Goal: Transaction & Acquisition: Download file/media

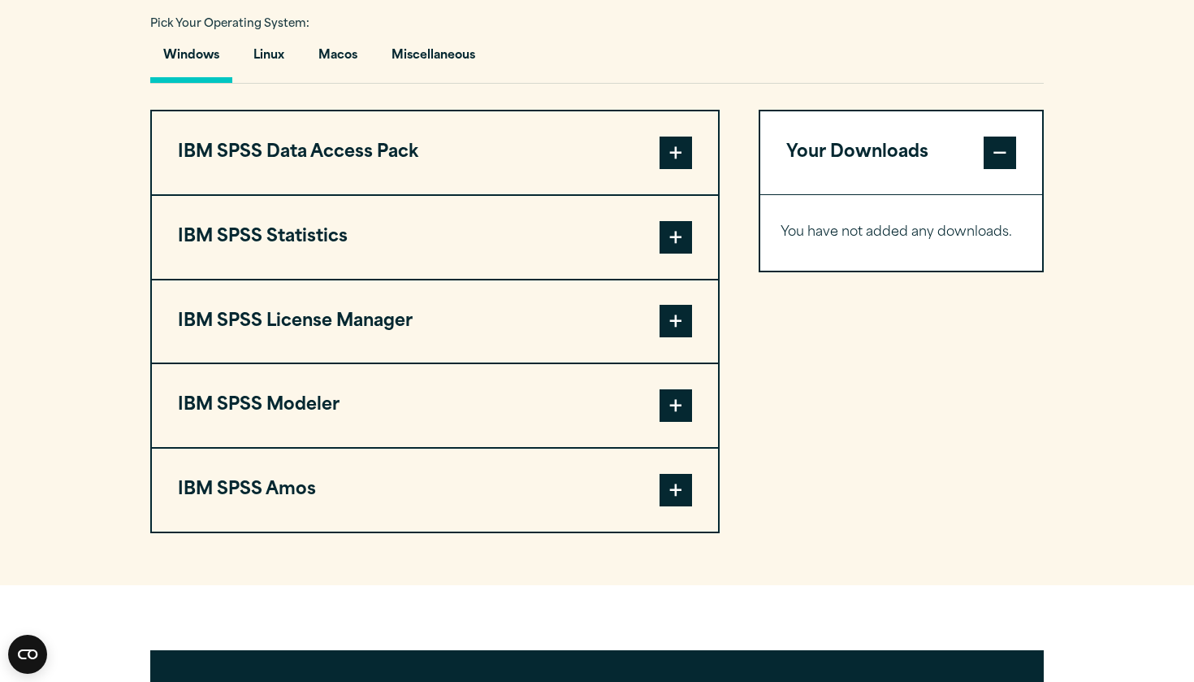
scroll to position [1206, 0]
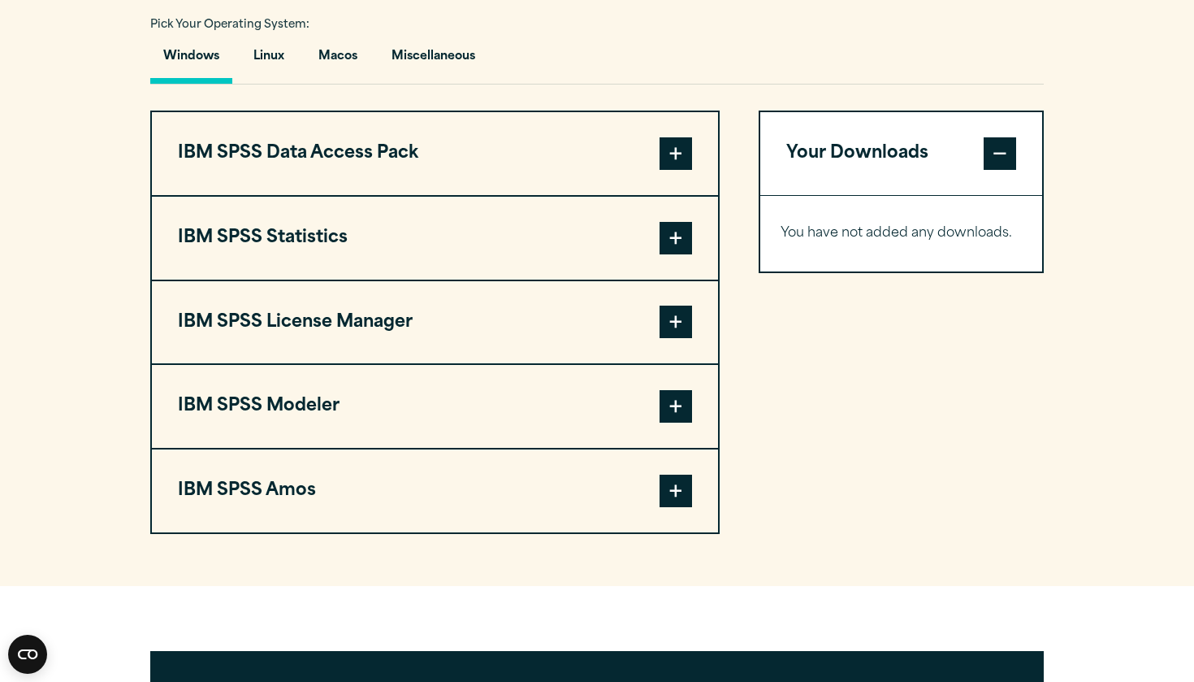
click at [651, 226] on button "IBM SPSS Statistics" at bounding box center [435, 238] width 566 height 83
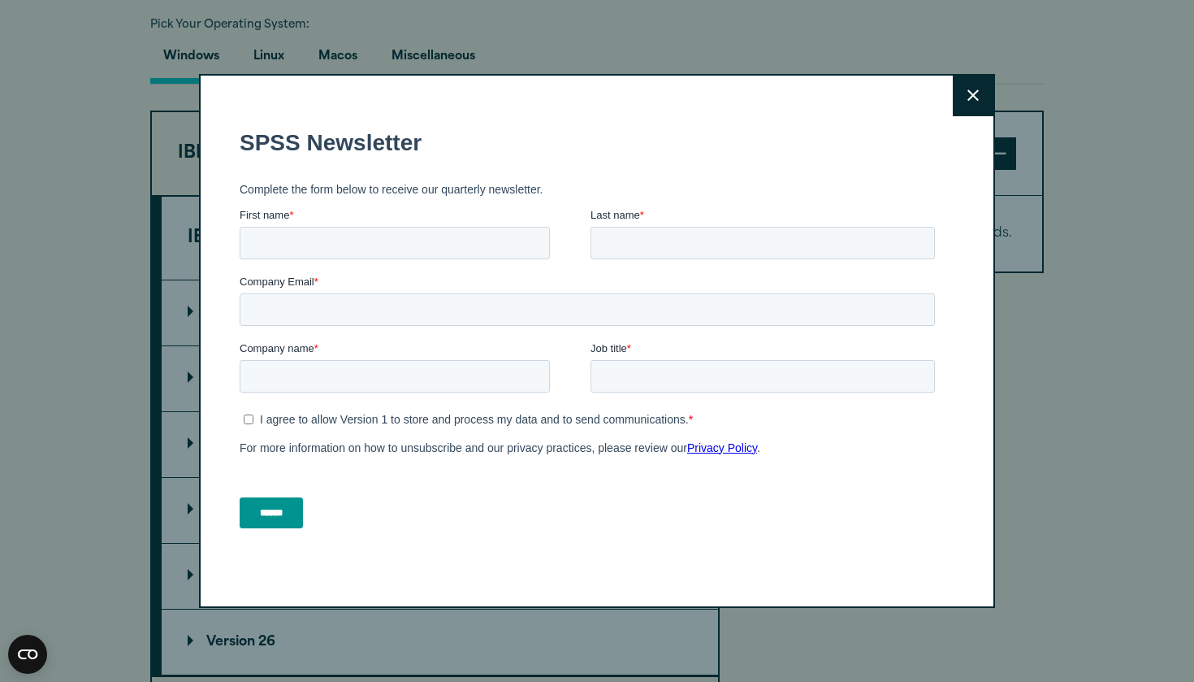
click at [585, 227] on div "First name *" at bounding box center [415, 232] width 351 height 52
click at [961, 88] on button "Close" at bounding box center [973, 96] width 41 height 41
click at [979, 90] on button "Close" at bounding box center [973, 96] width 41 height 41
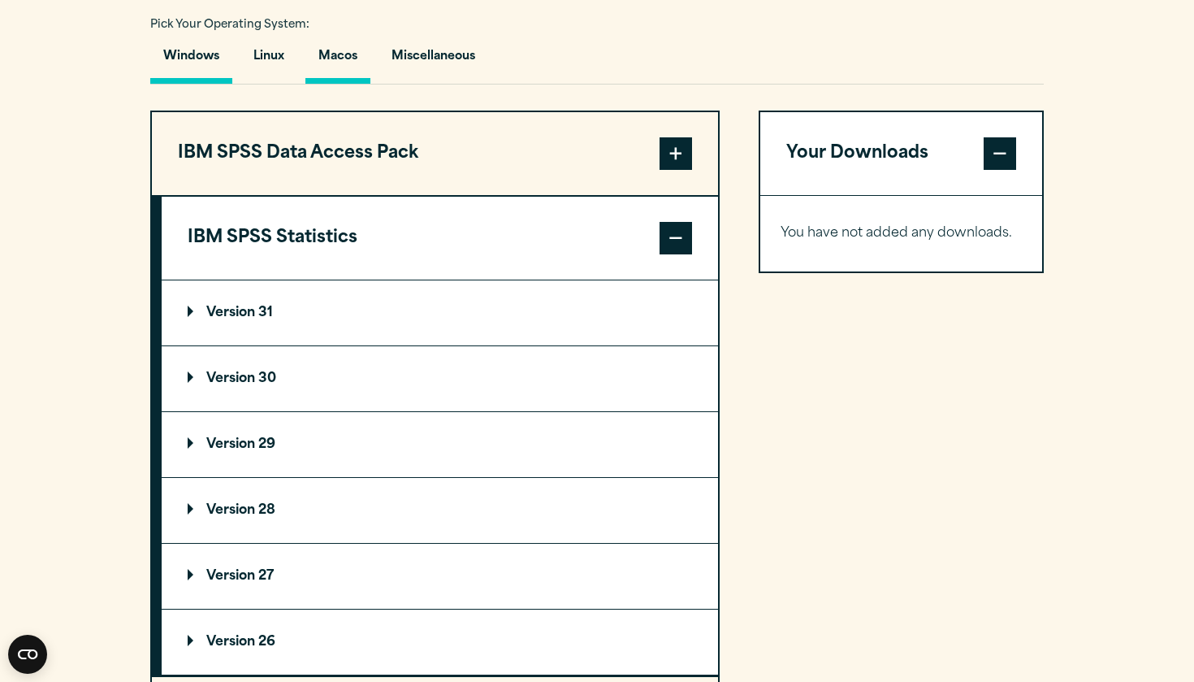
click at [350, 65] on button "Macos" at bounding box center [338, 60] width 65 height 46
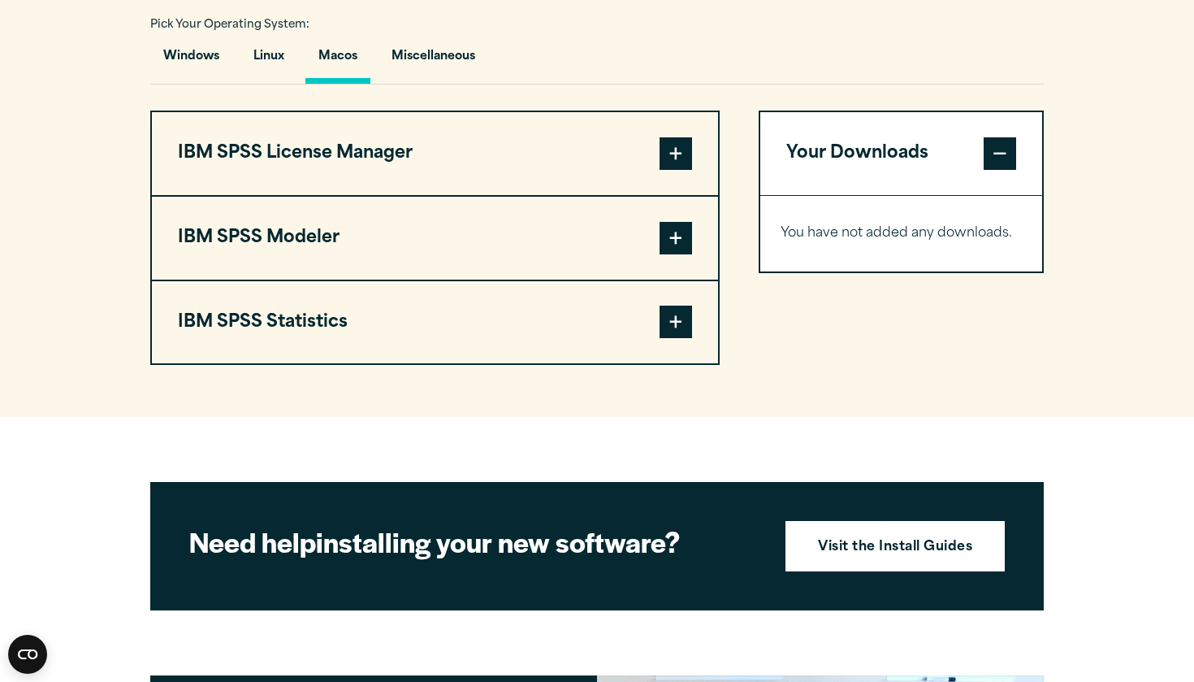
click at [661, 322] on span at bounding box center [676, 322] width 33 height 33
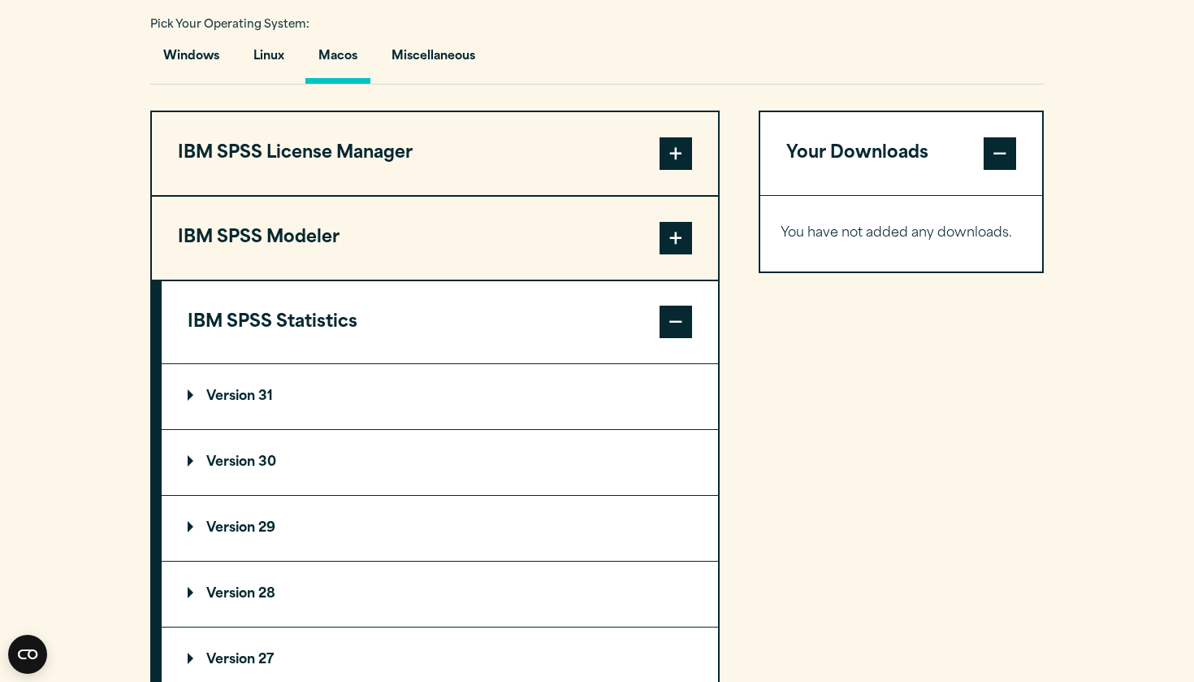
click at [176, 531] on summary "Version 29" at bounding box center [440, 528] width 557 height 65
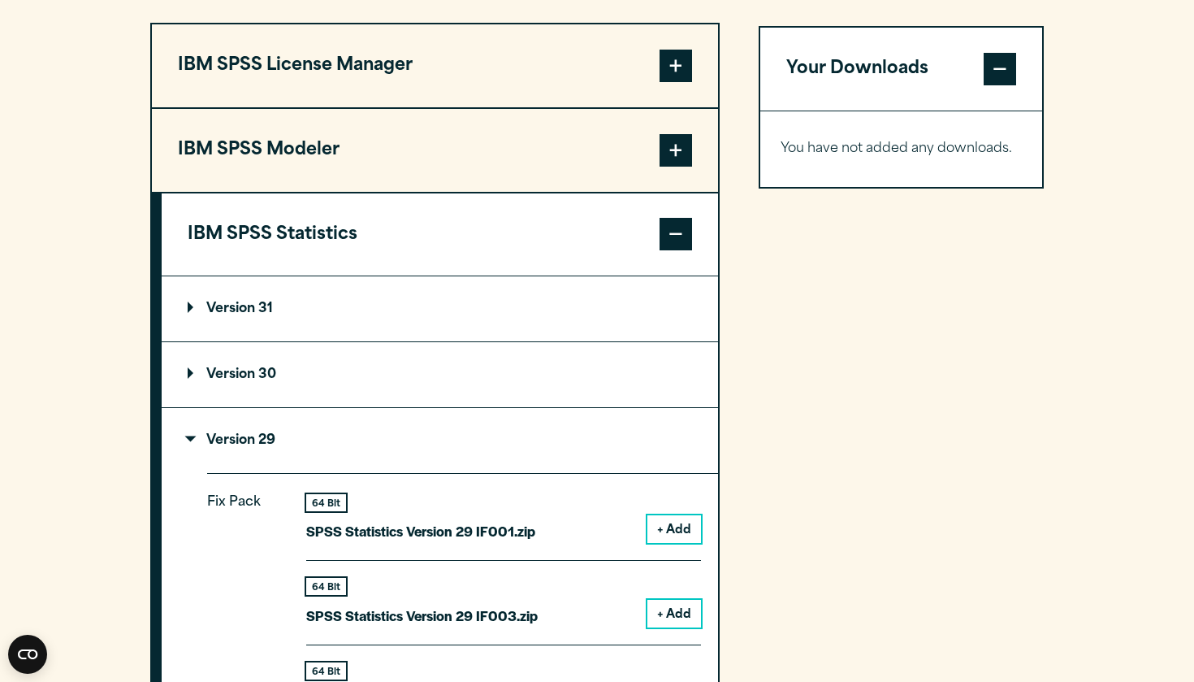
scroll to position [1295, 0]
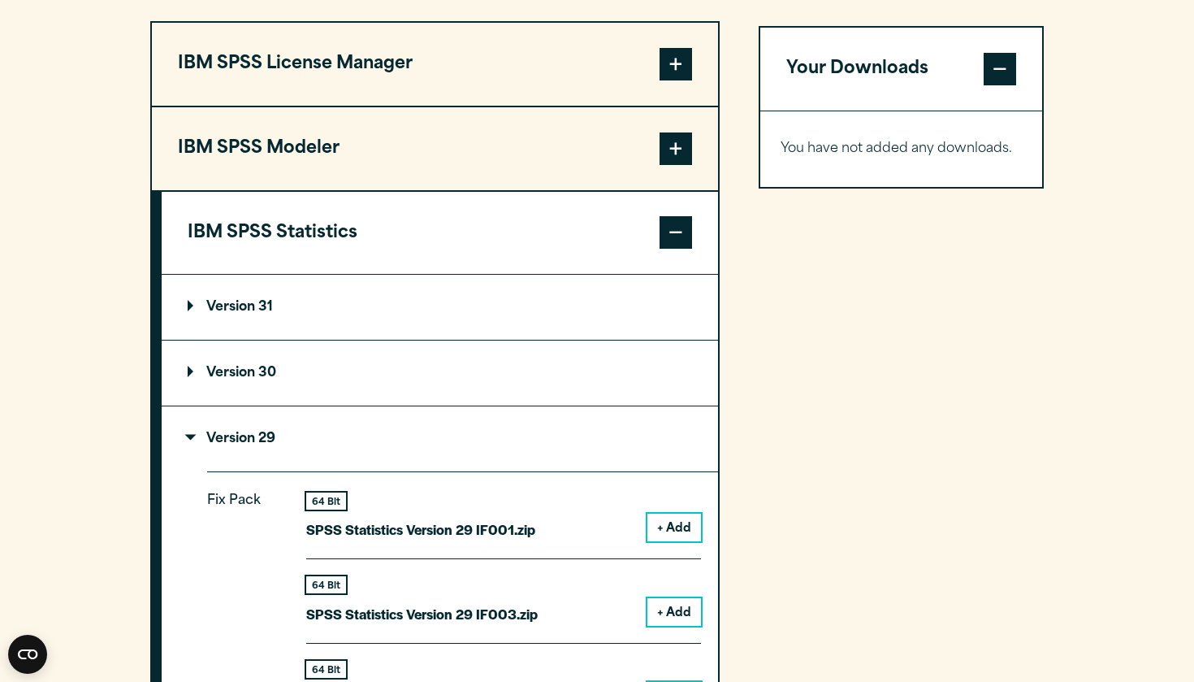
click at [679, 518] on button "+ Add" at bounding box center [675, 528] width 54 height 28
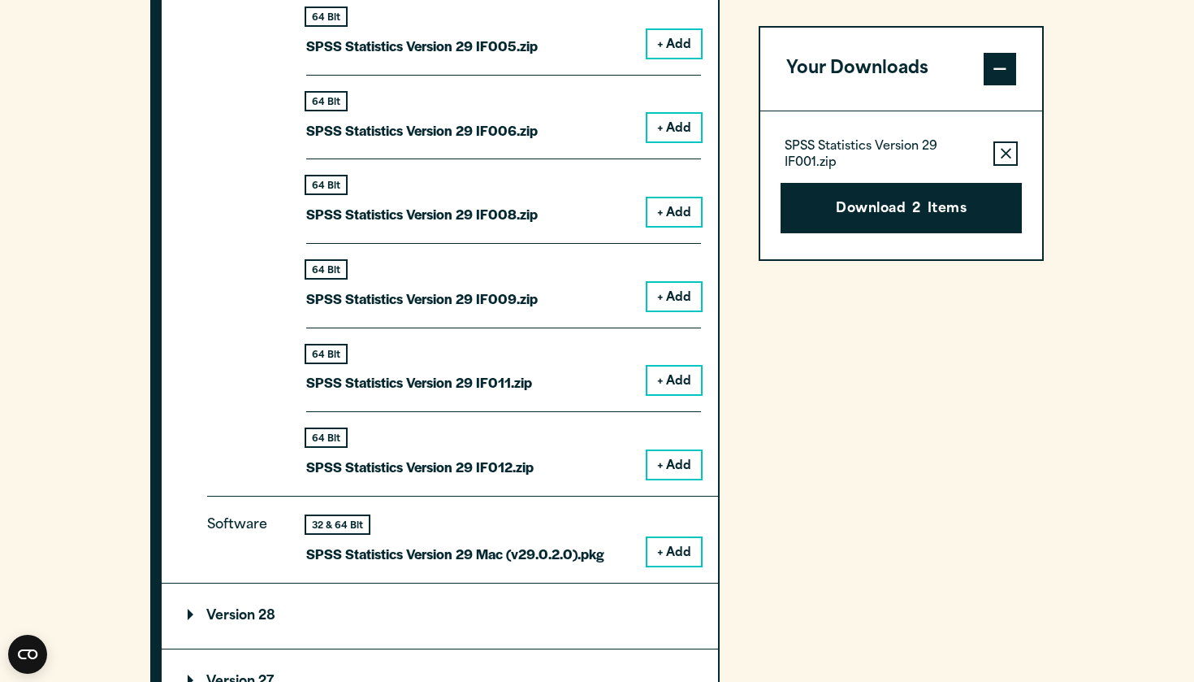
scroll to position [2018, 0]
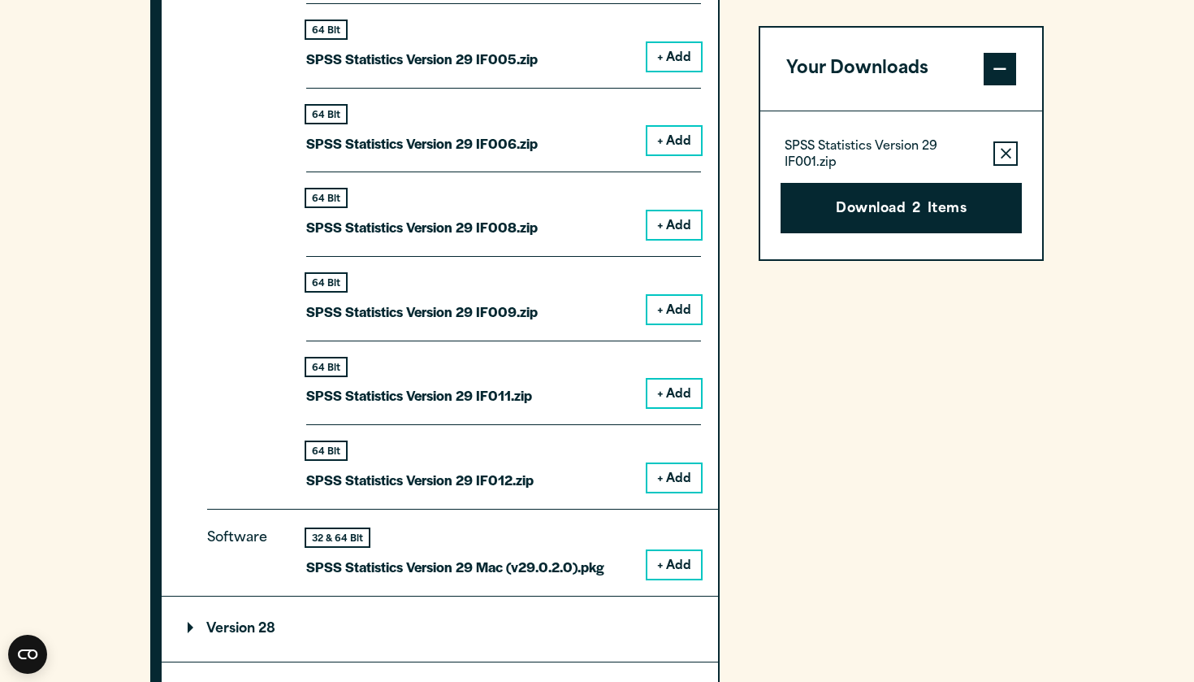
click at [1005, 155] on icon "button" at bounding box center [1006, 153] width 11 height 11
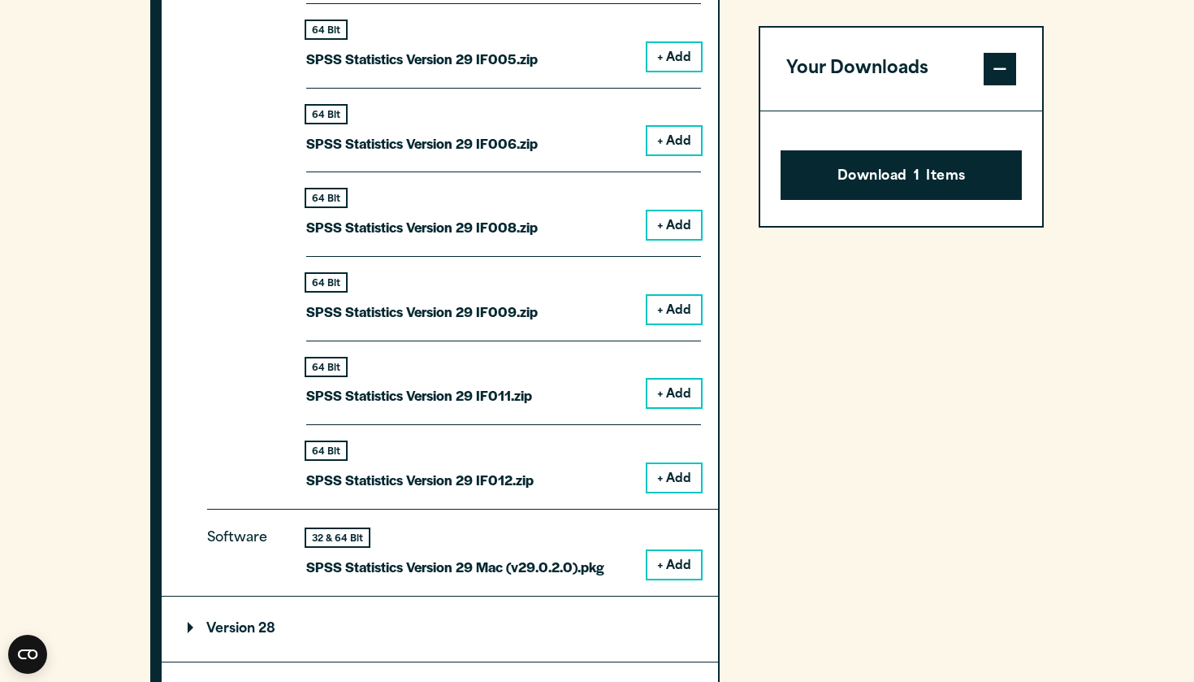
click at [999, 67] on span at bounding box center [1000, 69] width 33 height 33
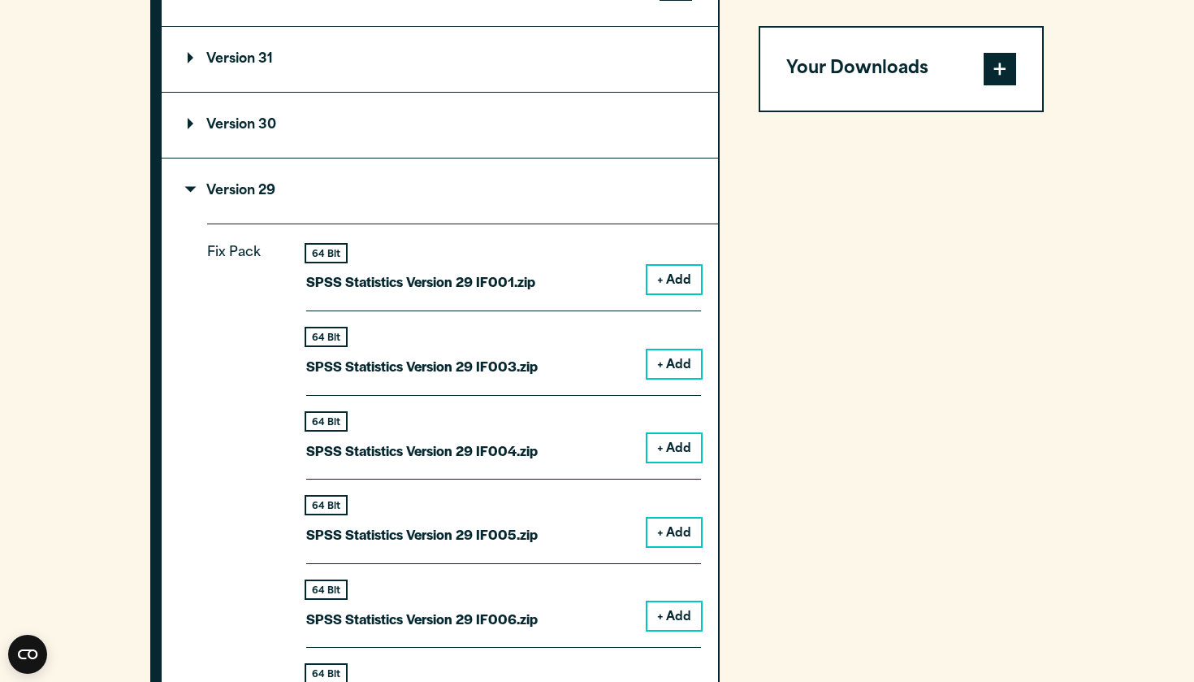
scroll to position [1540, 0]
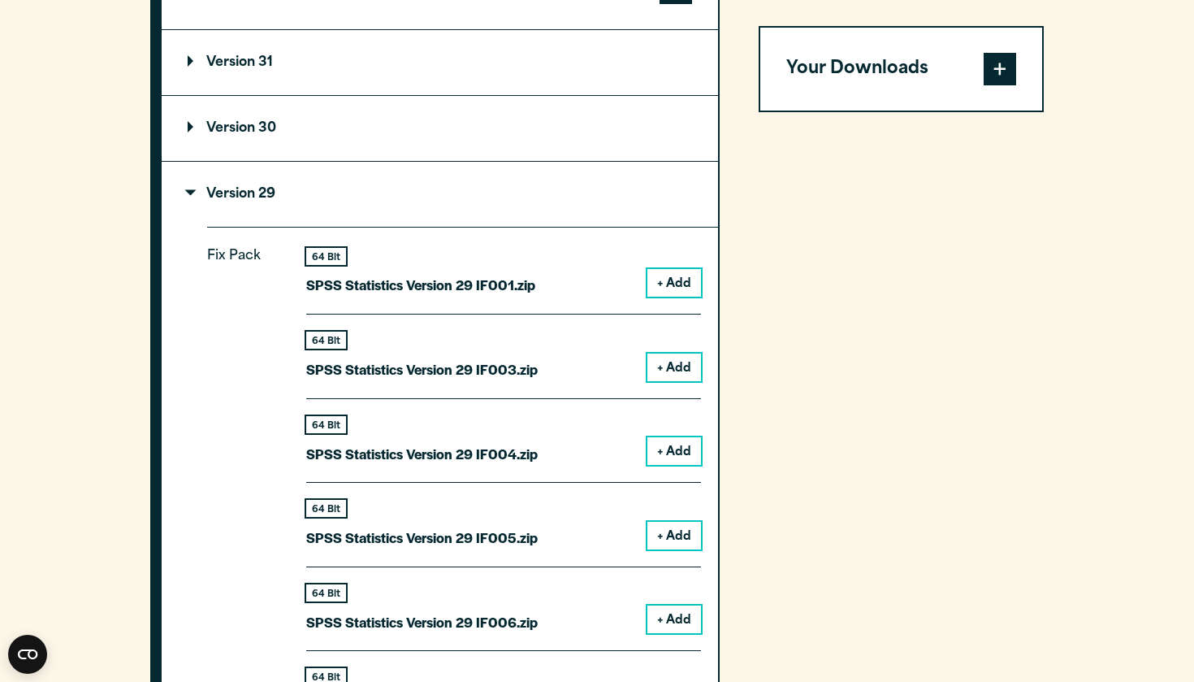
click at [681, 271] on button "+ Add" at bounding box center [675, 283] width 54 height 28
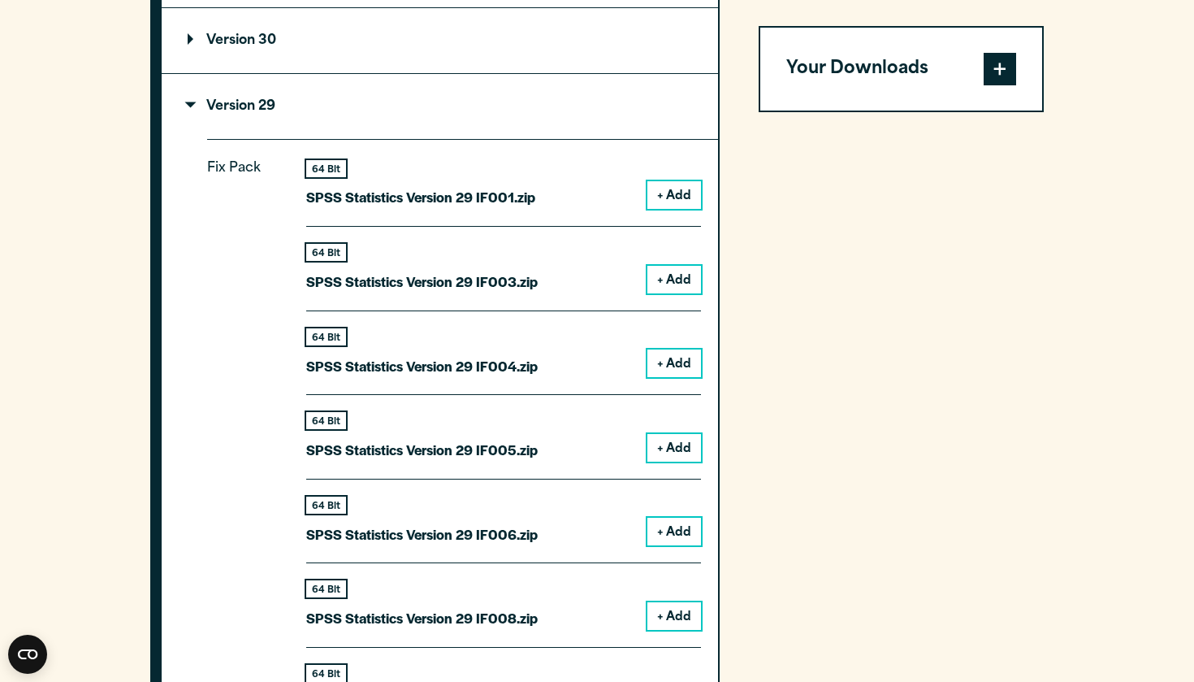
scroll to position [1623, 0]
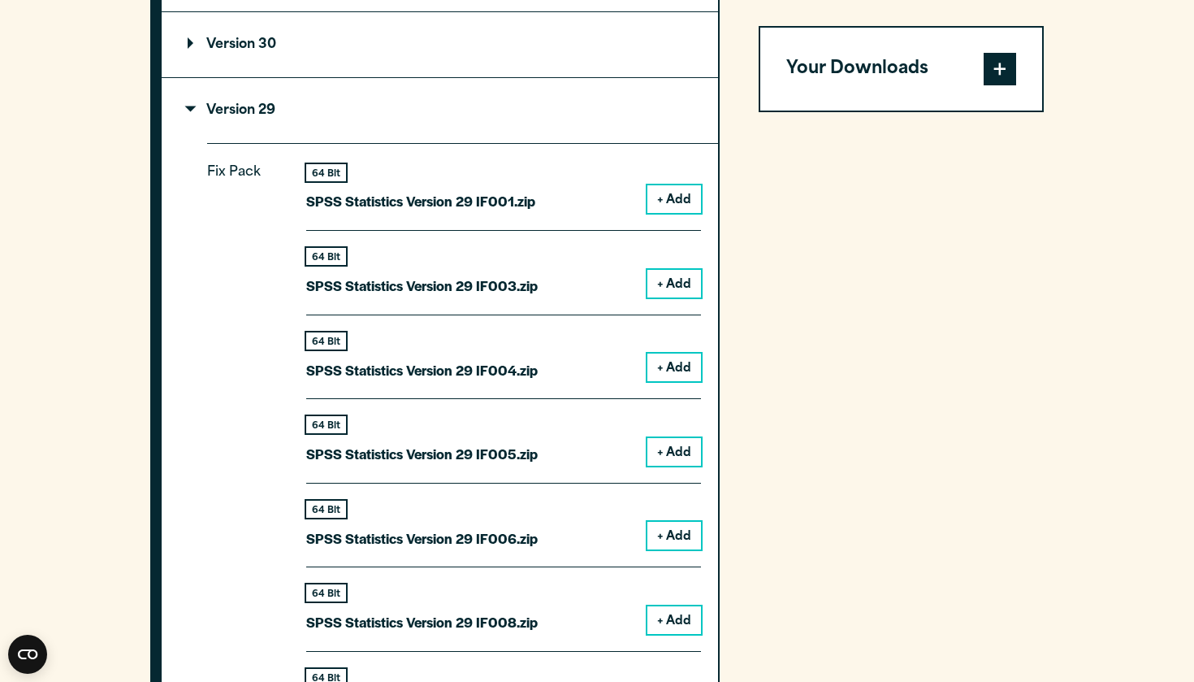
click at [678, 205] on button "+ Add" at bounding box center [675, 199] width 54 height 28
click at [663, 211] on button "+ Add" at bounding box center [675, 199] width 54 height 28
click at [682, 293] on button "+ Add" at bounding box center [675, 284] width 54 height 28
click at [678, 354] on button "+ Add" at bounding box center [675, 367] width 54 height 28
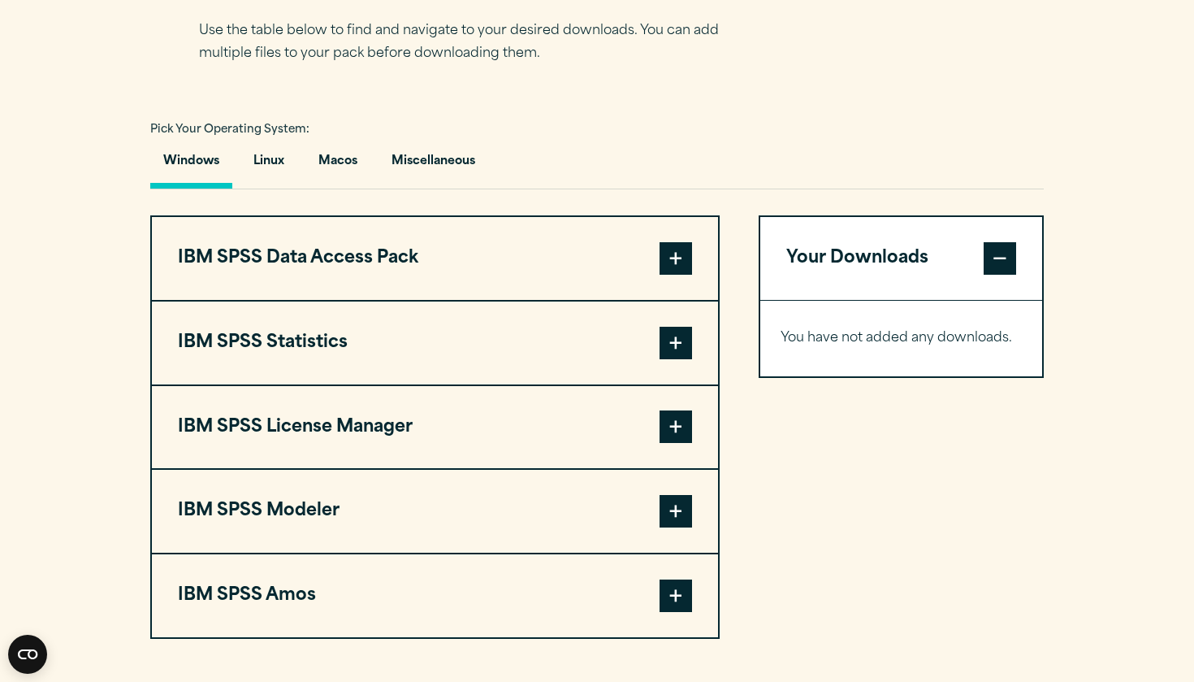
scroll to position [1101, 0]
click at [327, 160] on button "Macos" at bounding box center [338, 165] width 65 height 46
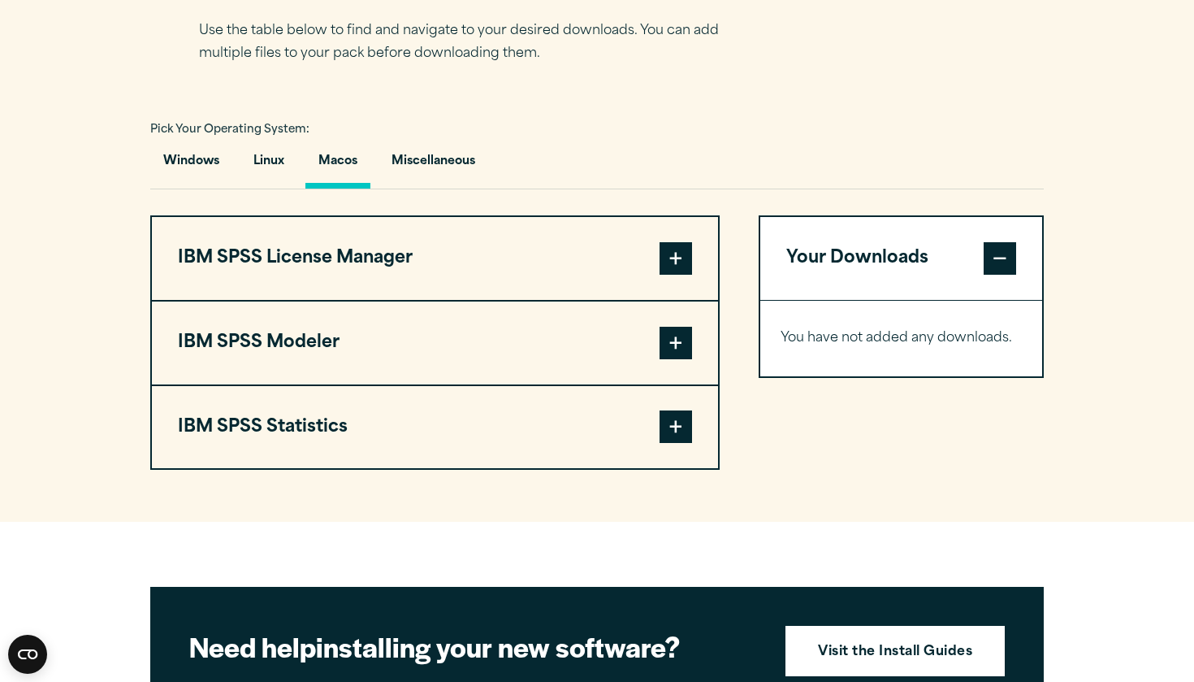
click at [687, 437] on span at bounding box center [676, 426] width 33 height 33
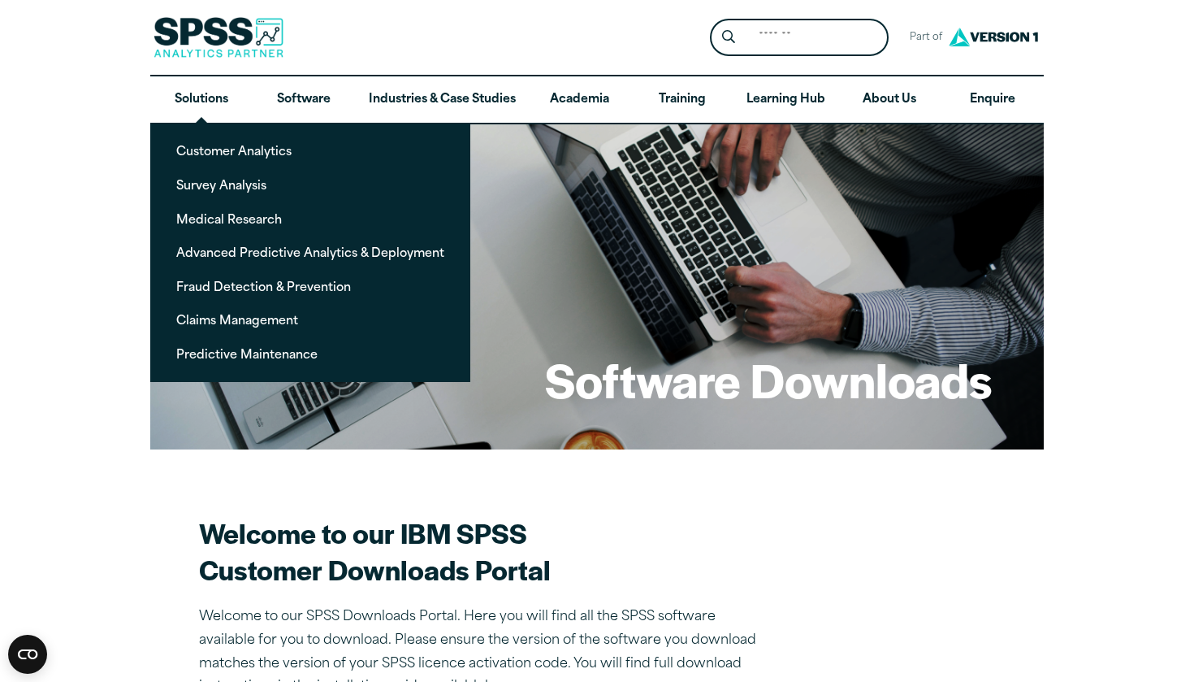
scroll to position [0, 0]
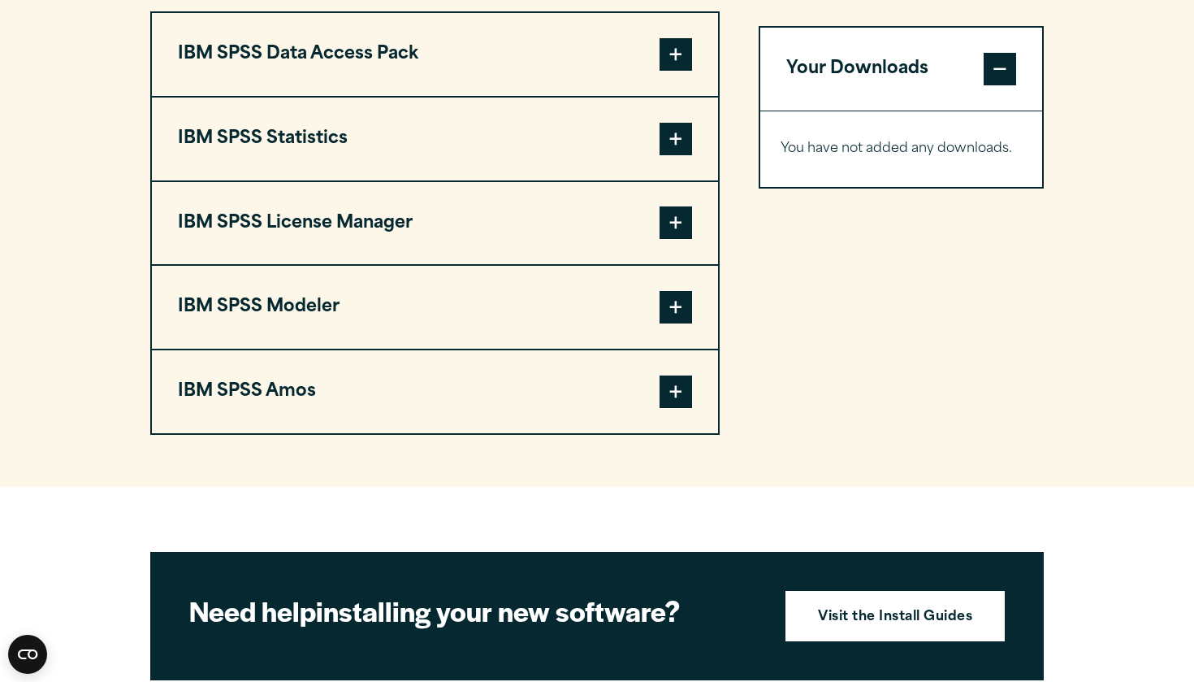
scroll to position [1302, 0]
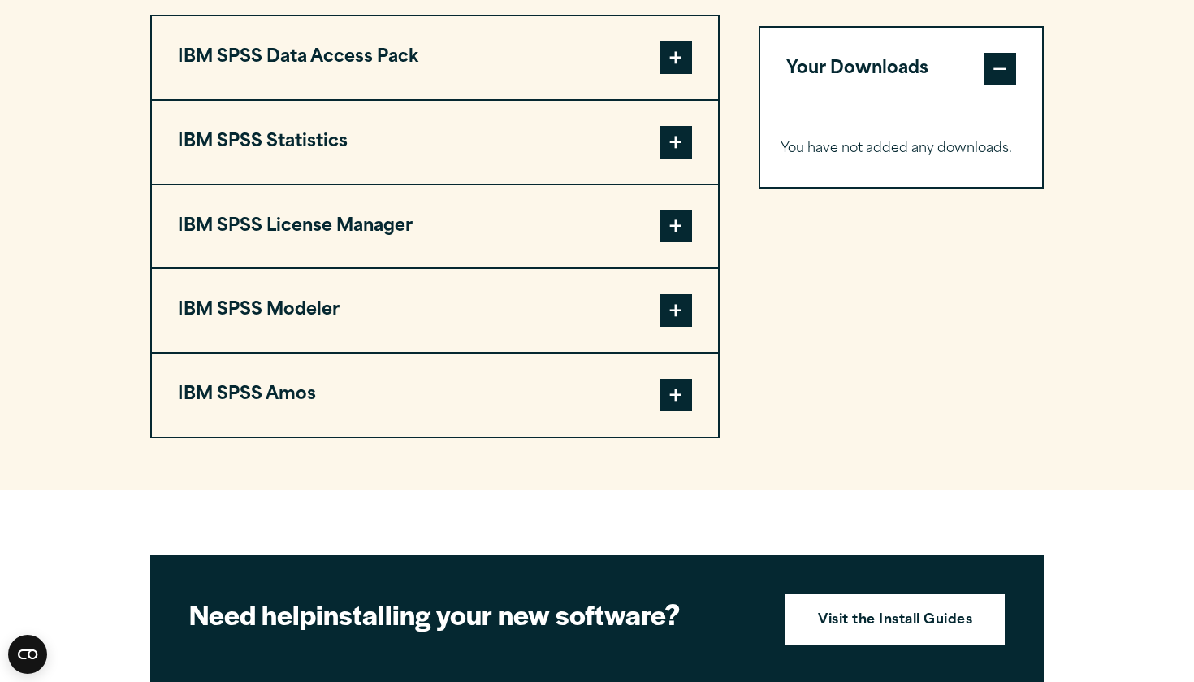
click at [683, 150] on span at bounding box center [676, 142] width 33 height 33
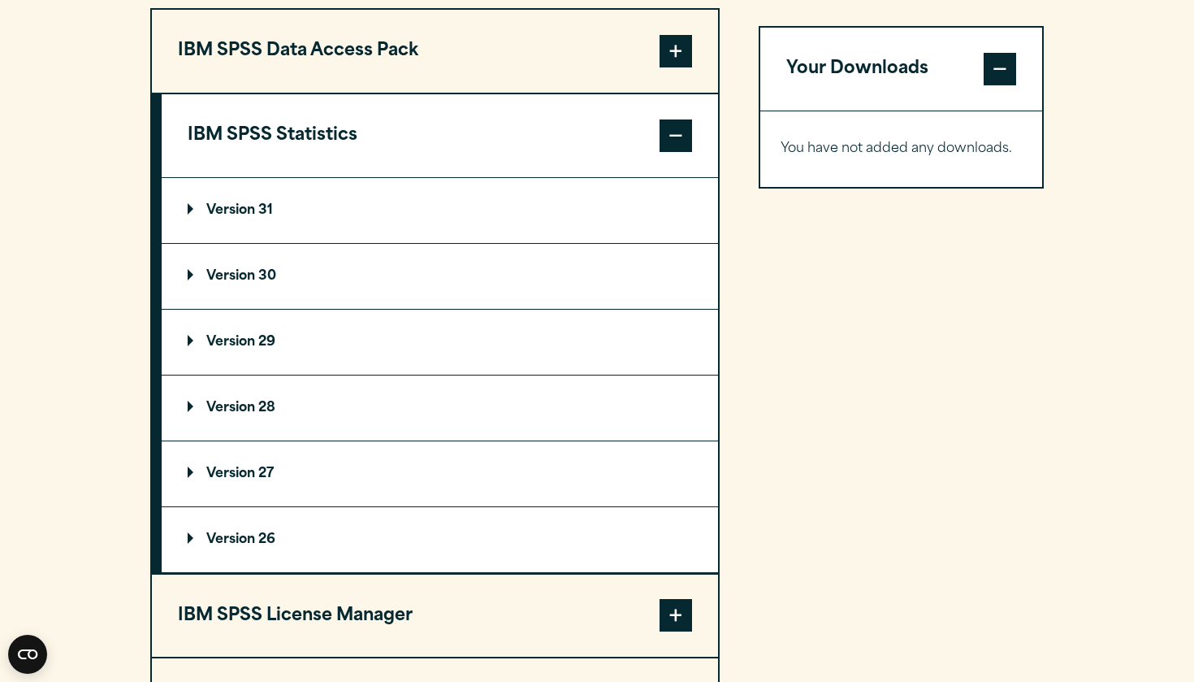
scroll to position [1277, 0]
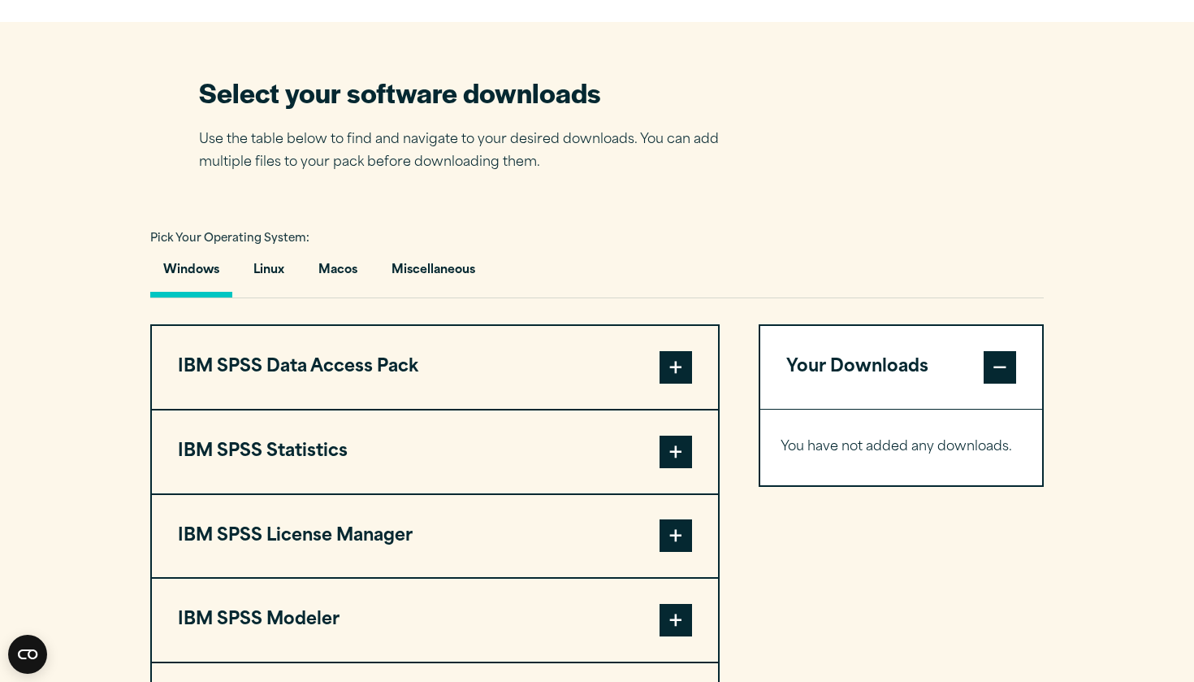
scroll to position [990, 0]
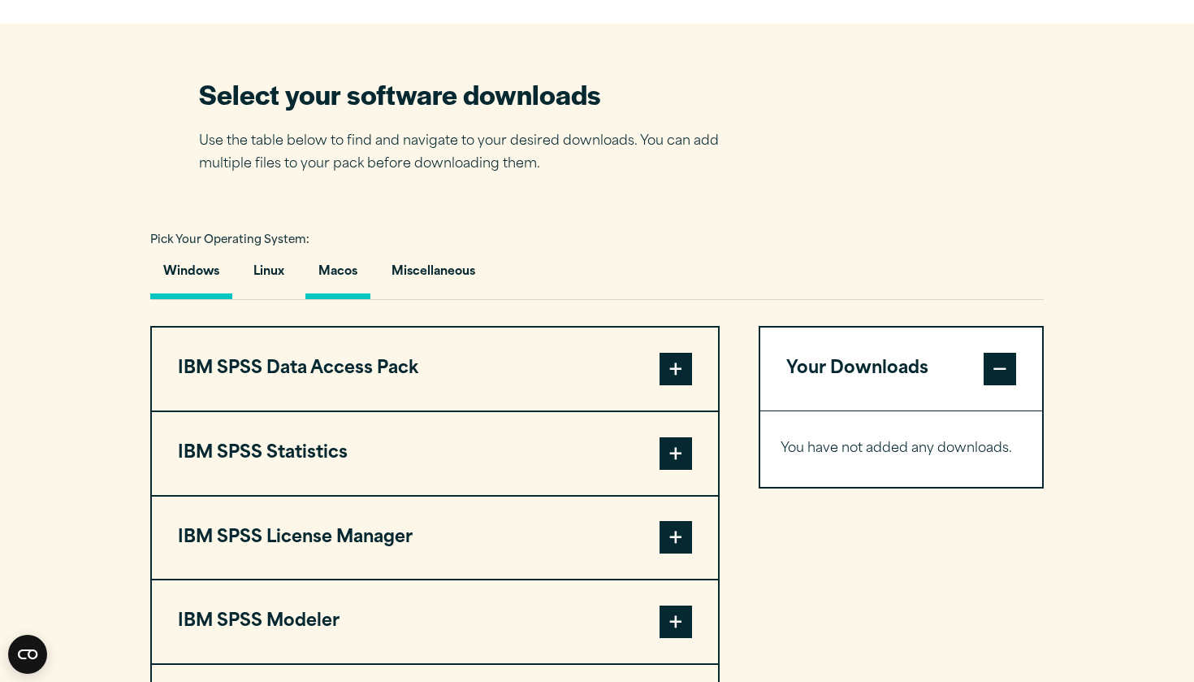
click at [347, 276] on button "Macos" at bounding box center [338, 276] width 65 height 46
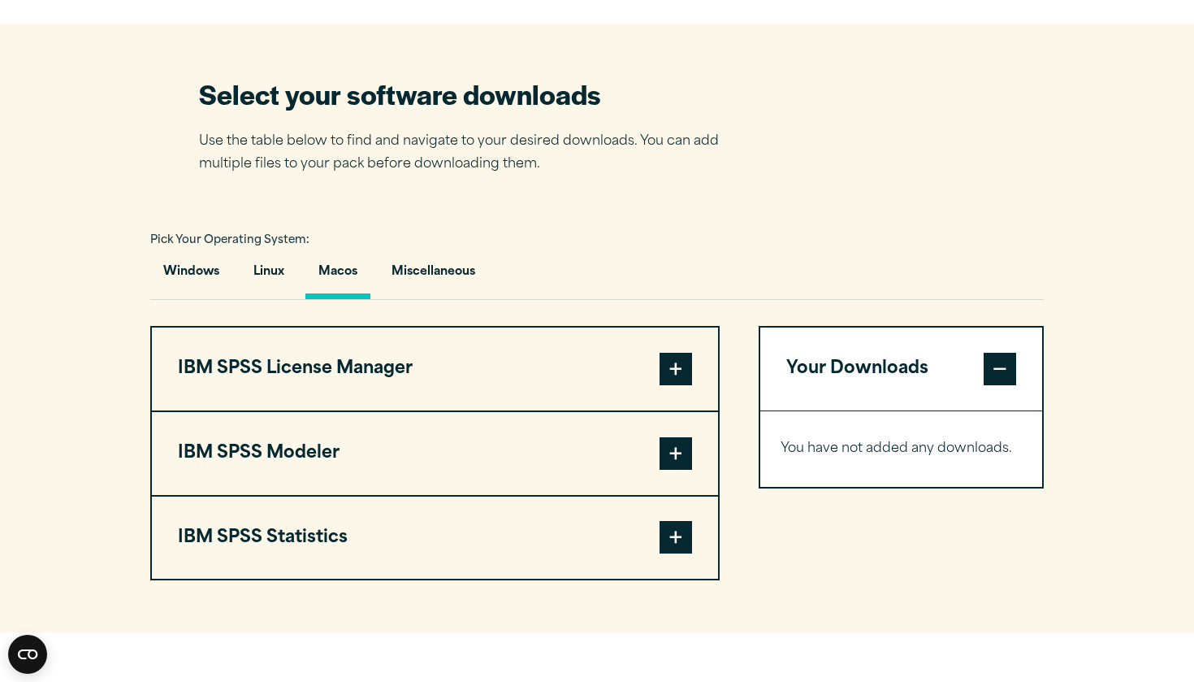
click at [503, 540] on button "IBM SPSS Statistics" at bounding box center [435, 537] width 566 height 83
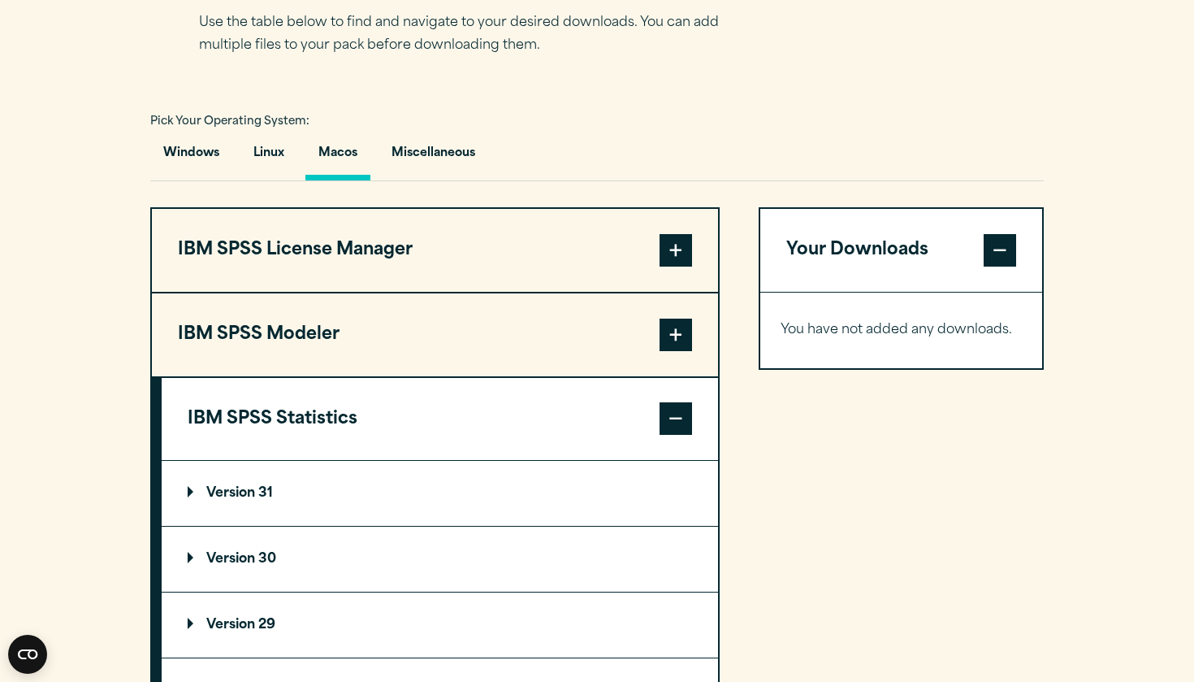
scroll to position [1149, 0]
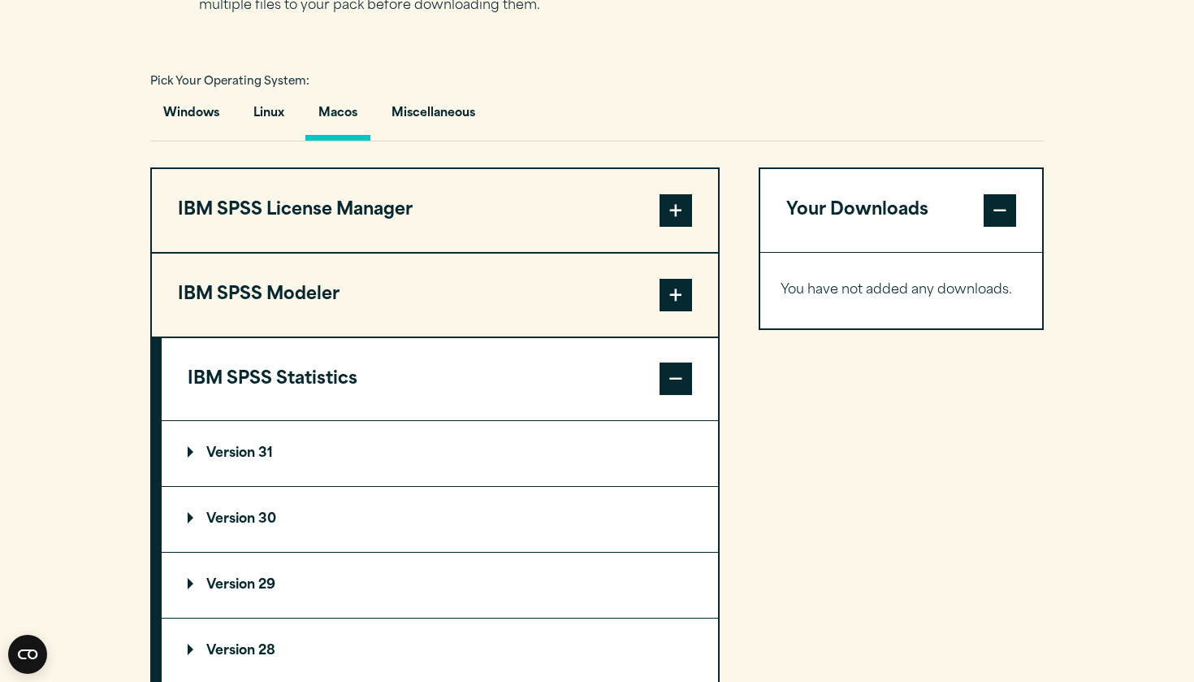
click at [470, 612] on summary "Version 29" at bounding box center [440, 585] width 557 height 65
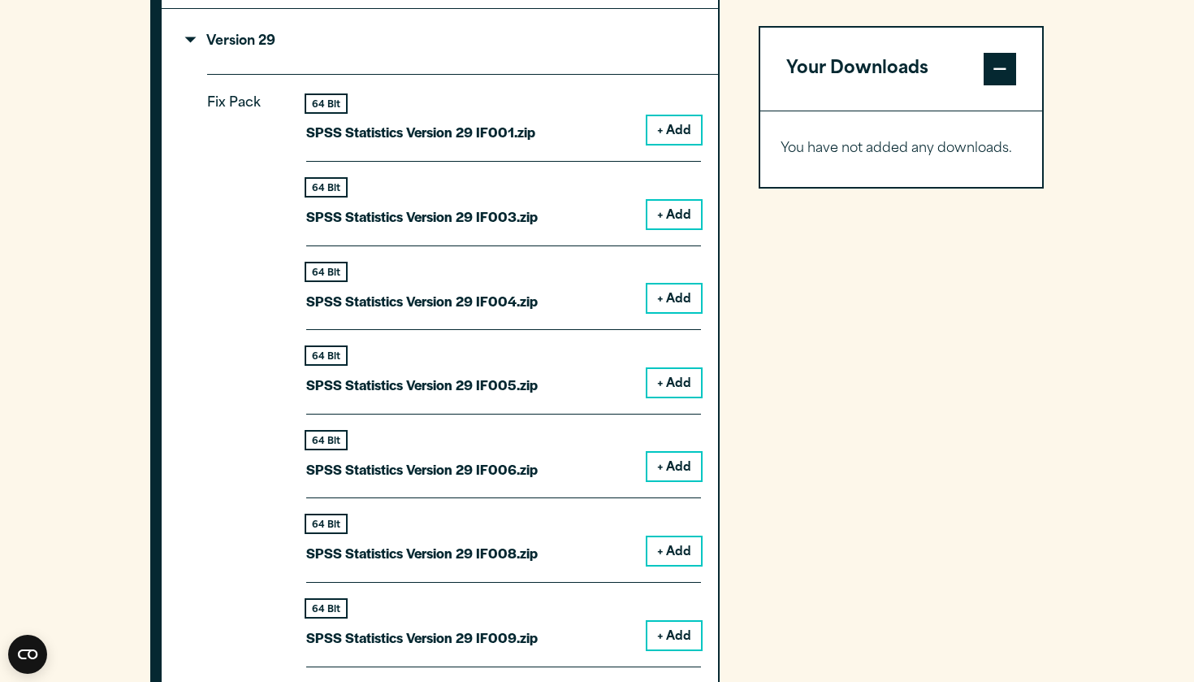
scroll to position [1690, 0]
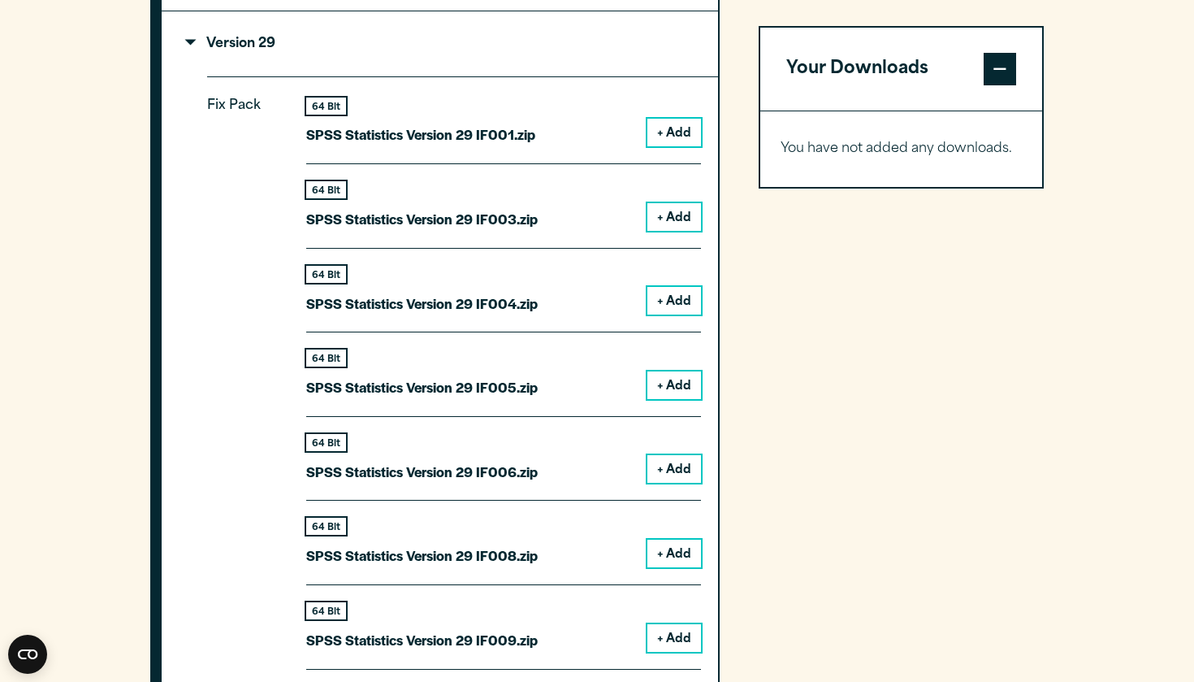
click at [665, 139] on button "+ Add" at bounding box center [675, 133] width 54 height 28
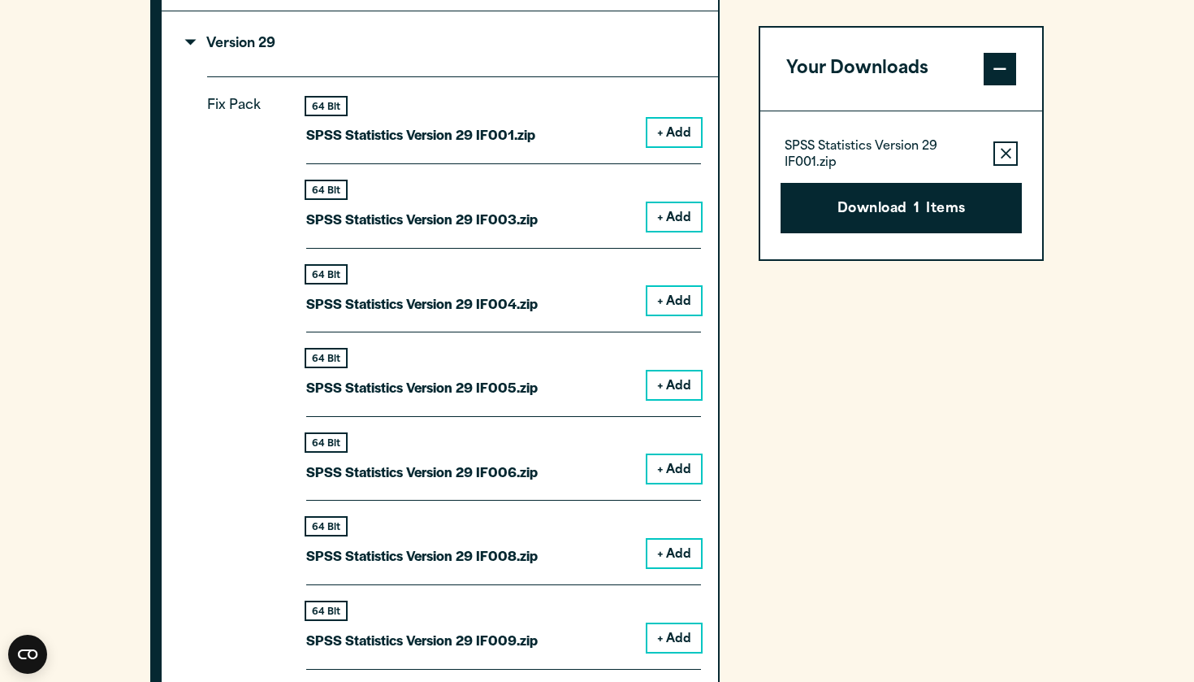
click at [669, 213] on button "+ Add" at bounding box center [675, 217] width 54 height 28
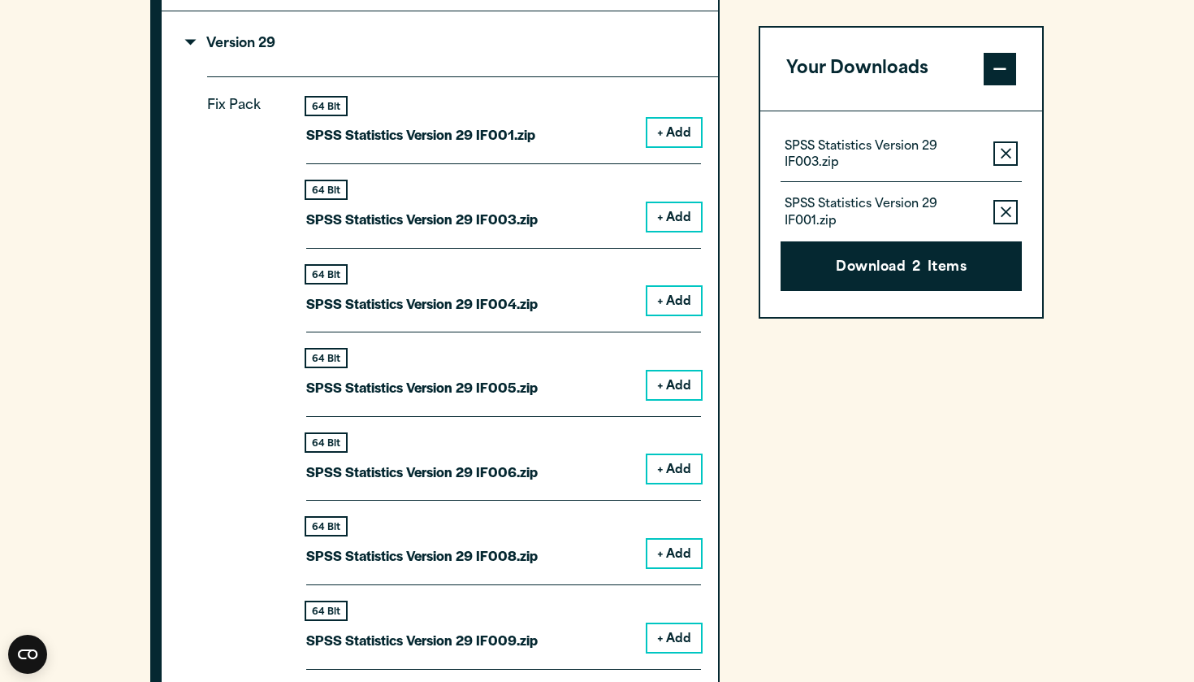
click at [680, 301] on button "+ Add" at bounding box center [675, 301] width 54 height 28
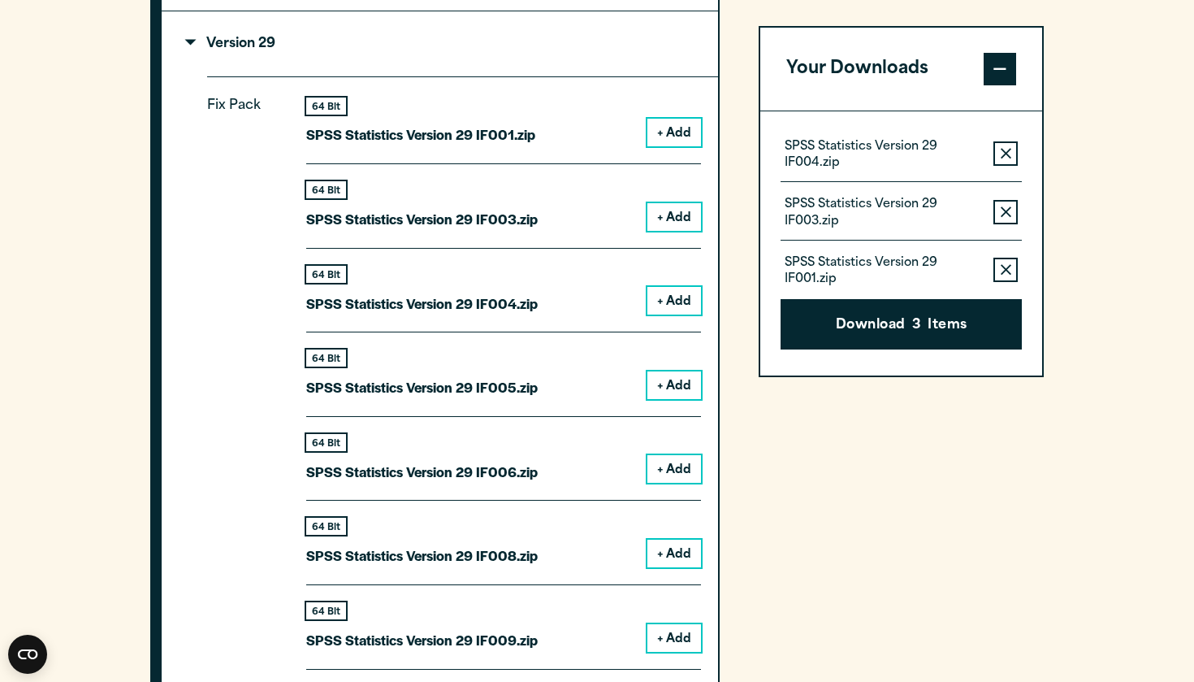
click at [677, 389] on button "+ Add" at bounding box center [675, 385] width 54 height 28
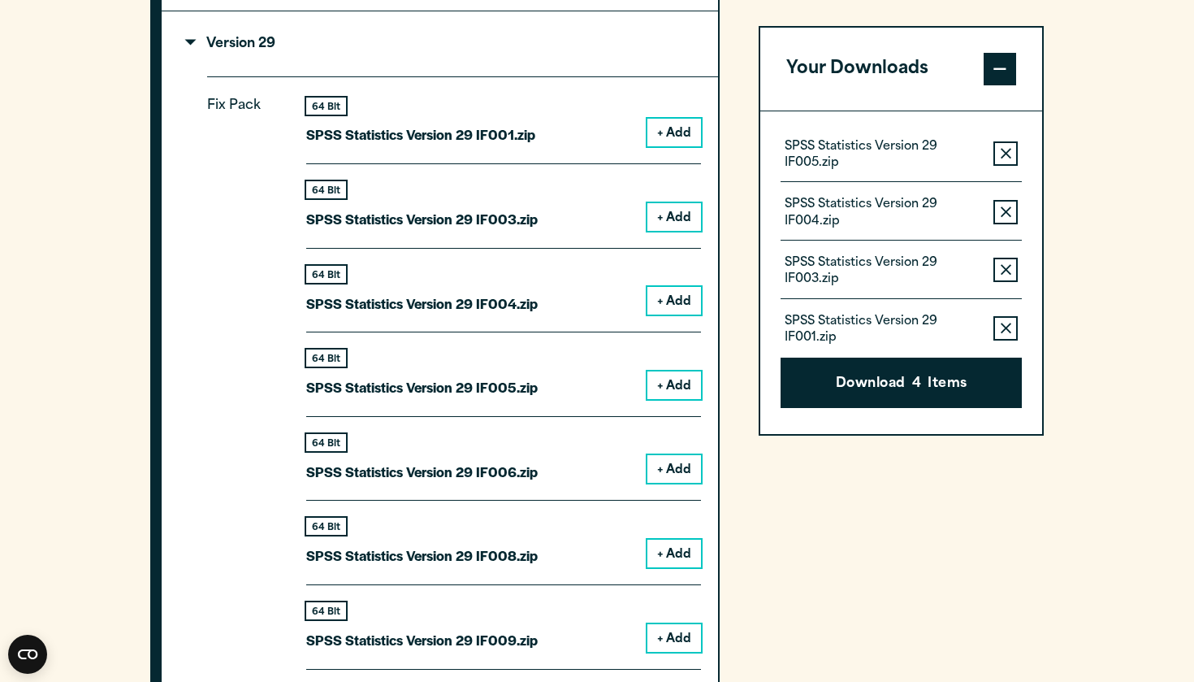
click at [672, 468] on button "+ Add" at bounding box center [675, 469] width 54 height 28
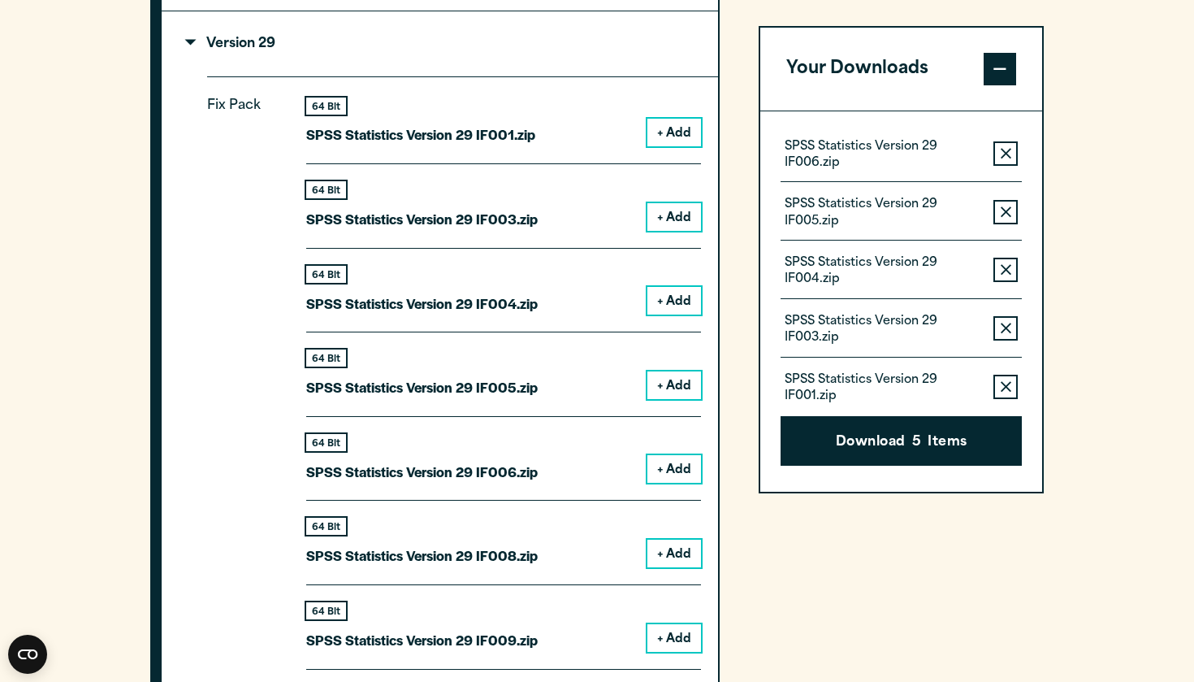
click at [665, 560] on button "+ Add" at bounding box center [675, 554] width 54 height 28
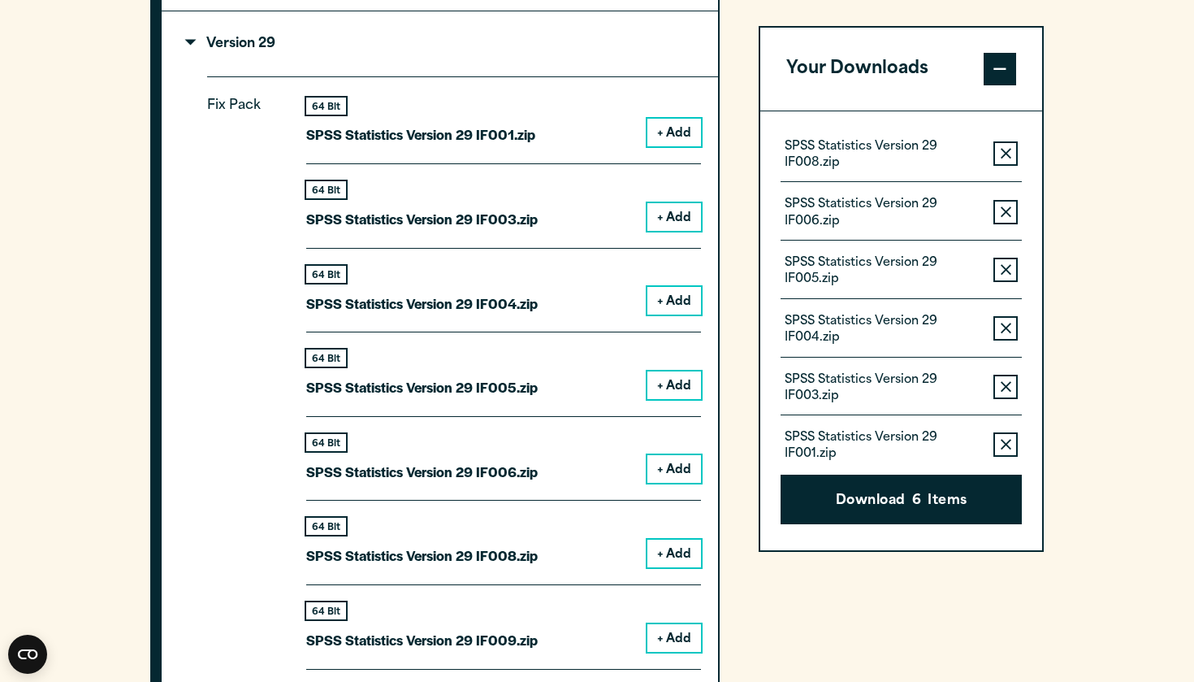
drag, startPoint x: 665, startPoint y: 560, endPoint x: 233, endPoint y: 128, distance: 610.7
click at [233, 128] on div "Fix Pack 64 Bit SPSS Statistics Version 29 IF001.zip + Add 64 Bit + Add 64 Bit …" at bounding box center [462, 456] width 511 height 761
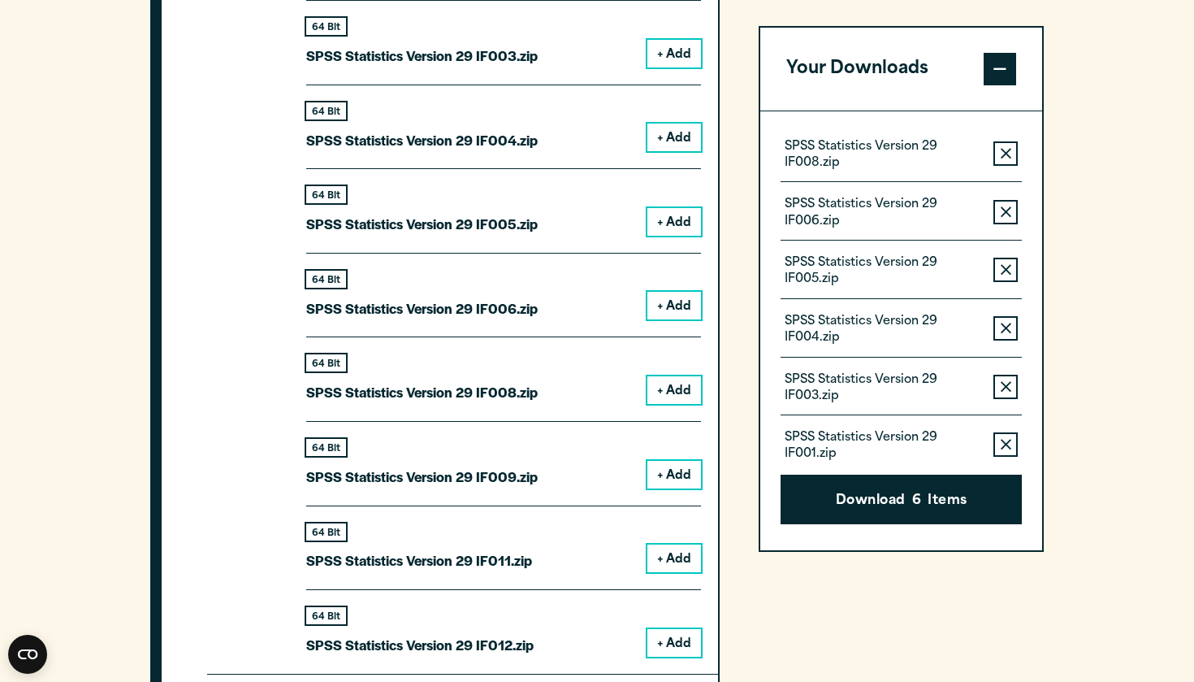
scroll to position [1857, 0]
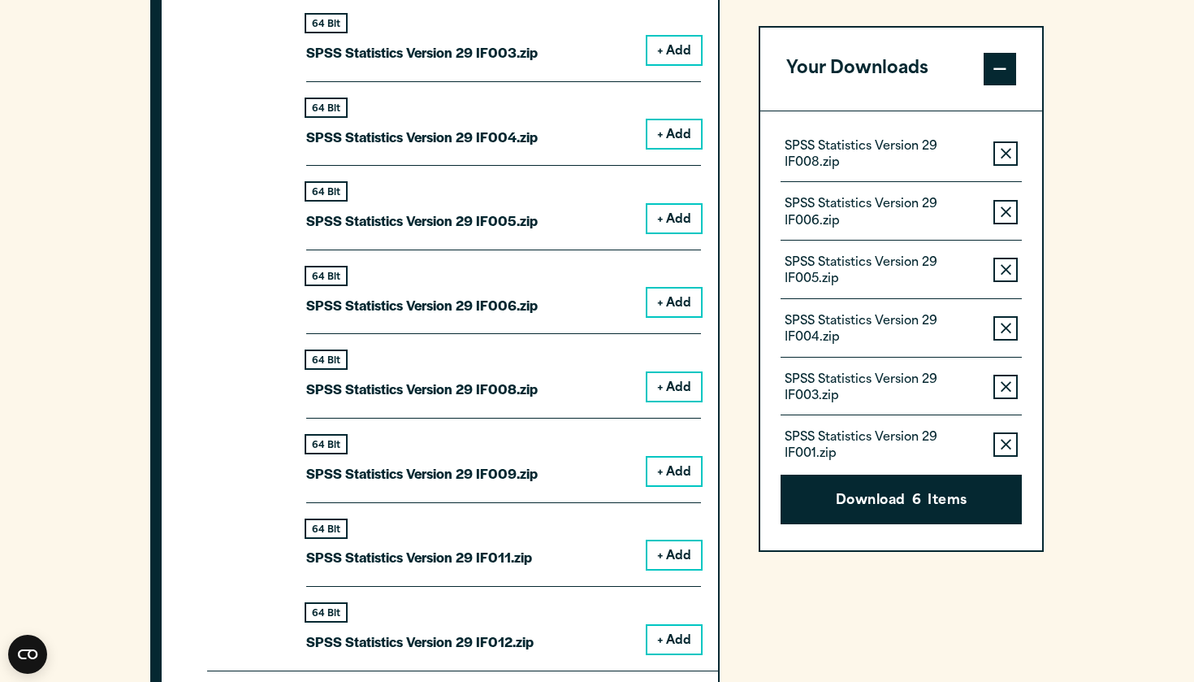
click at [670, 457] on button "+ Add" at bounding box center [675, 471] width 54 height 28
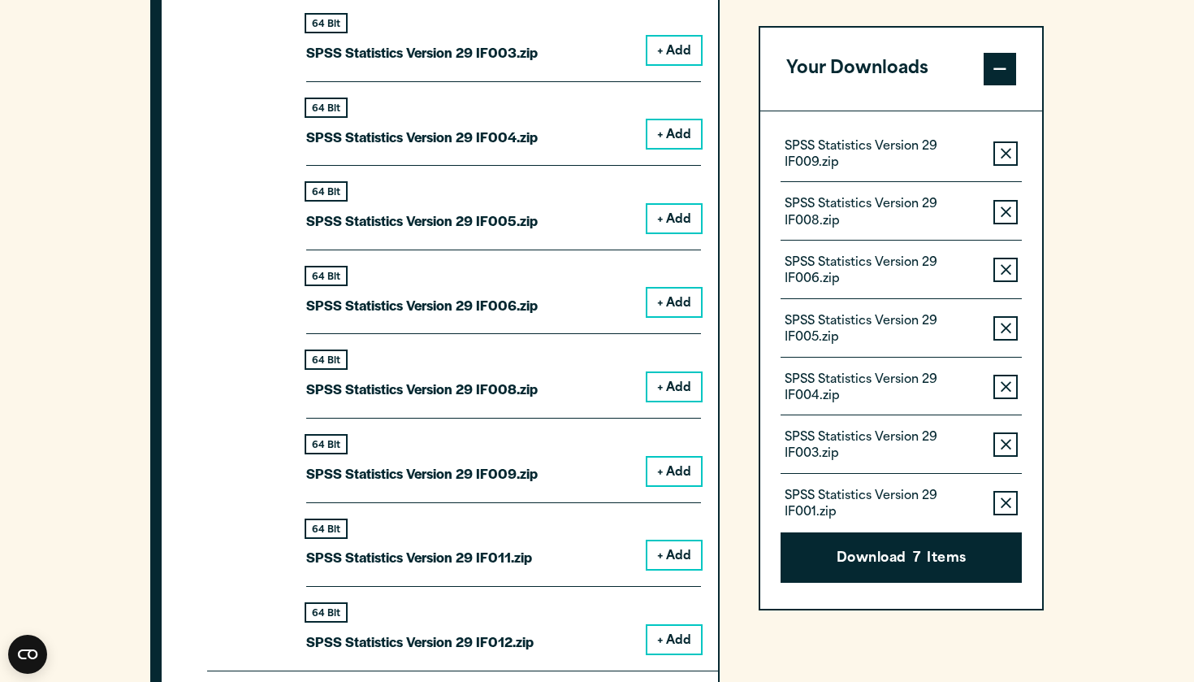
click at [670, 541] on button "+ Add" at bounding box center [675, 555] width 54 height 28
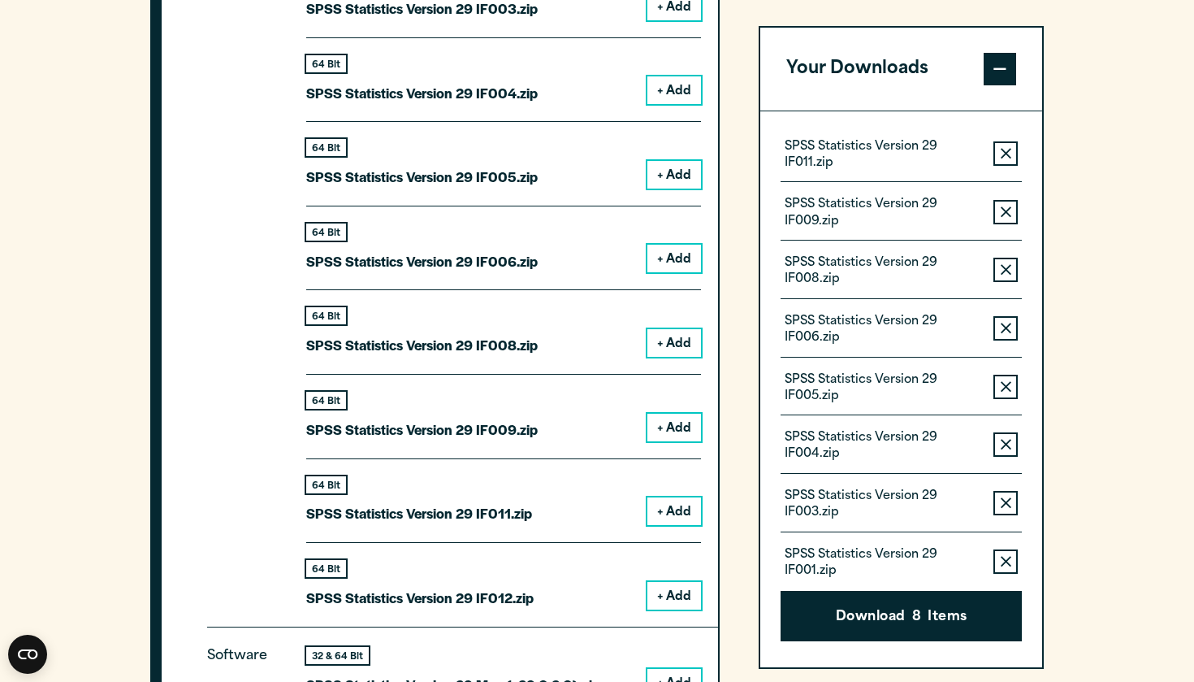
scroll to position [1959, 0]
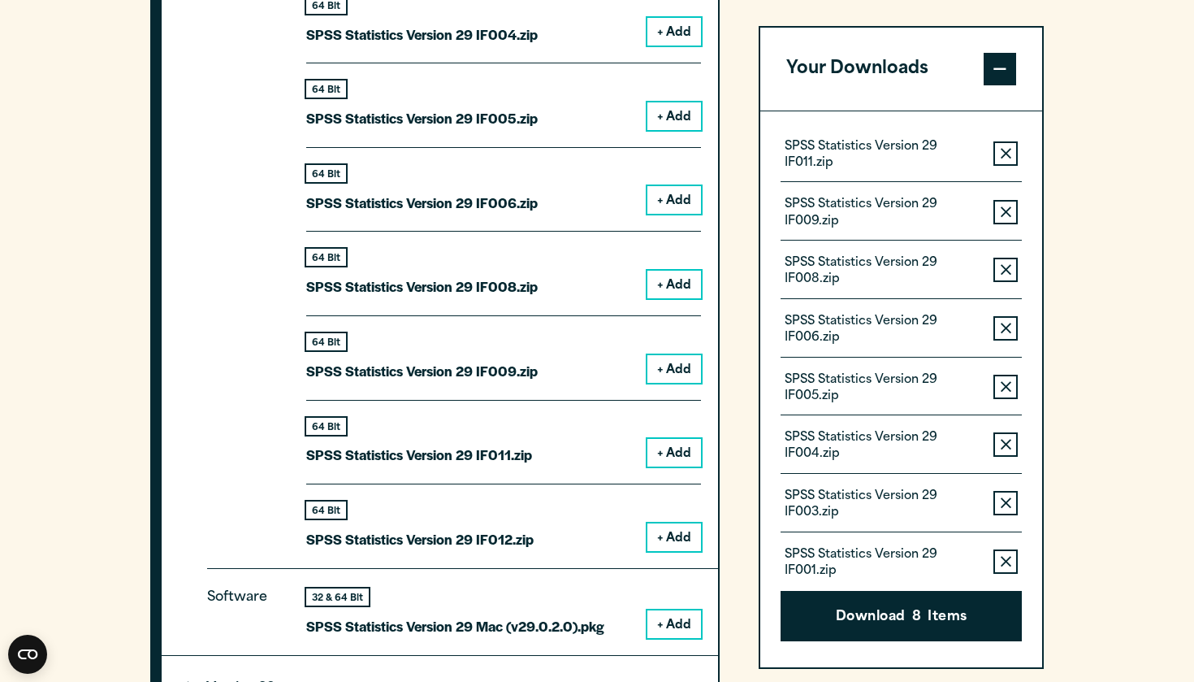
click at [687, 526] on button "+ Add" at bounding box center [675, 537] width 54 height 28
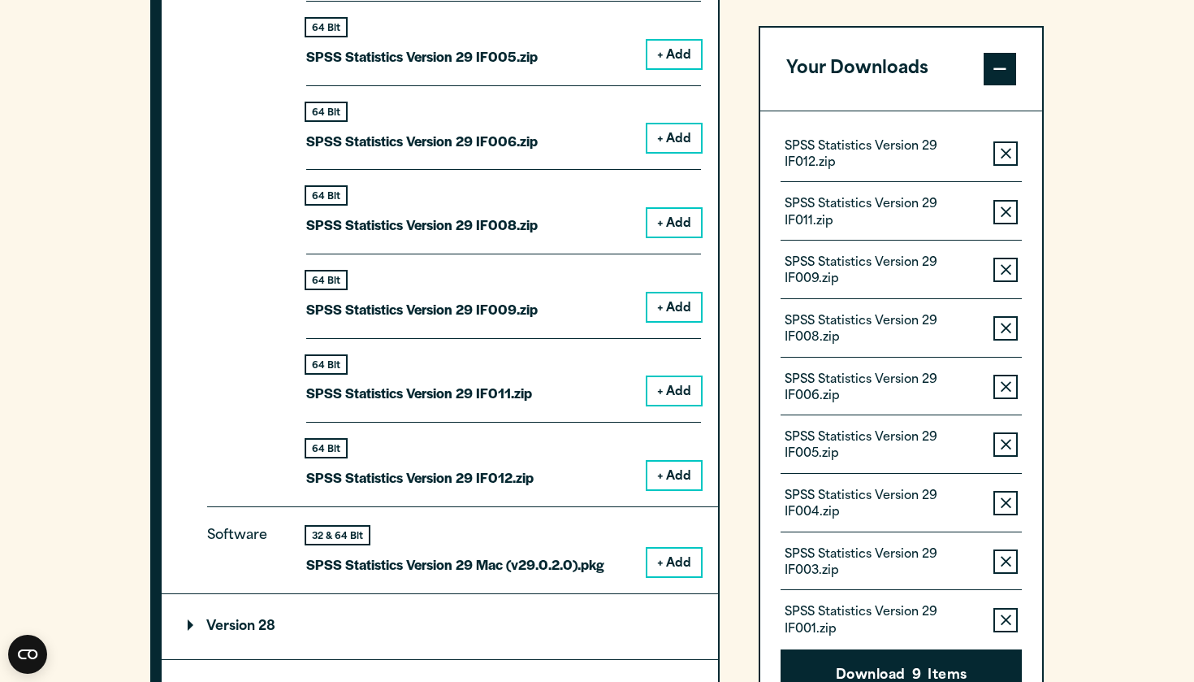
scroll to position [2026, 0]
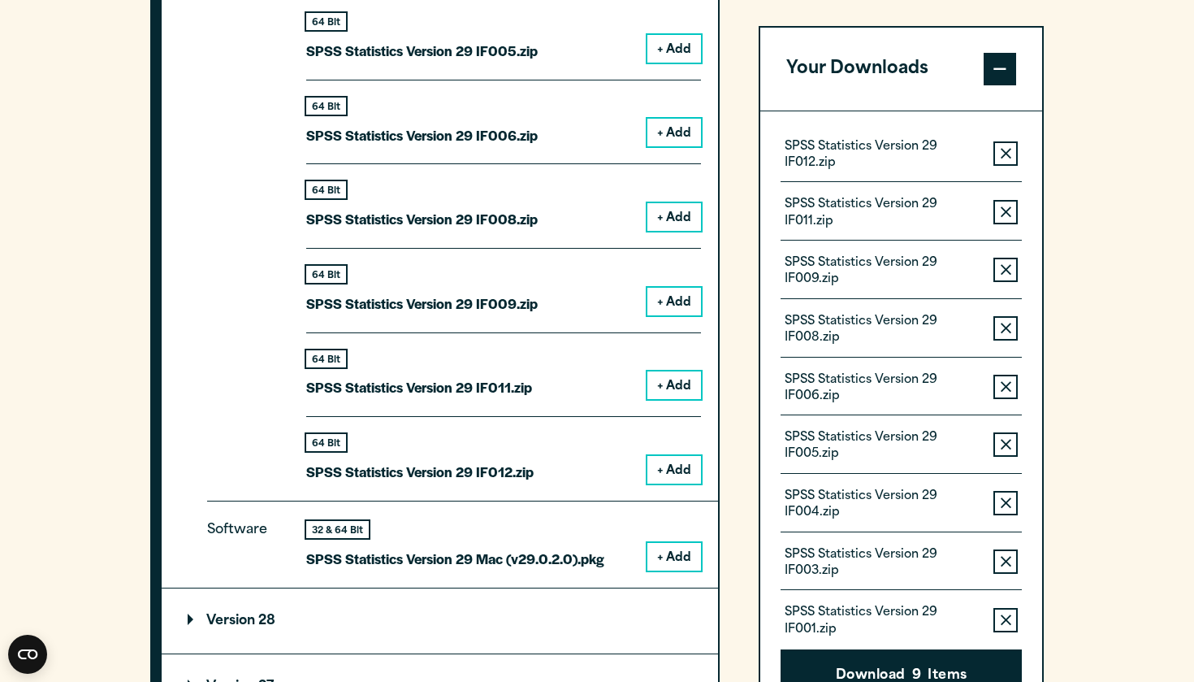
click at [666, 547] on button "+ Add" at bounding box center [675, 557] width 54 height 28
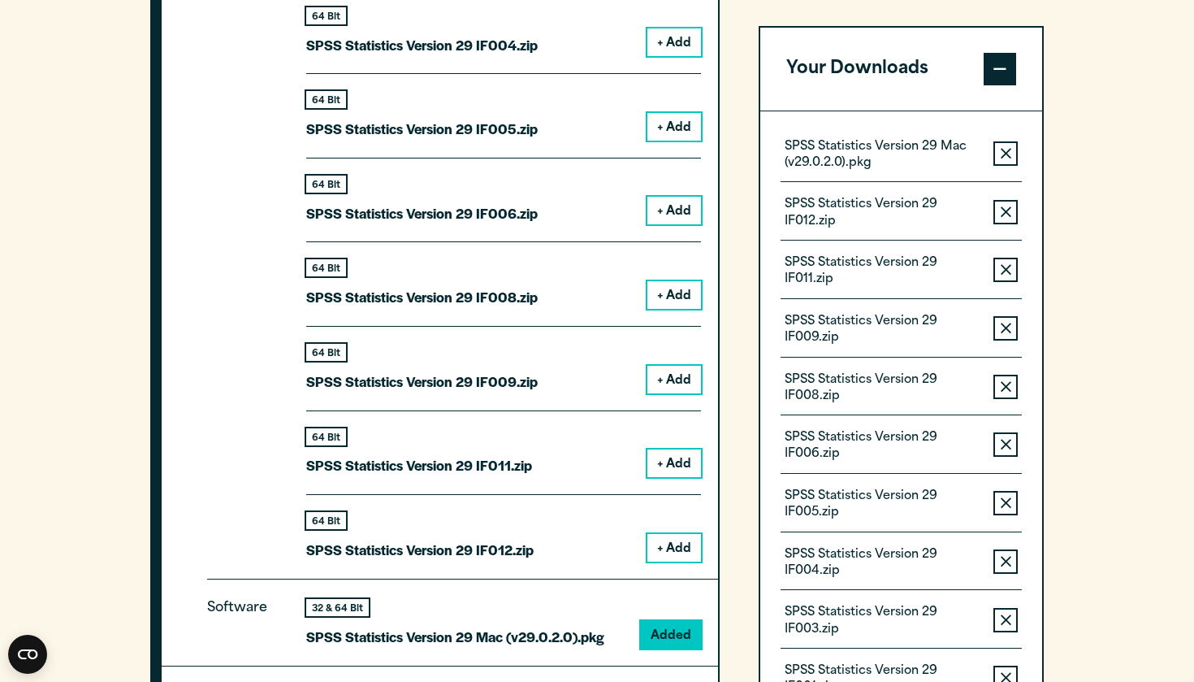
scroll to position [1950, 0]
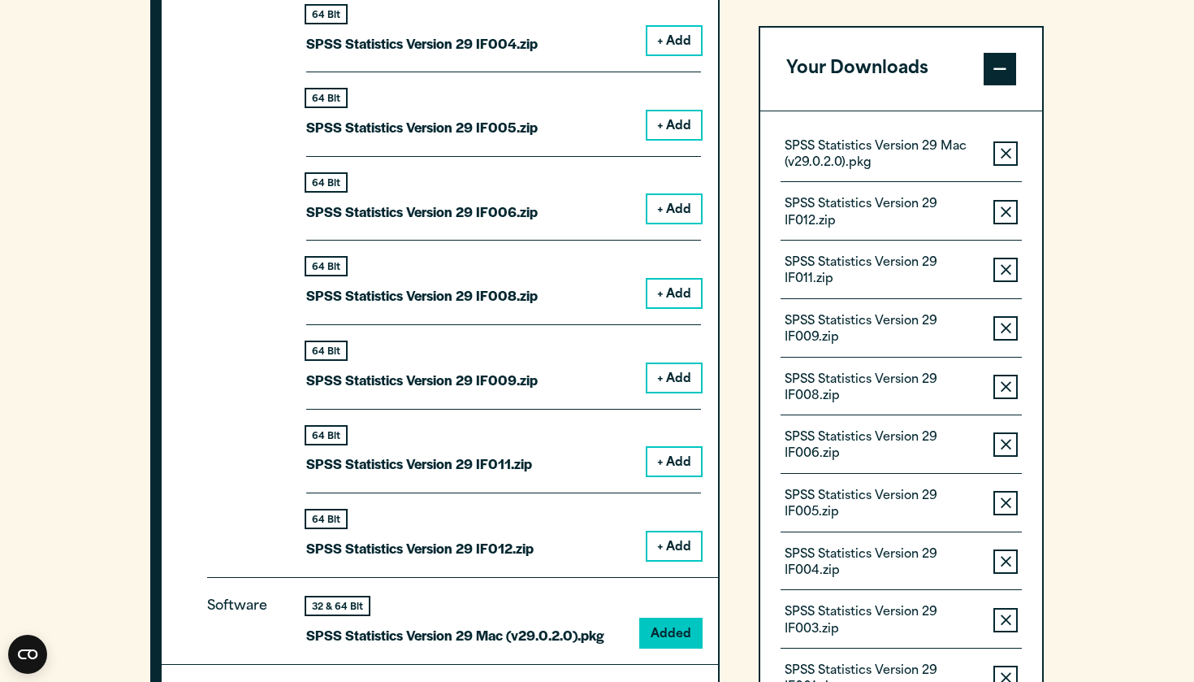
click at [1005, 160] on button "Remove this item from your software download list" at bounding box center [1006, 153] width 24 height 24
click at [1005, 200] on button "Remove this item from your software download list" at bounding box center [1006, 212] width 24 height 24
click at [1005, 258] on button "Remove this item from your software download list" at bounding box center [1006, 270] width 24 height 24
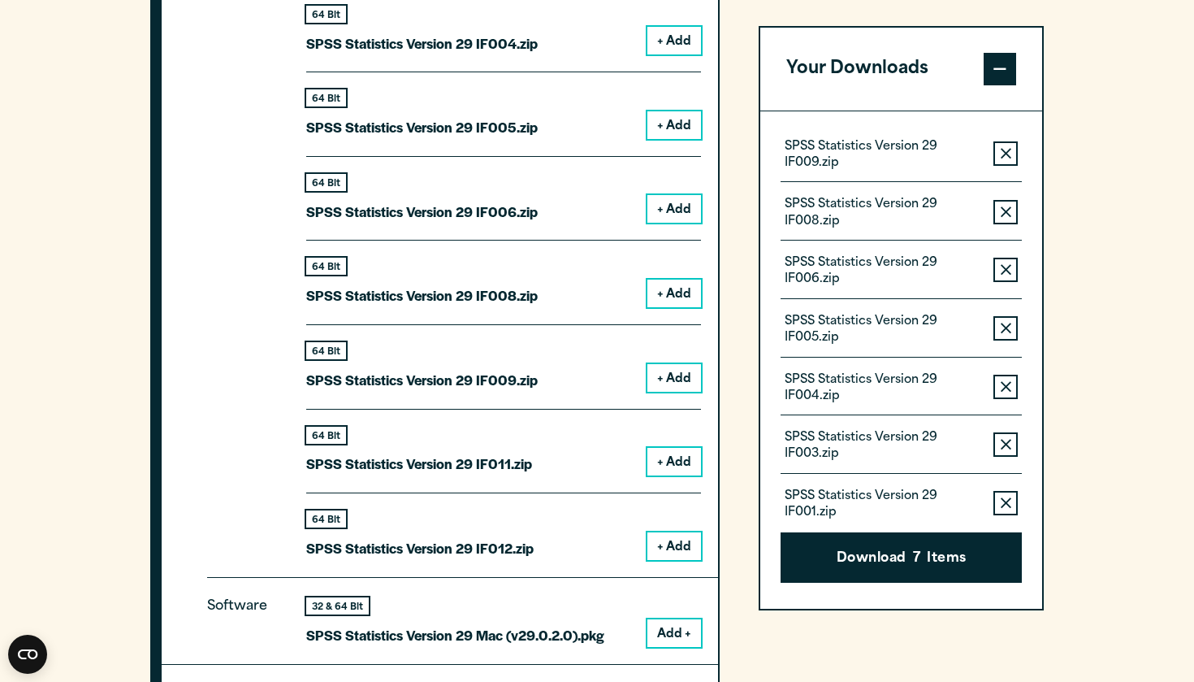
click at [1005, 160] on button "Remove this item from your software download list" at bounding box center [1006, 153] width 24 height 24
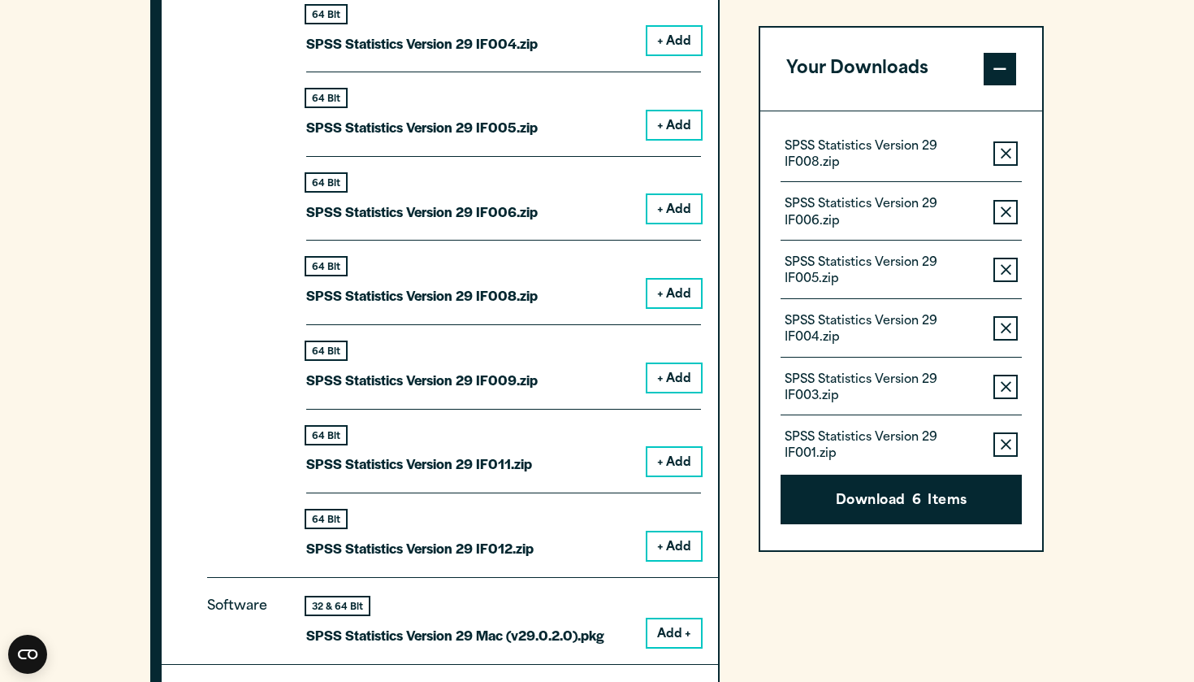
click at [1005, 160] on button "Remove this item from your software download list" at bounding box center [1006, 153] width 24 height 24
click at [1005, 200] on button "Remove this item from your software download list" at bounding box center [1006, 212] width 24 height 24
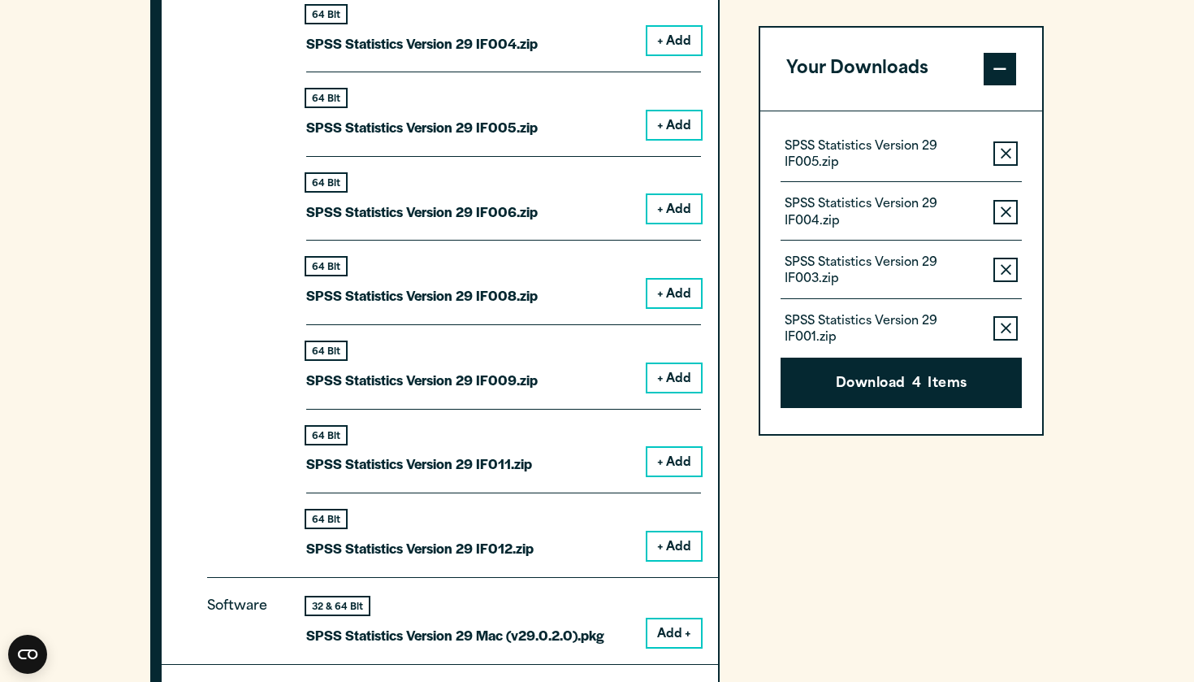
click at [1005, 160] on button "Remove this item from your software download list" at bounding box center [1006, 153] width 24 height 24
click at [1005, 200] on button "Remove this item from your software download list" at bounding box center [1006, 212] width 24 height 24
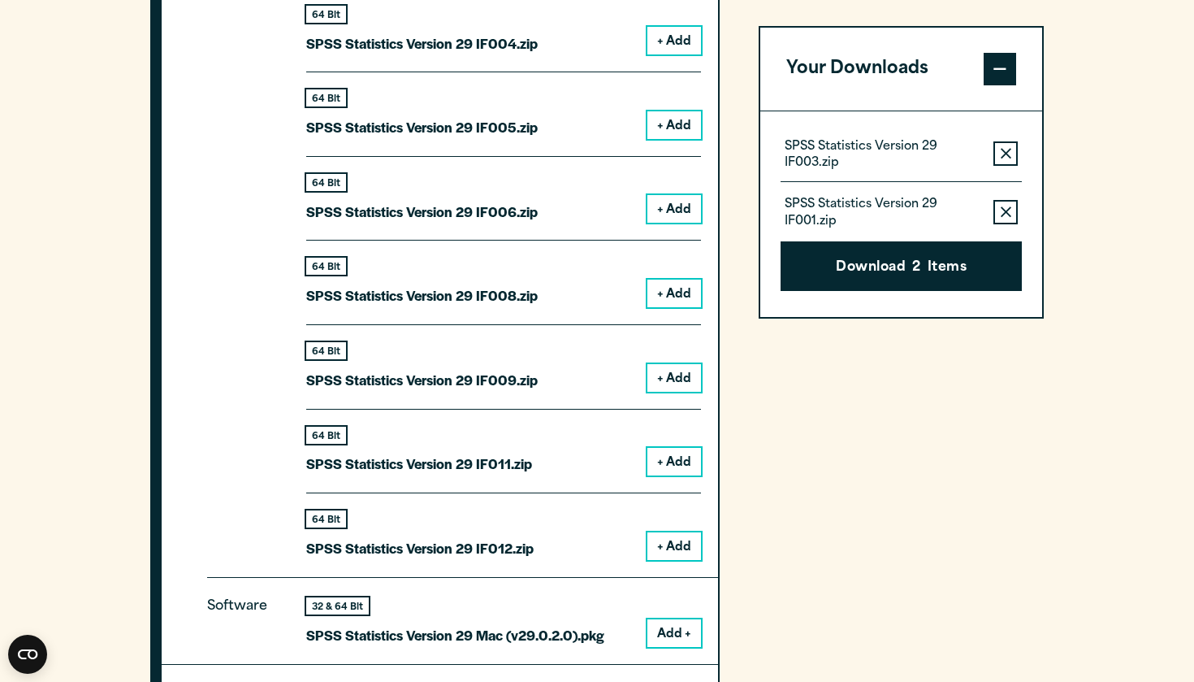
click at [1005, 160] on button "Remove this item from your software download list" at bounding box center [1006, 153] width 24 height 24
click at [1005, 200] on button "Remove this item from your software download list" at bounding box center [1006, 212] width 24 height 24
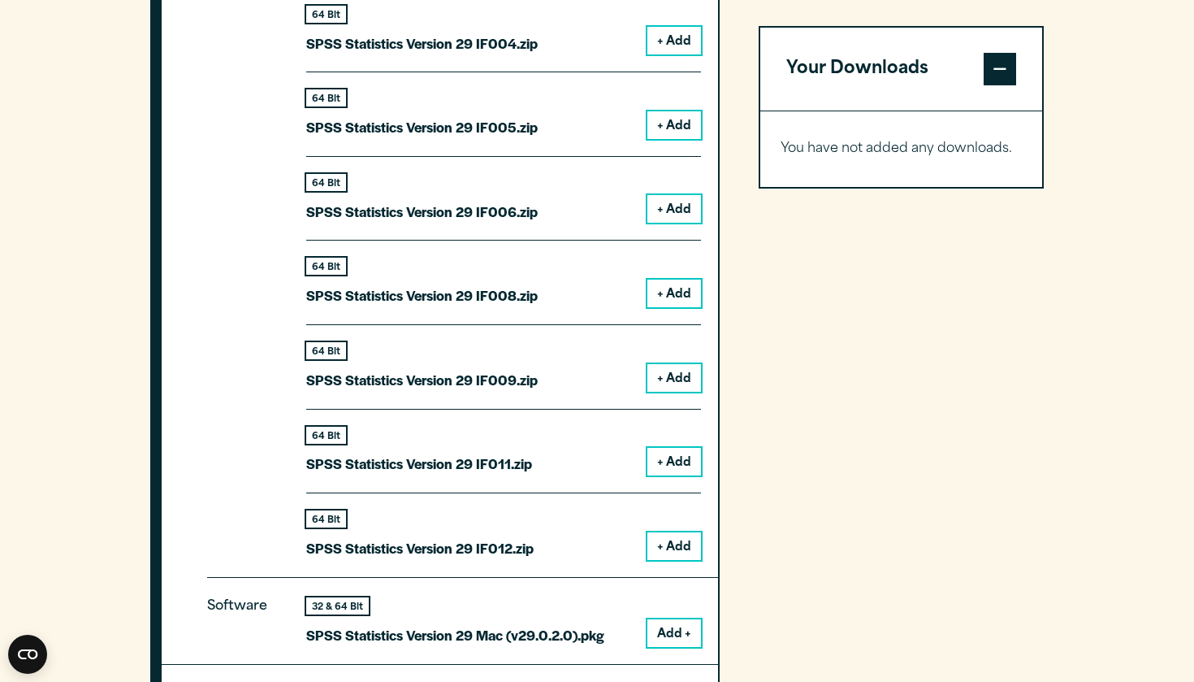
click at [1005, 160] on div "You have not added any downloads. Download 0 Items" at bounding box center [902, 149] width 282 height 76
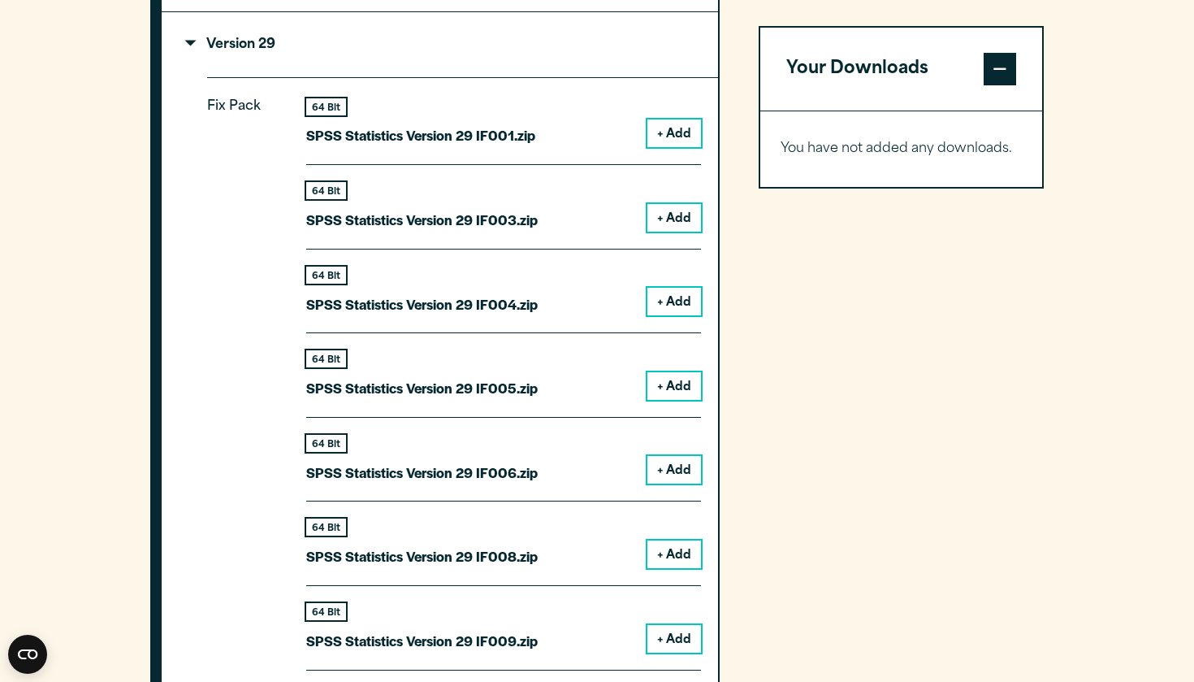
scroll to position [1678, 0]
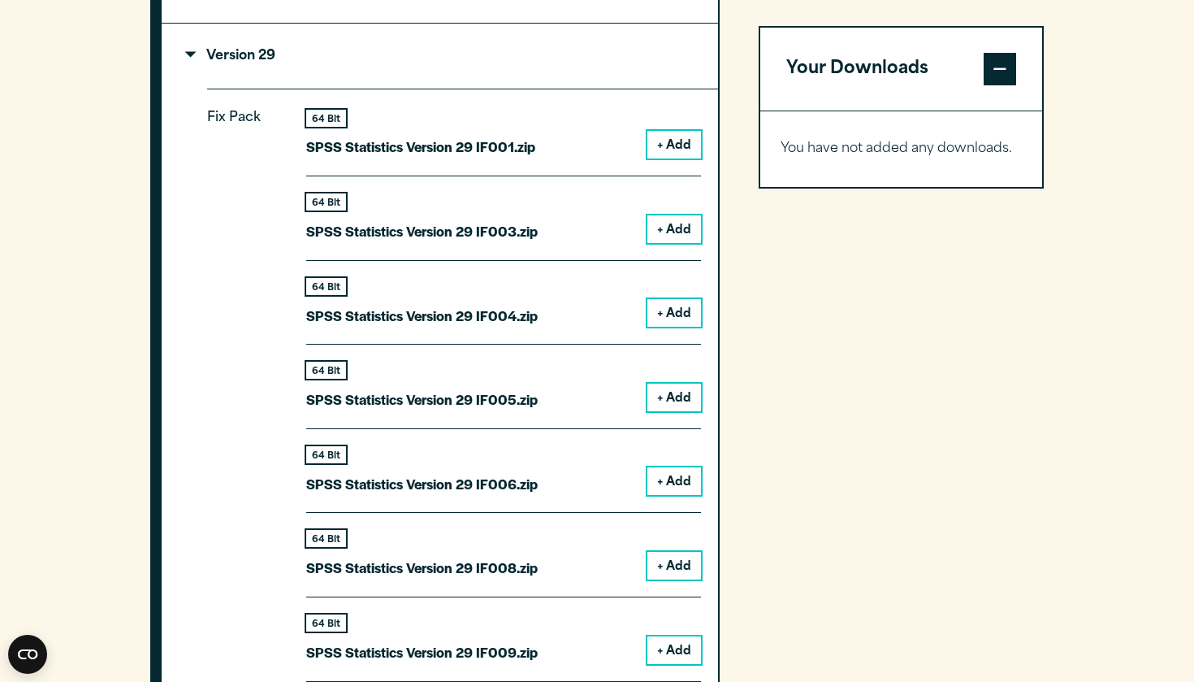
click at [684, 157] on button "+ Add" at bounding box center [675, 145] width 54 height 28
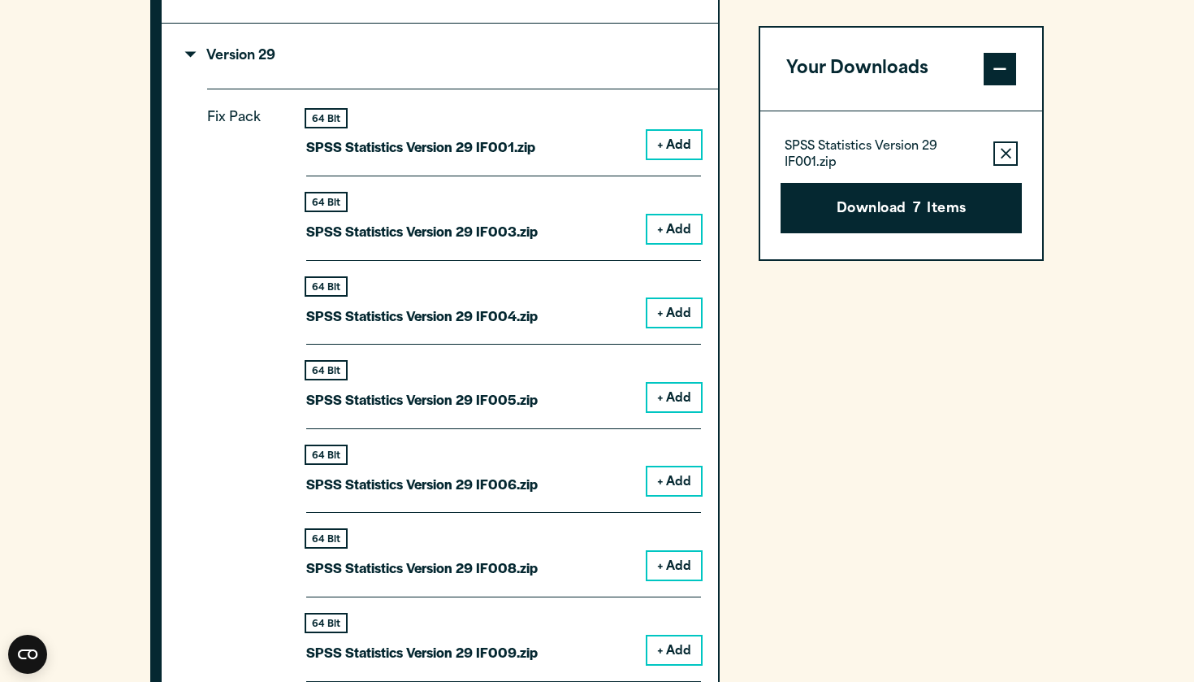
click at [684, 232] on button "+ Add" at bounding box center [675, 229] width 54 height 28
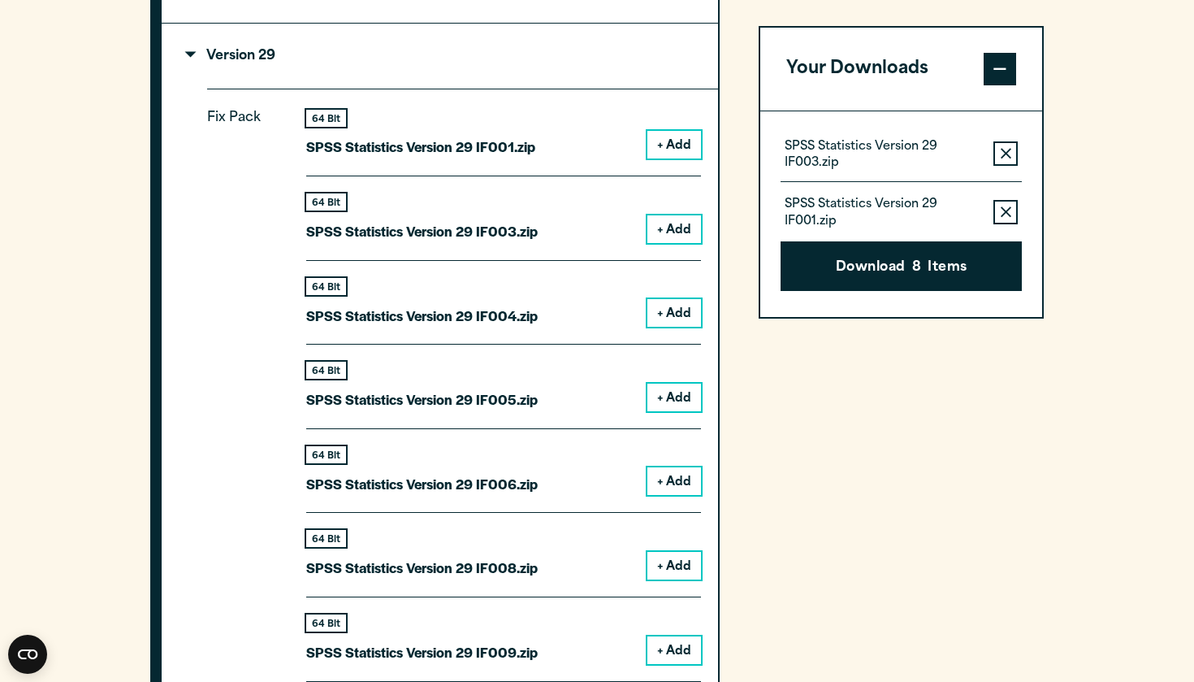
click at [990, 76] on span at bounding box center [1000, 69] width 33 height 33
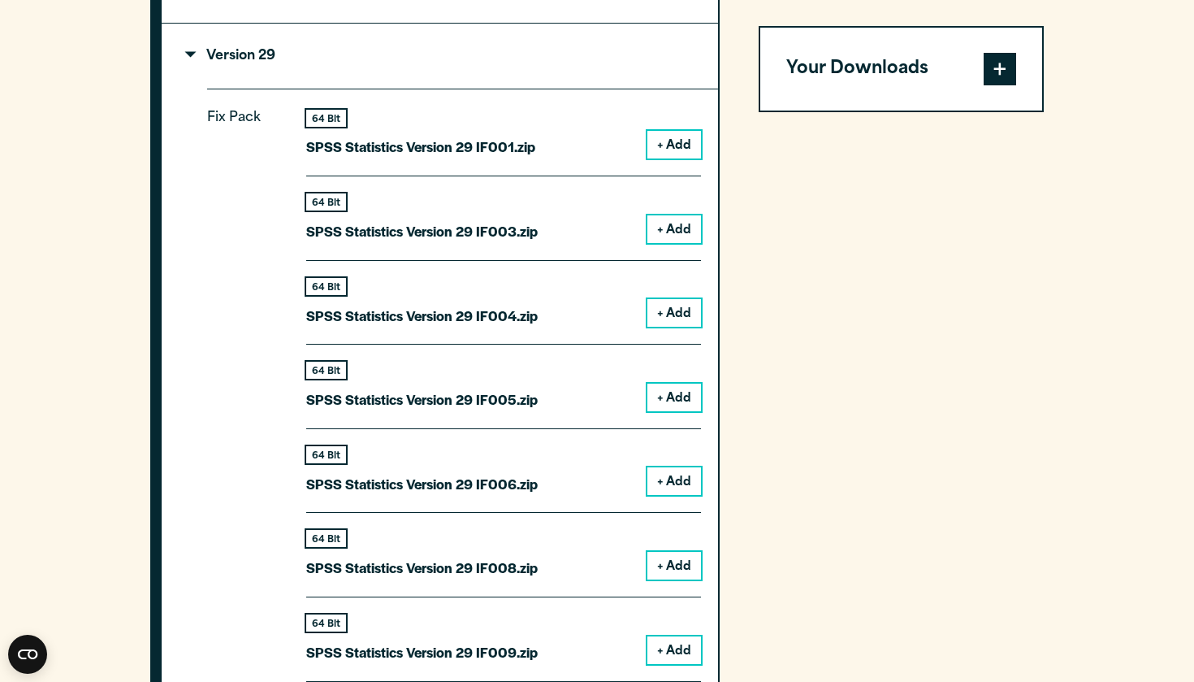
click at [990, 76] on span at bounding box center [1000, 69] width 33 height 33
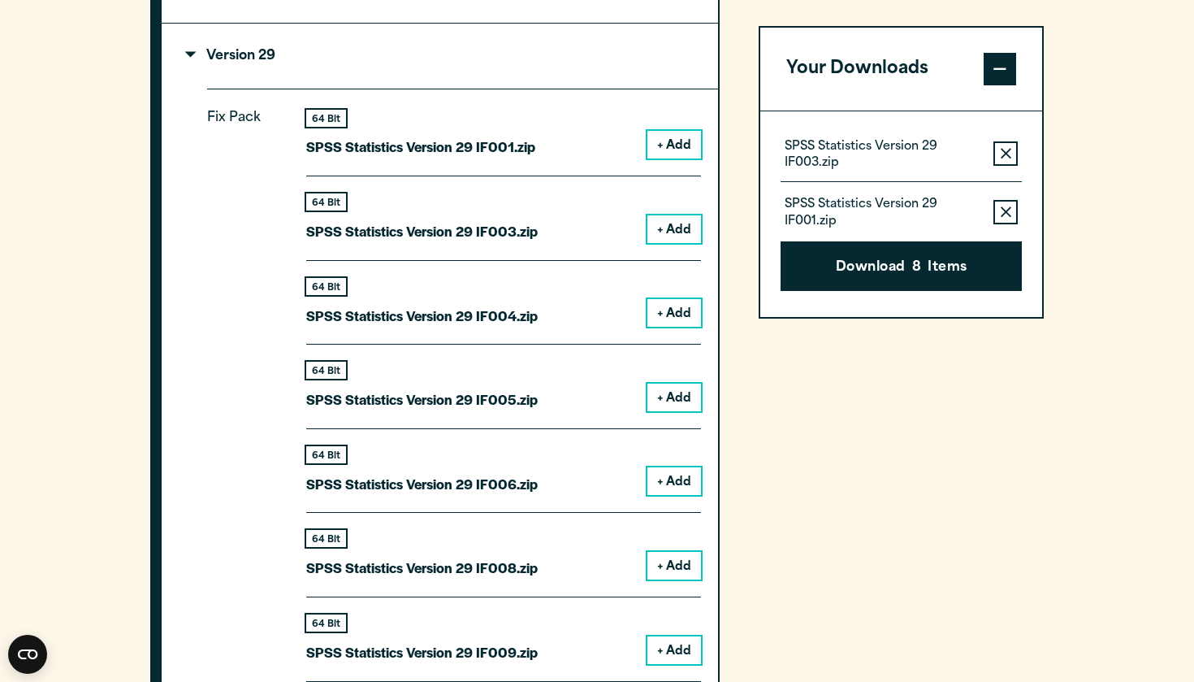
click at [1001, 66] on span at bounding box center [1000, 69] width 33 height 33
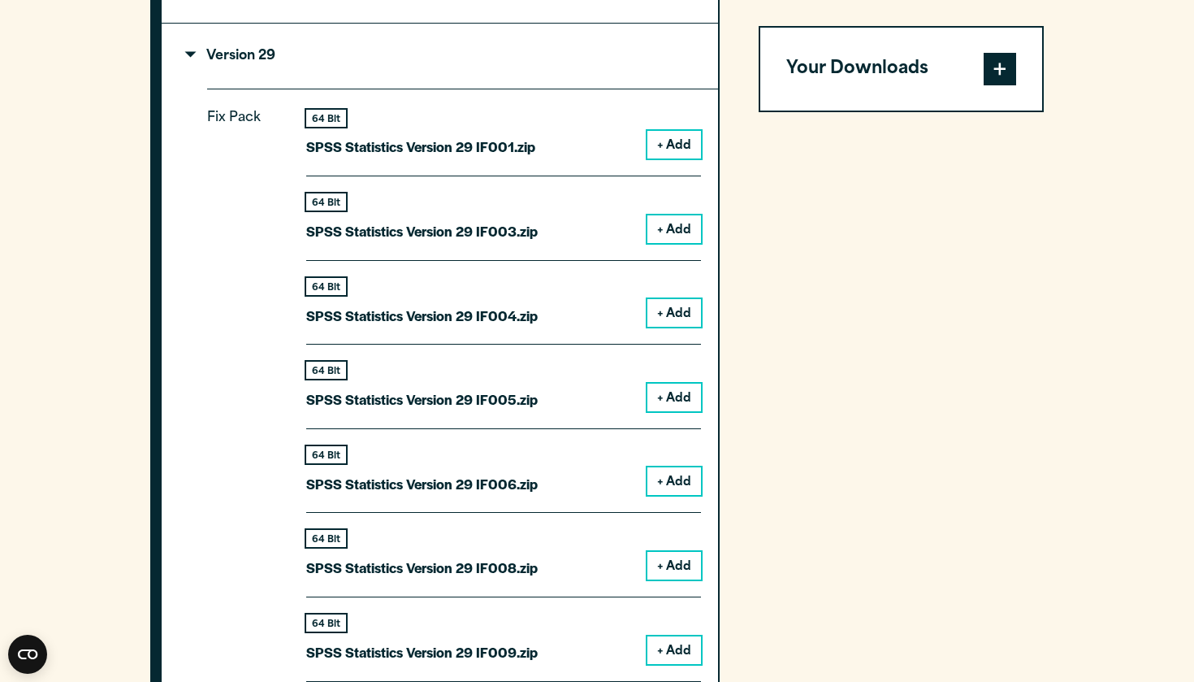
click at [1001, 66] on span at bounding box center [1000, 69] width 33 height 33
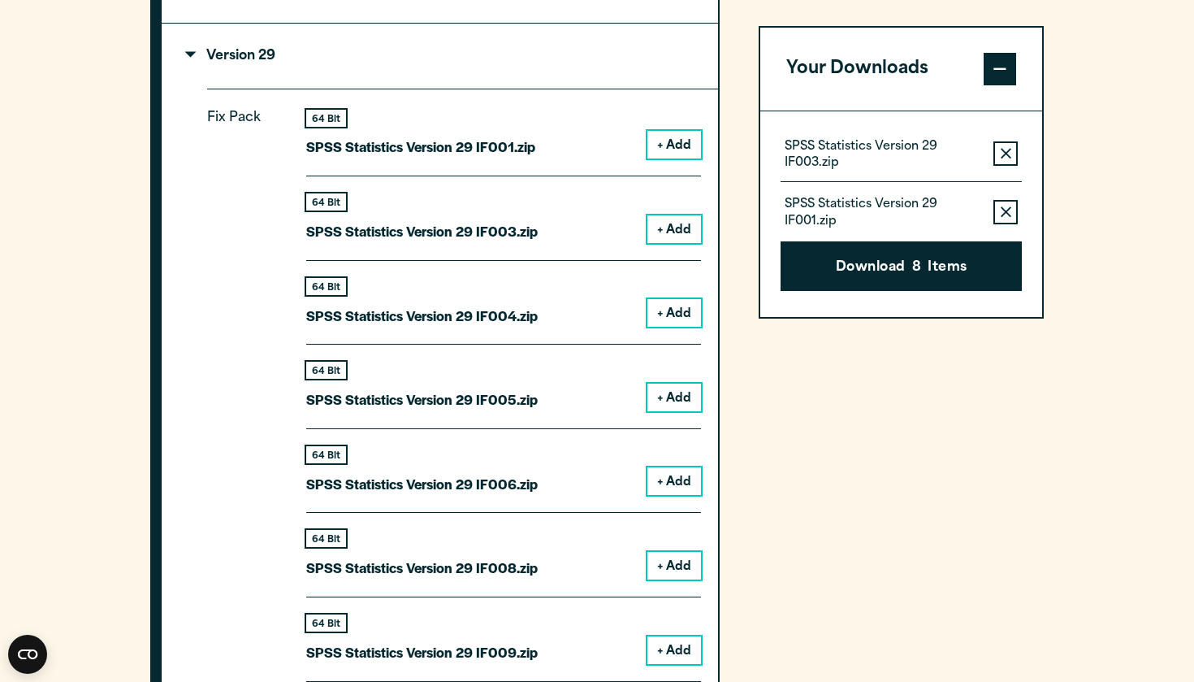
click at [1009, 151] on icon "button" at bounding box center [1006, 153] width 11 height 11
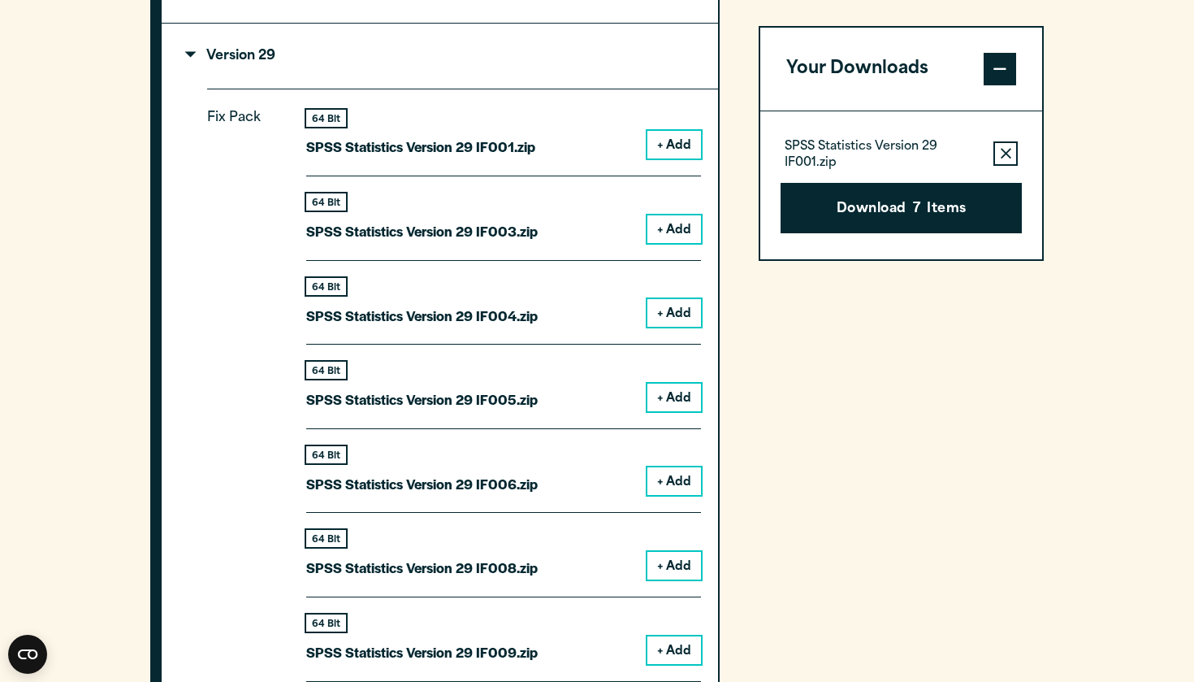
click at [1009, 151] on icon "button" at bounding box center [1006, 153] width 11 height 11
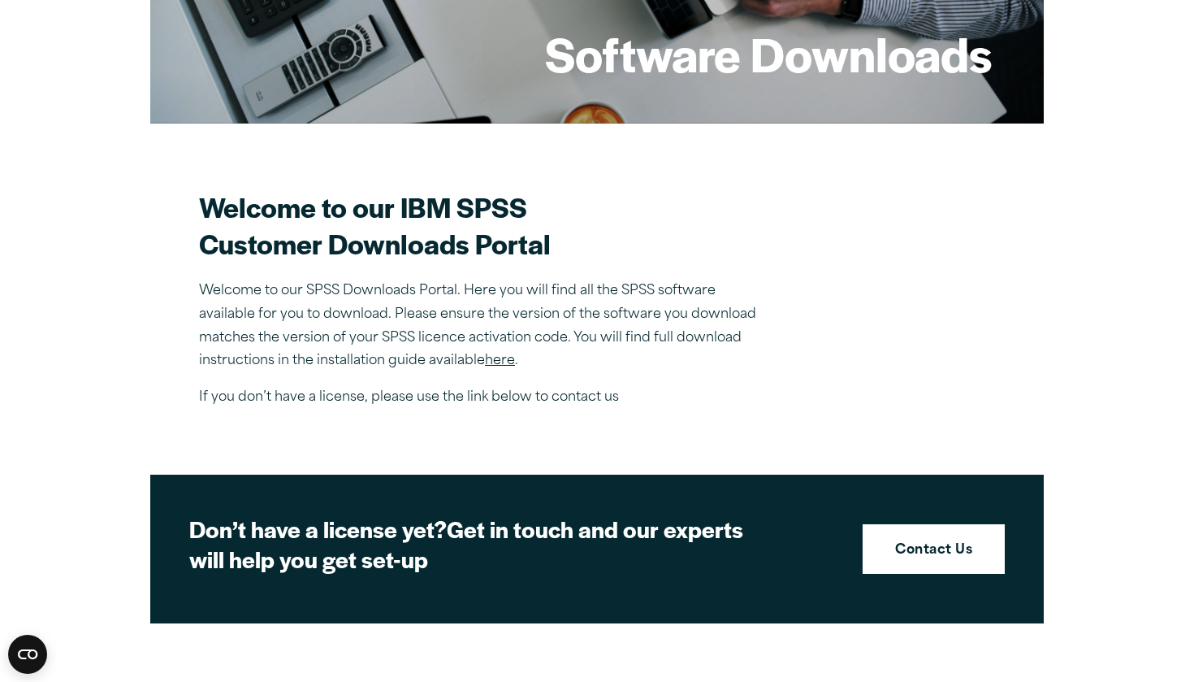
scroll to position [327, 0]
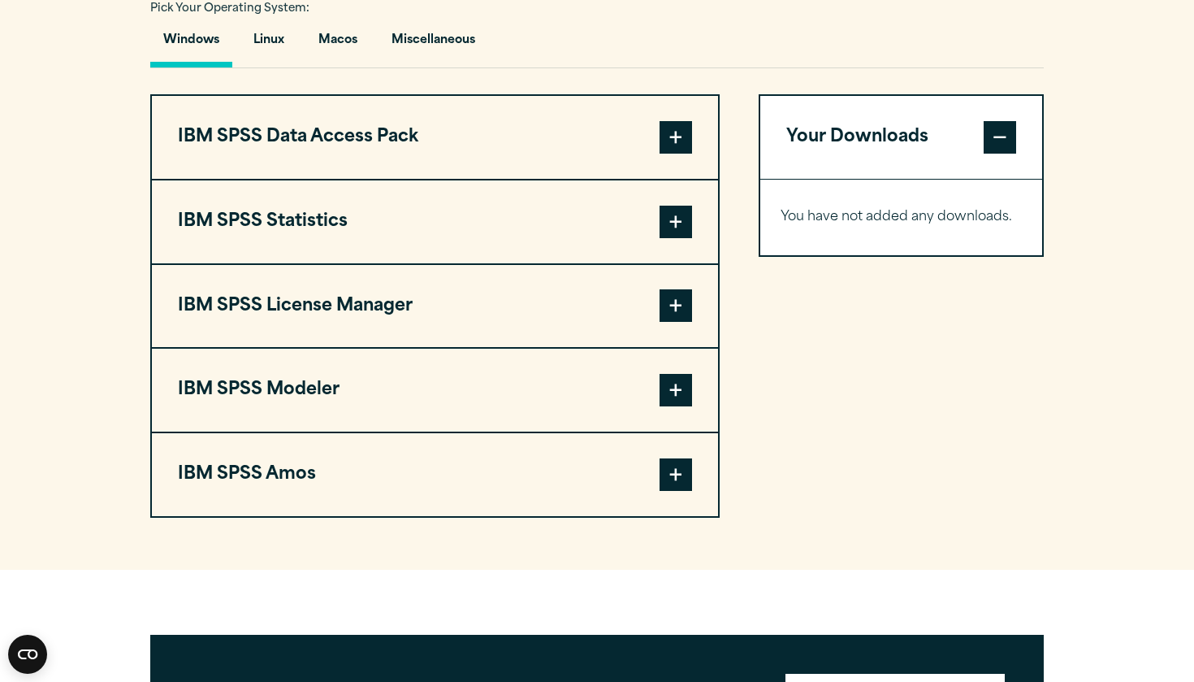
scroll to position [1233, 0]
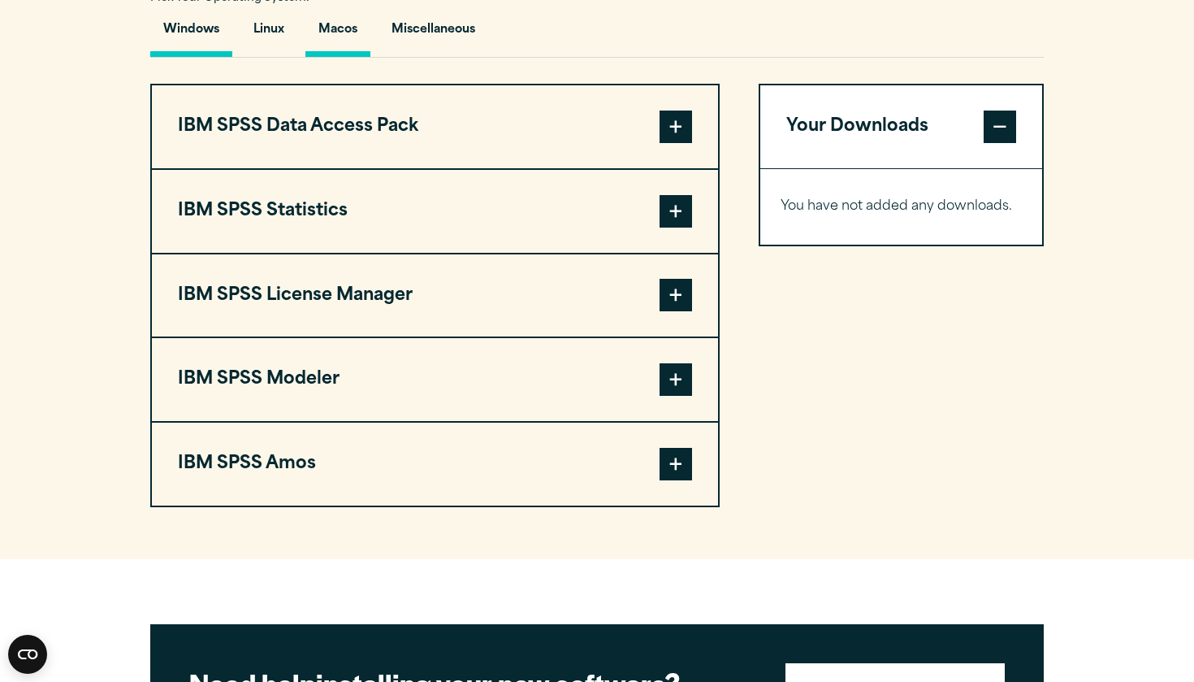
click at [349, 21] on button "Macos" at bounding box center [338, 34] width 65 height 46
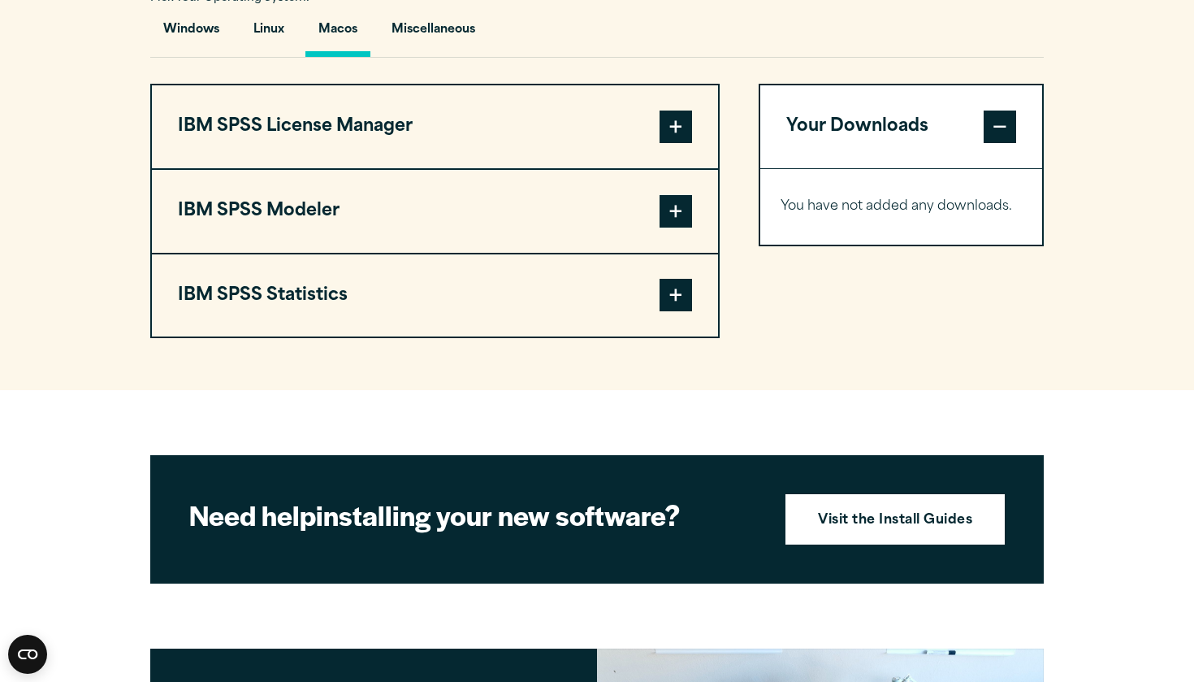
click at [678, 288] on span at bounding box center [676, 295] width 33 height 33
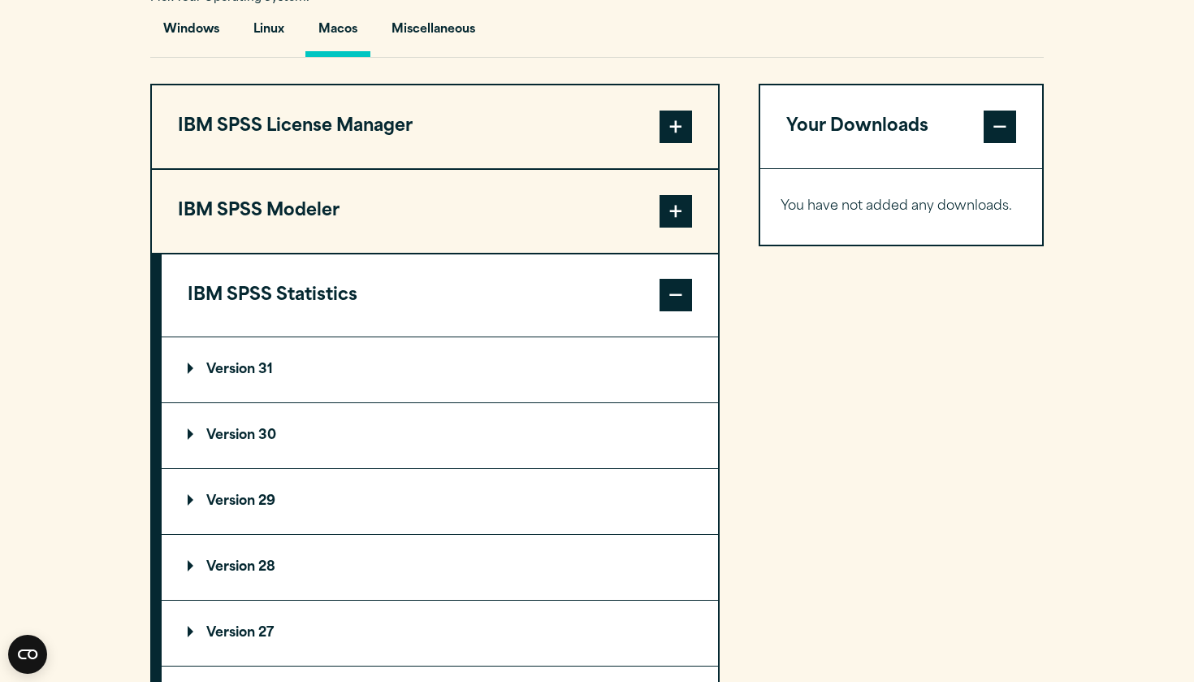
click at [223, 506] on p "Version 29" at bounding box center [232, 501] width 88 height 13
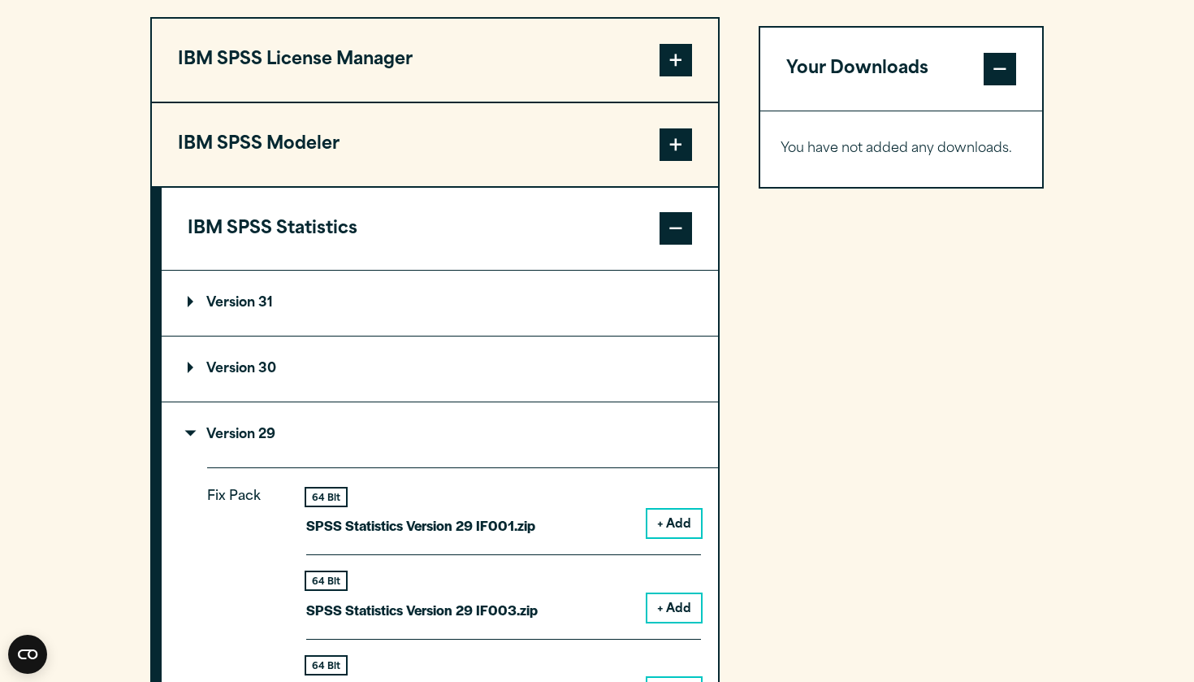
scroll to position [1326, 0]
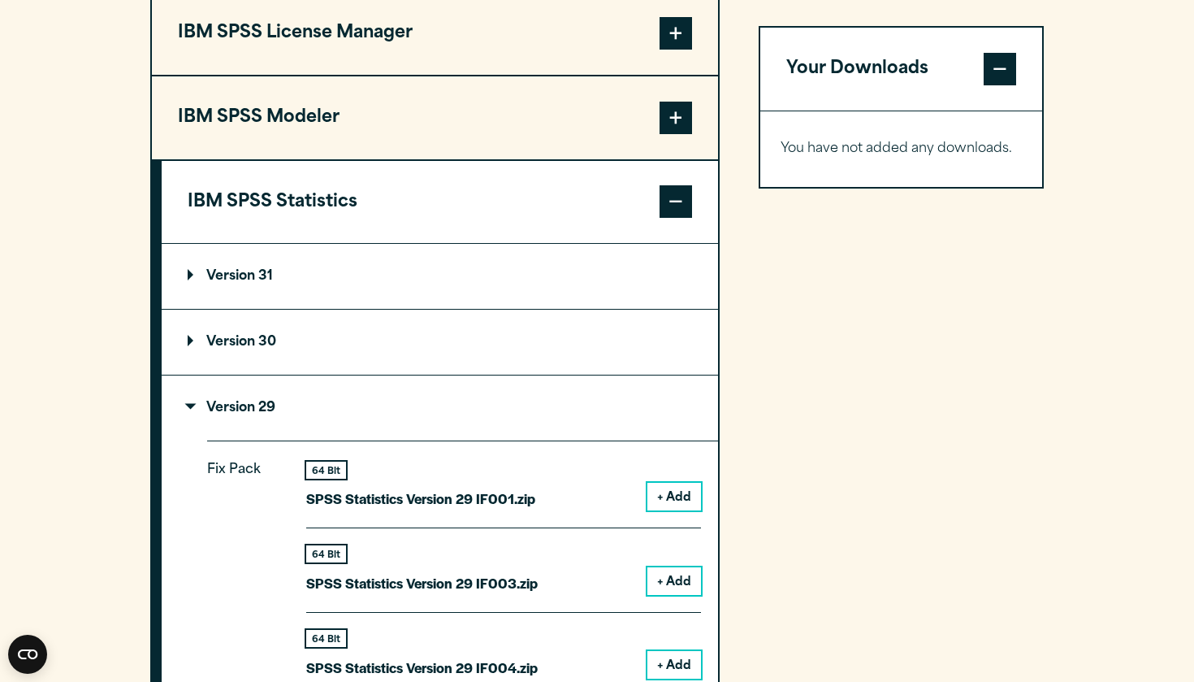
click at [667, 505] on button "+ Add" at bounding box center [675, 497] width 54 height 28
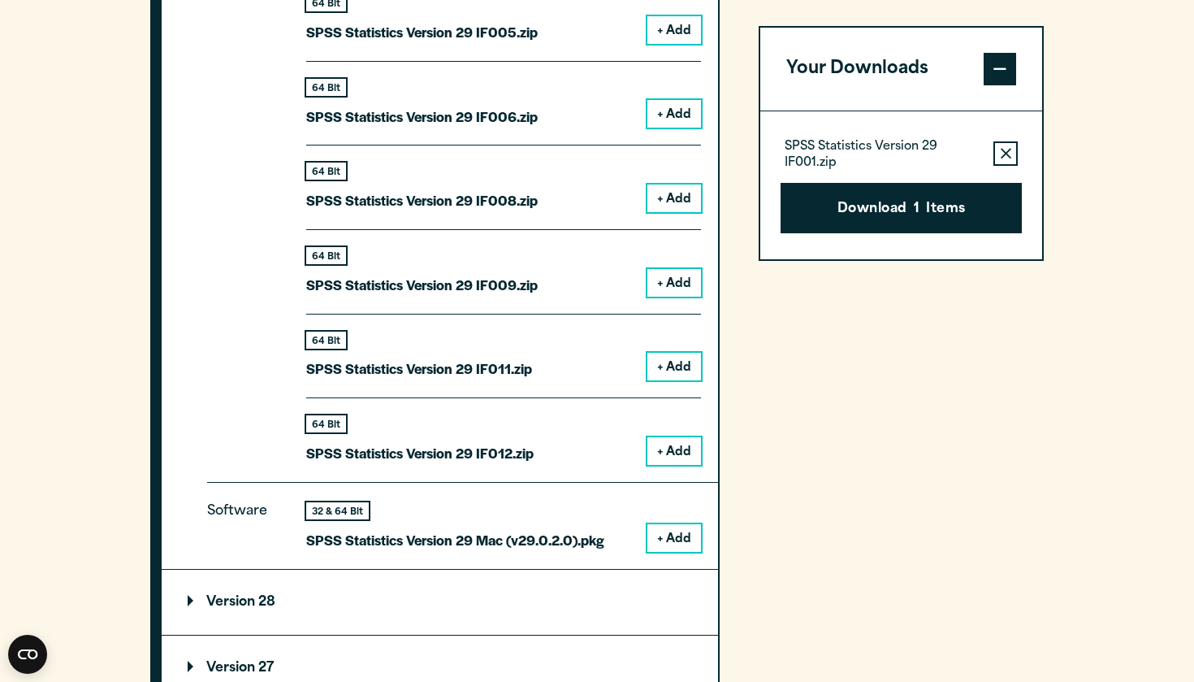
scroll to position [2061, 0]
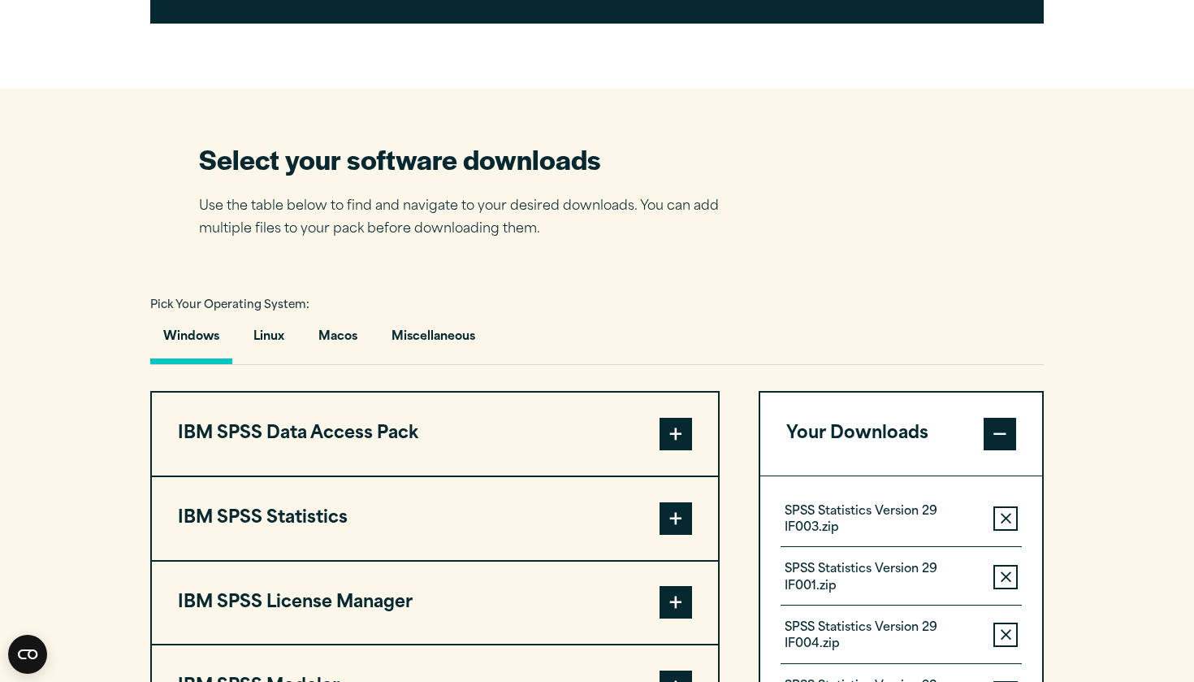
scroll to position [1041, 0]
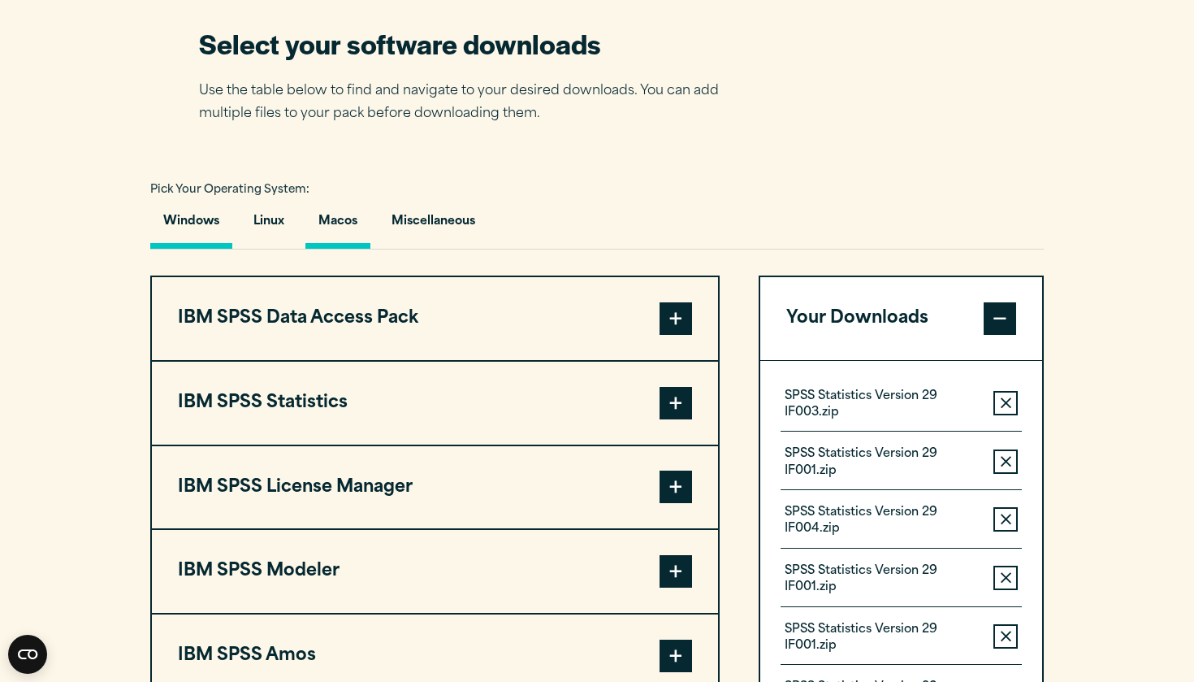
click at [347, 228] on button "Macos" at bounding box center [338, 225] width 65 height 46
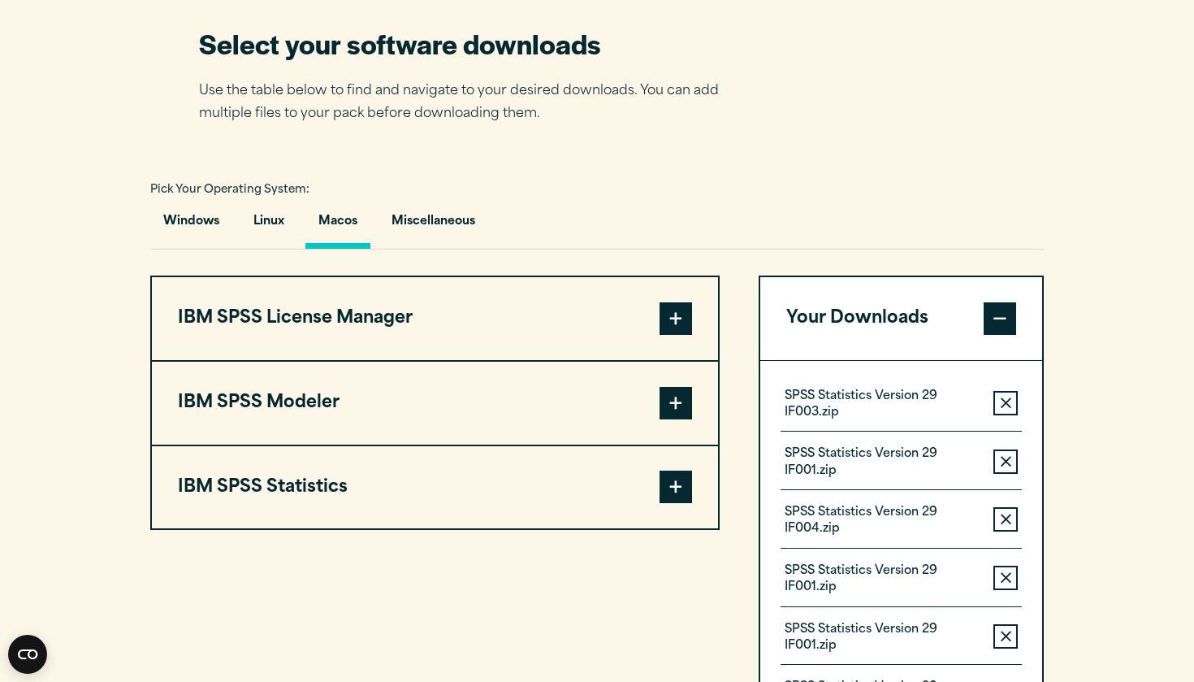
click at [453, 492] on button "IBM SPSS Statistics" at bounding box center [435, 487] width 566 height 83
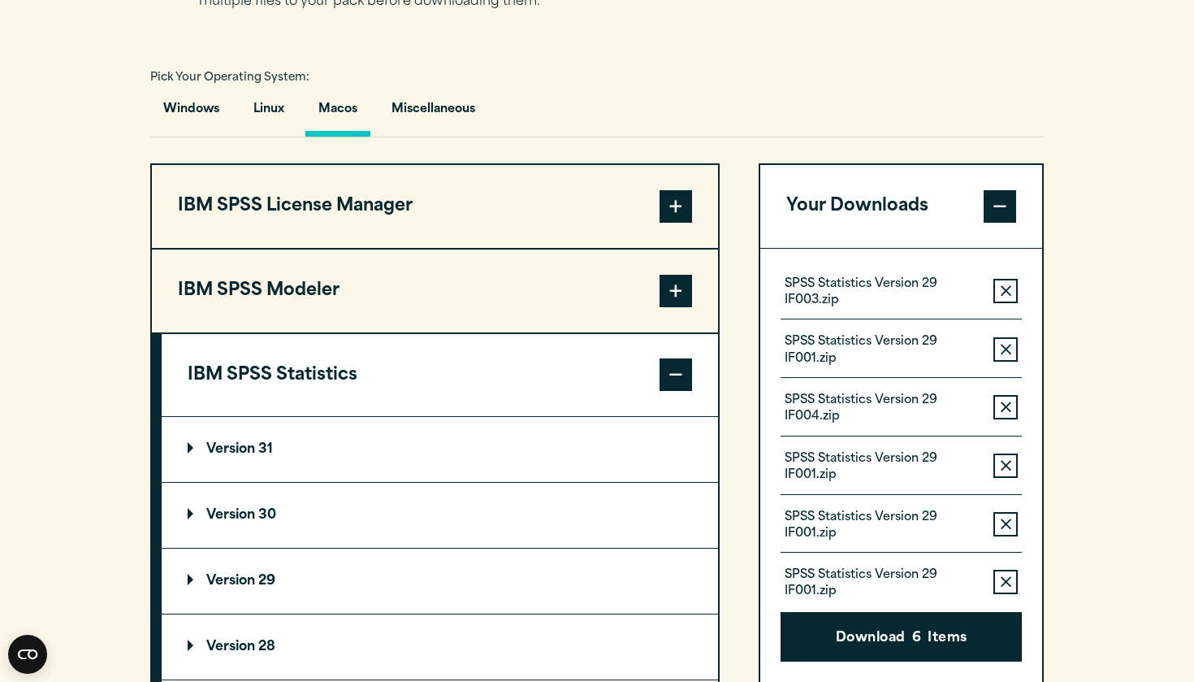
scroll to position [1164, 0]
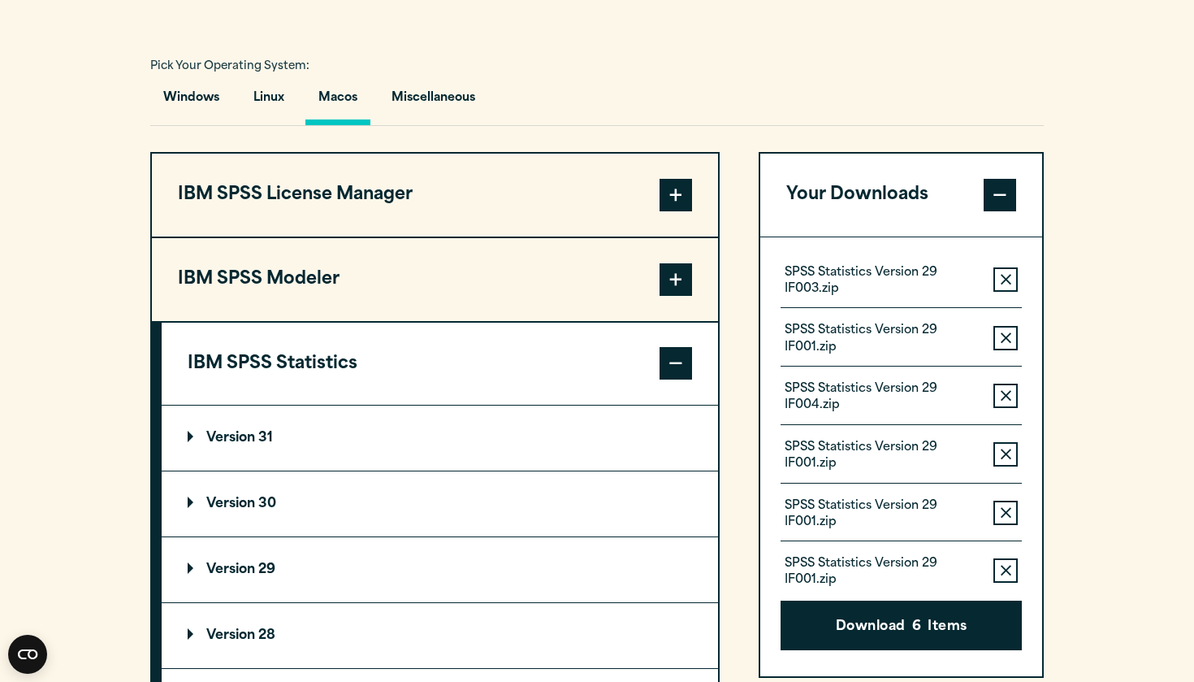
click at [375, 571] on summary "Version 29" at bounding box center [440, 569] width 557 height 65
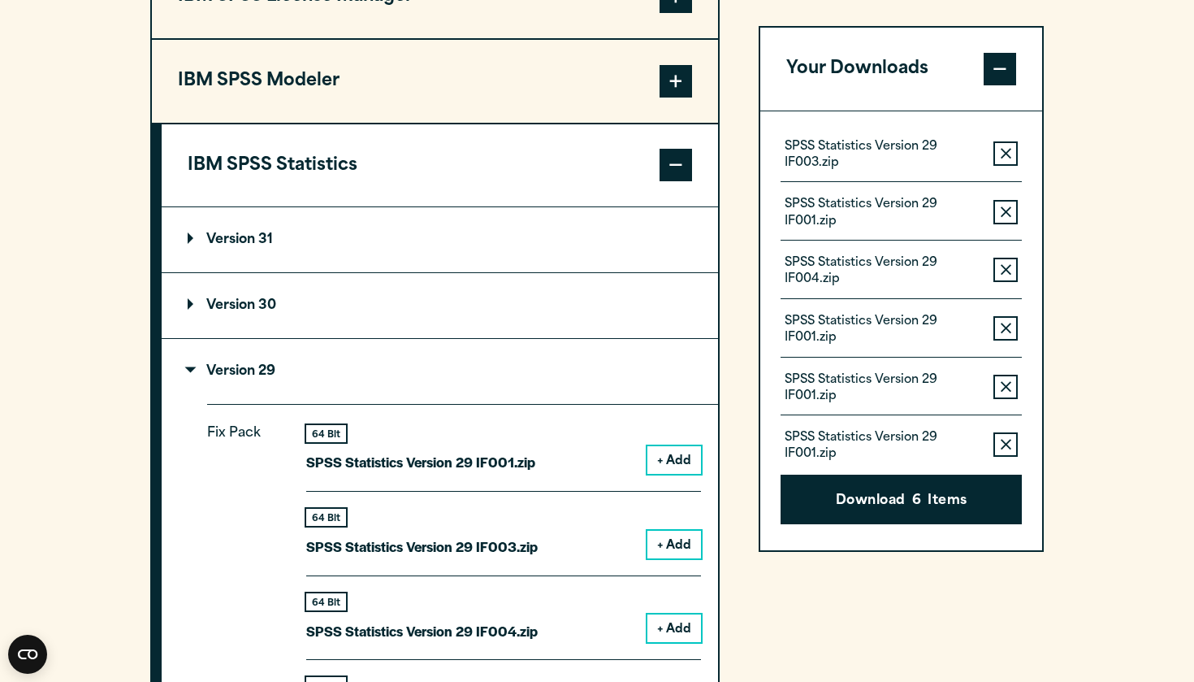
scroll to position [1367, 0]
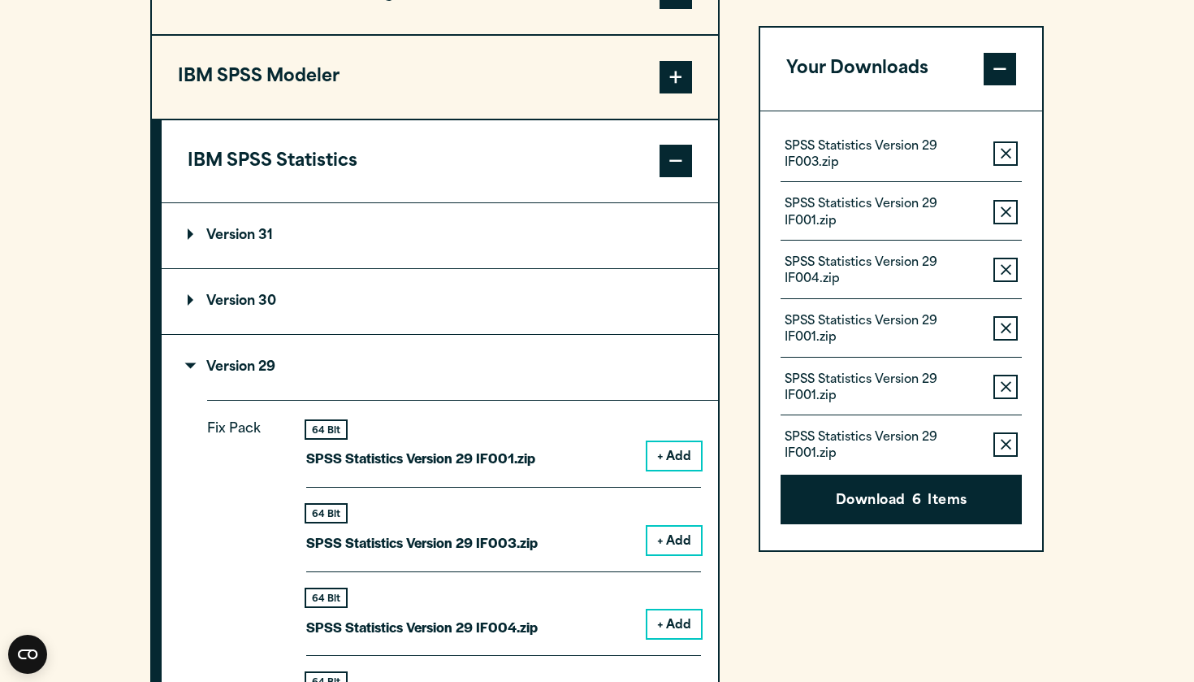
click at [683, 442] on button "+ Add" at bounding box center [675, 456] width 54 height 28
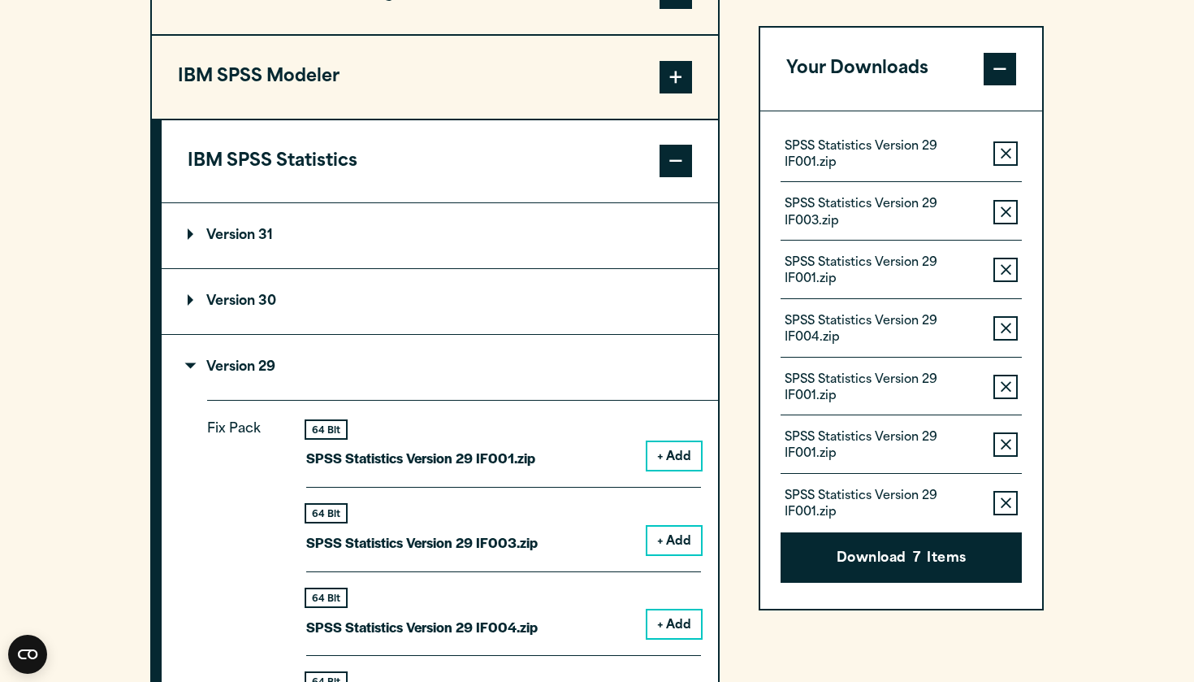
click at [1008, 145] on button "Remove this item from your software download list" at bounding box center [1006, 153] width 24 height 24
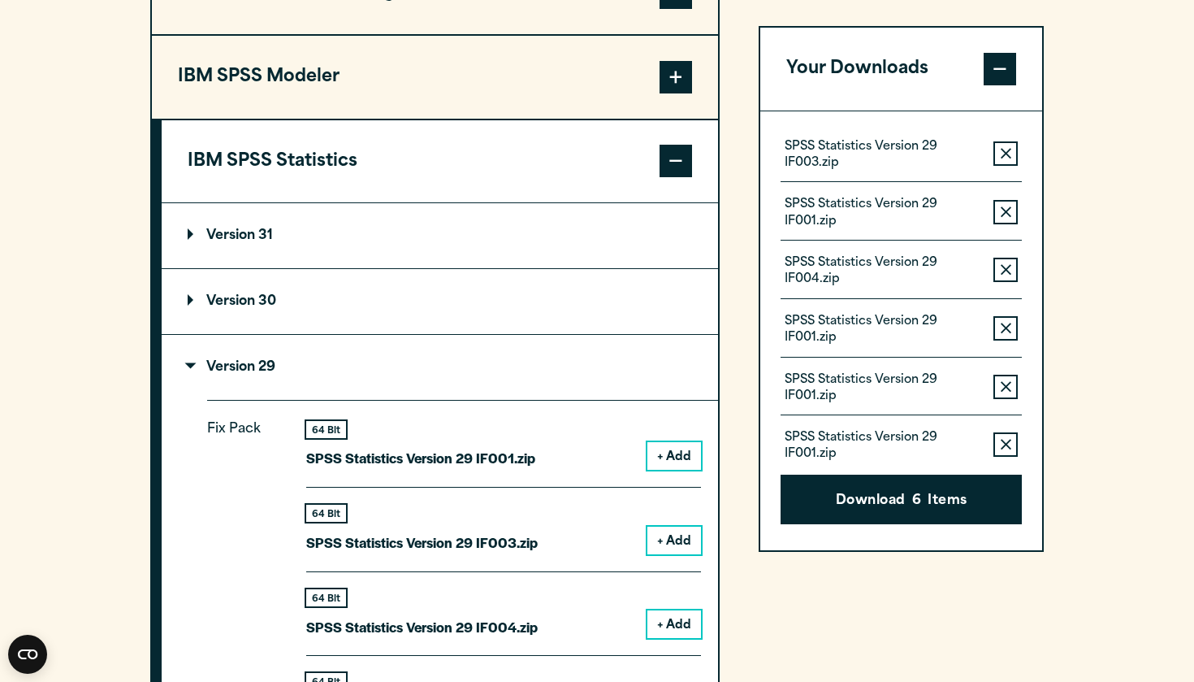
click at [1008, 145] on button "Remove this item from your software download list" at bounding box center [1006, 153] width 24 height 24
click at [1008, 200] on button "Remove this item from your software download list" at bounding box center [1006, 212] width 24 height 24
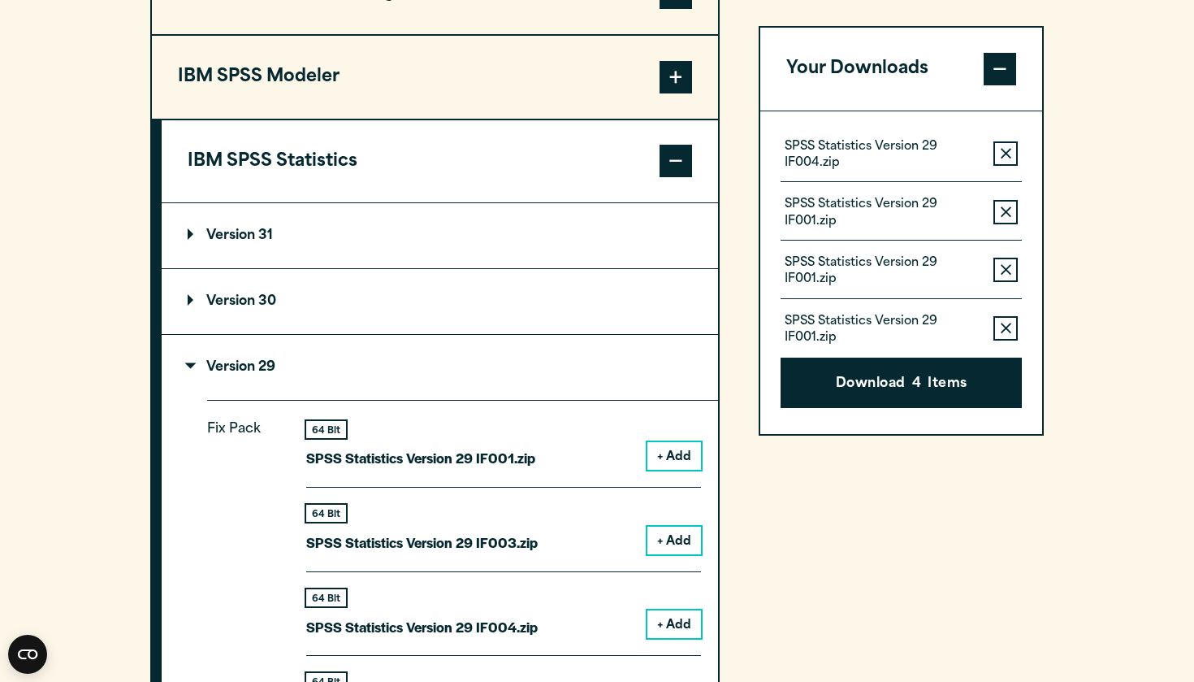
click at [1008, 145] on button "Remove this item from your software download list" at bounding box center [1006, 153] width 24 height 24
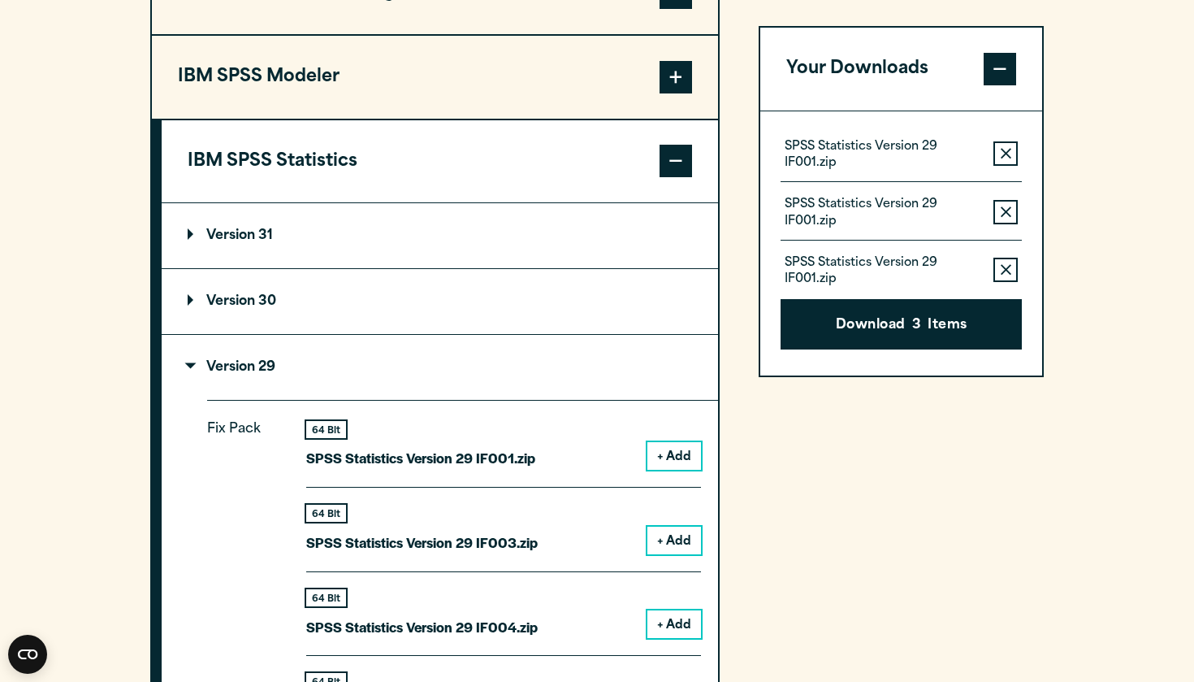
click at [1008, 145] on button "Remove this item from your software download list" at bounding box center [1006, 153] width 24 height 24
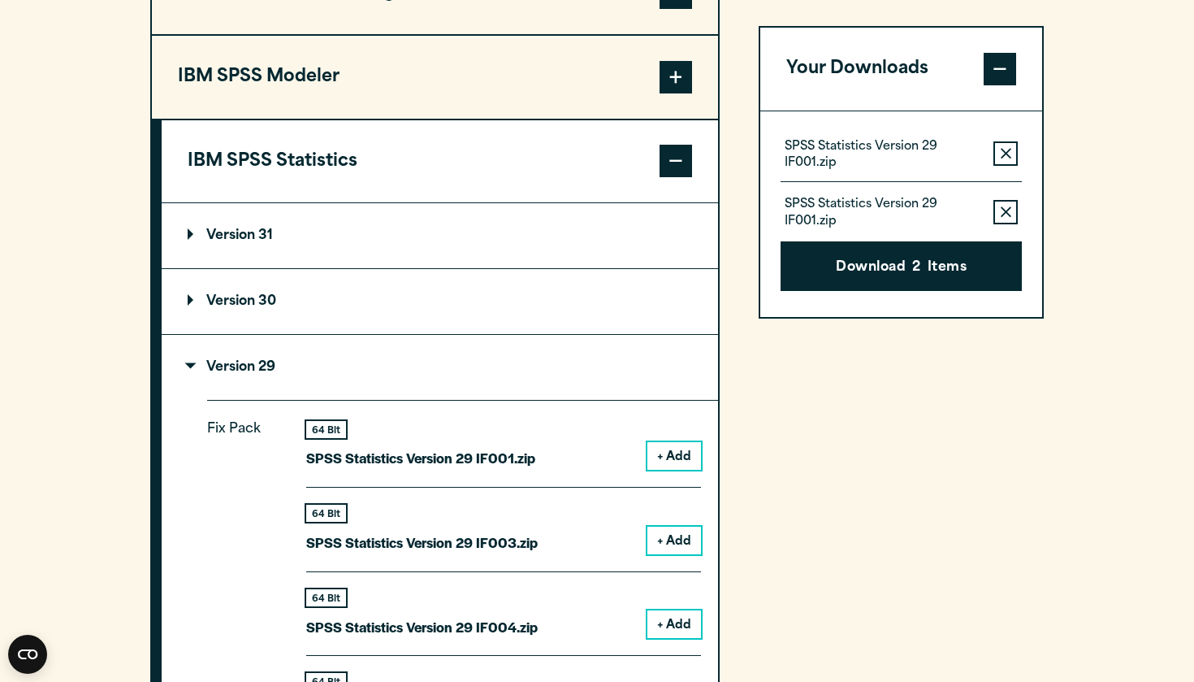
click at [1008, 145] on button "Remove this item from your software download list" at bounding box center [1006, 153] width 24 height 24
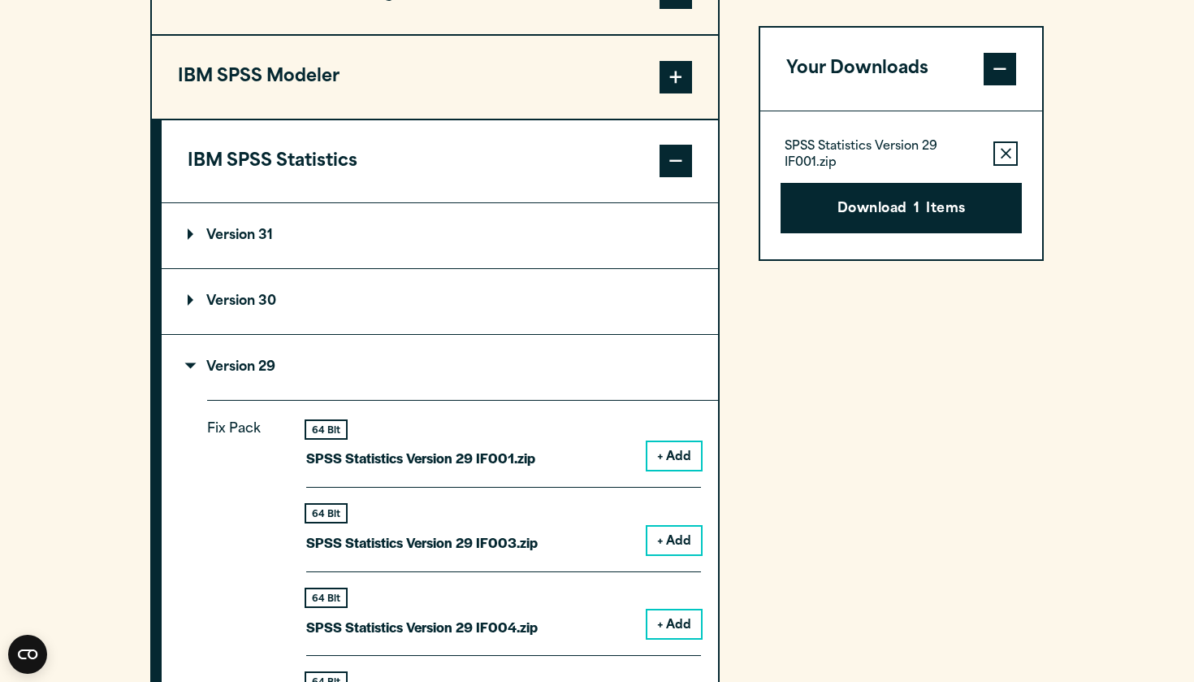
click at [1008, 145] on button "Remove this item from your software download list" at bounding box center [1006, 153] width 24 height 24
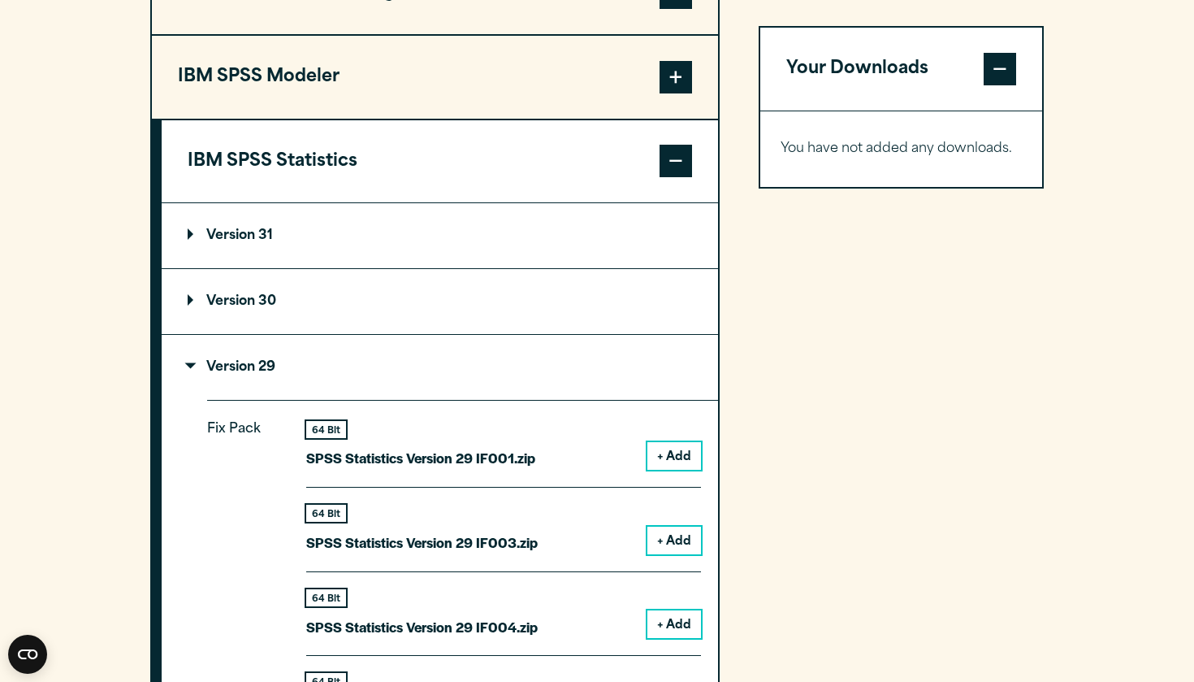
click at [691, 449] on button "+ Add" at bounding box center [675, 456] width 54 height 28
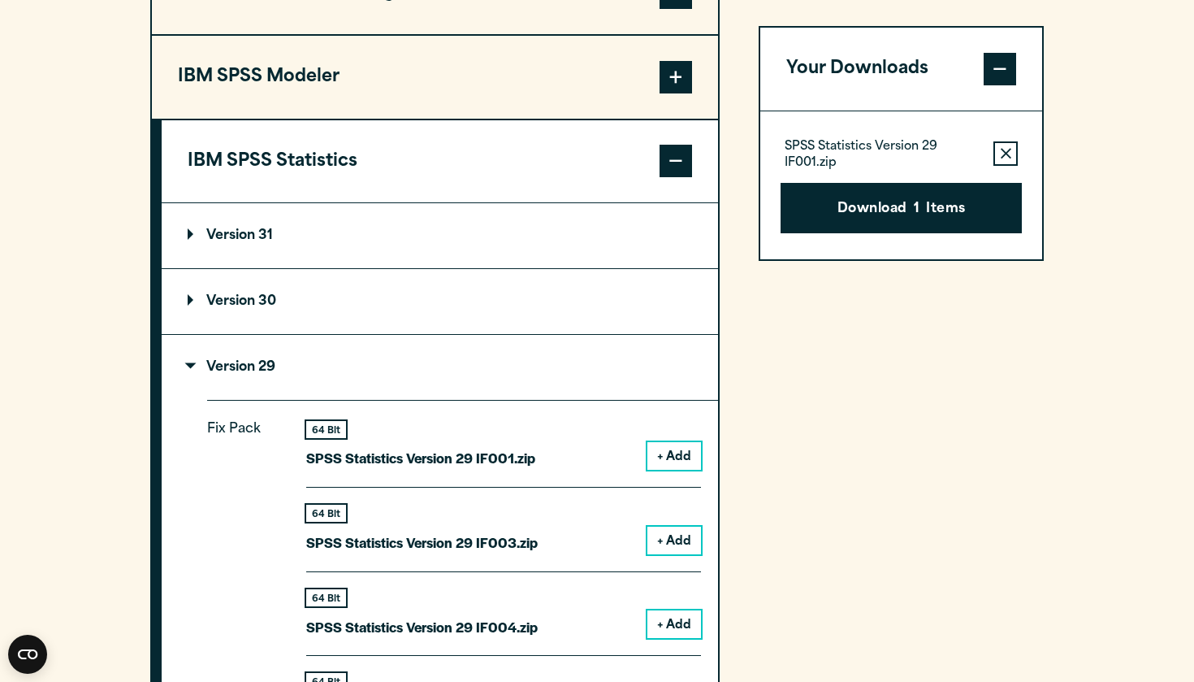
click at [675, 530] on button "+ Add" at bounding box center [675, 541] width 54 height 28
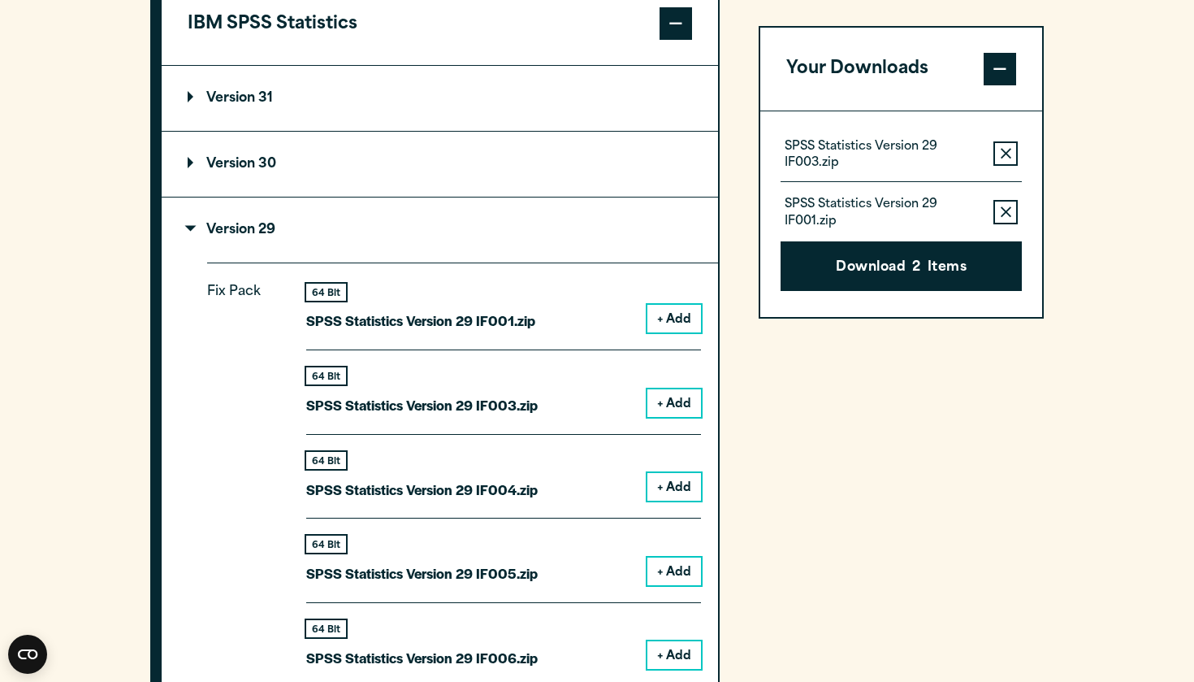
scroll to position [1652, 0]
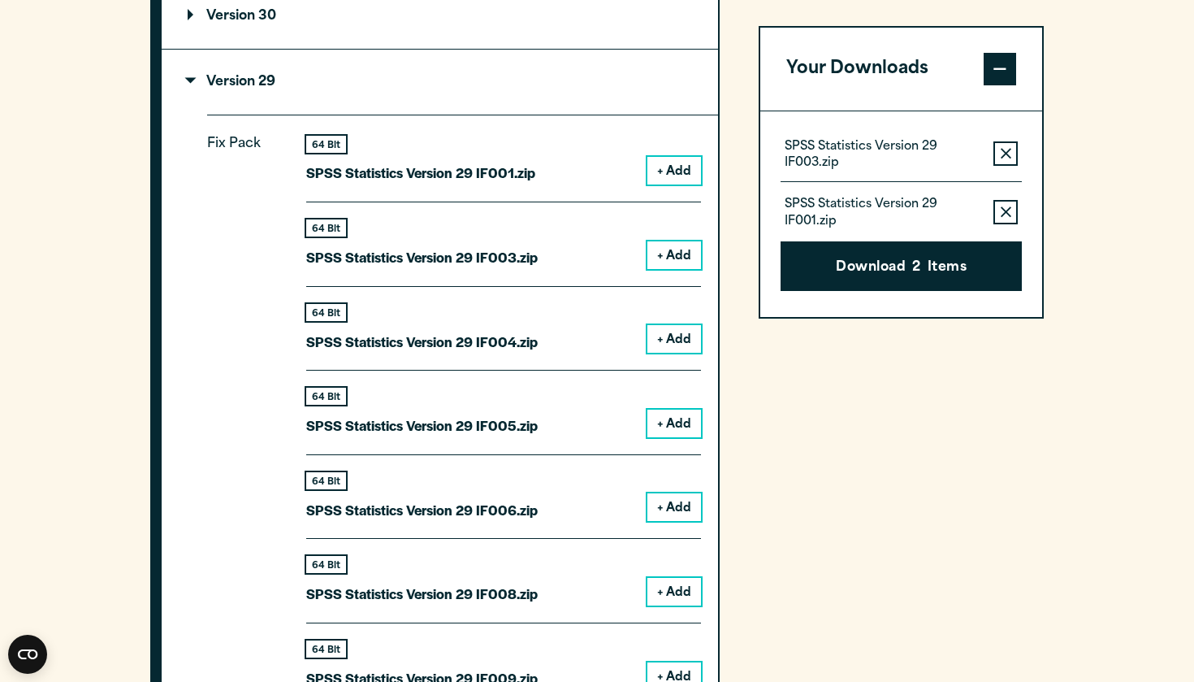
click at [660, 332] on button "+ Add" at bounding box center [675, 339] width 54 height 28
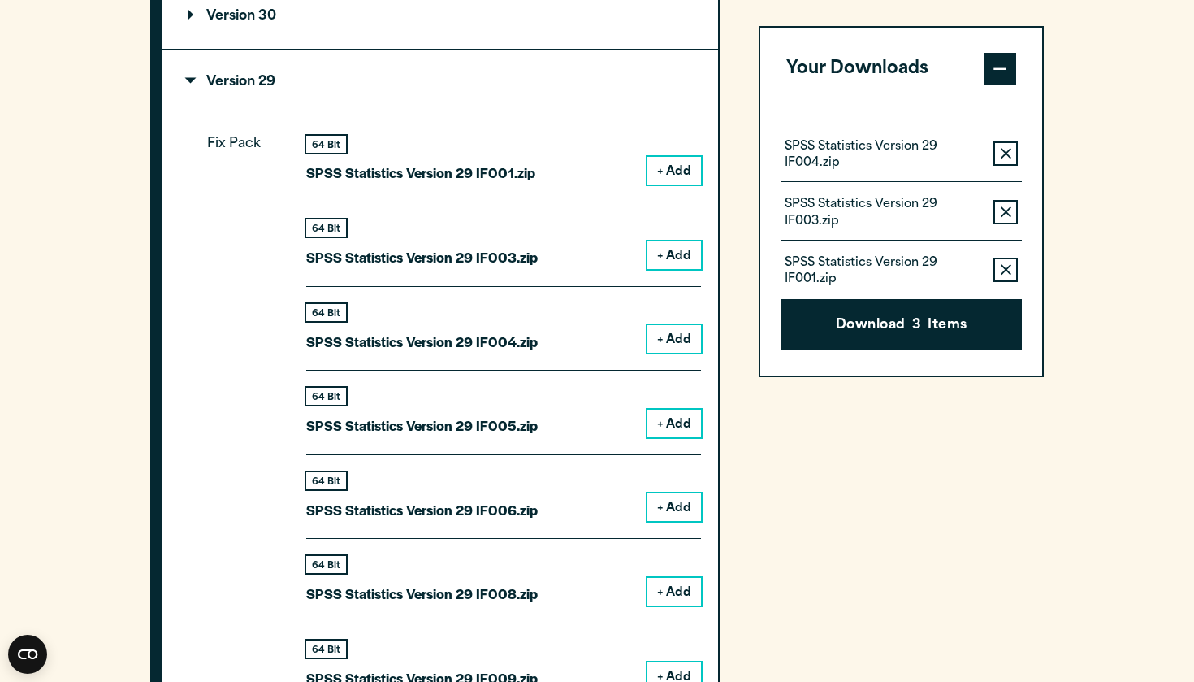
click at [676, 411] on button "+ Add" at bounding box center [675, 424] width 54 height 28
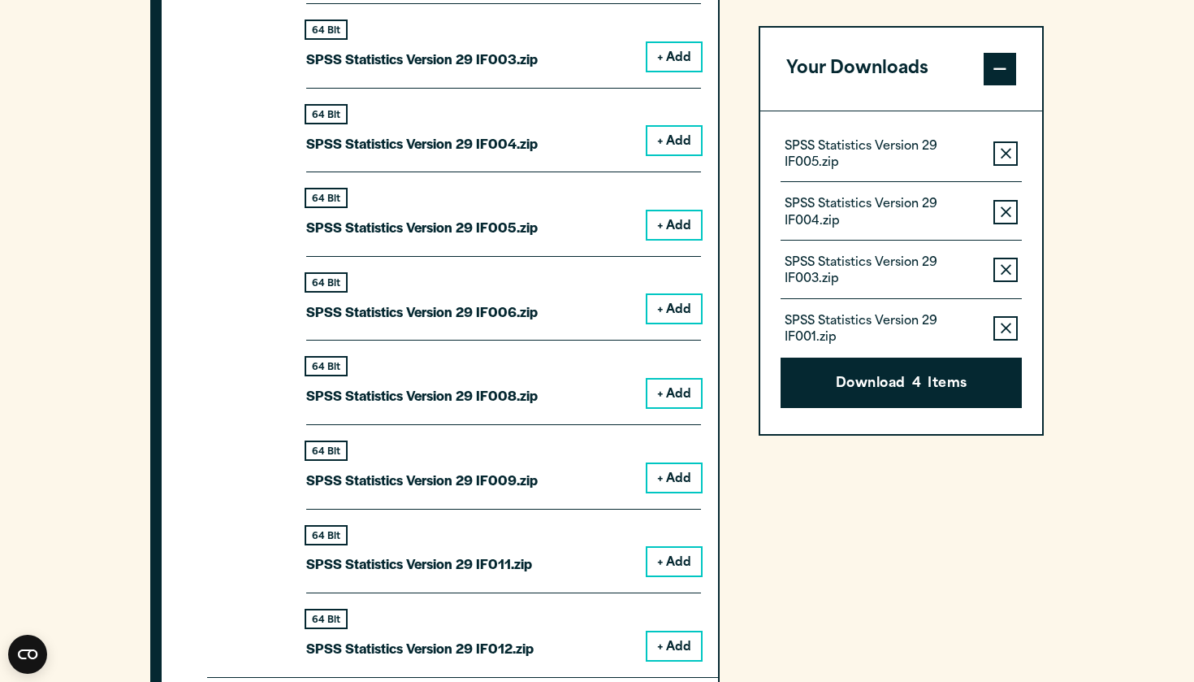
scroll to position [1859, 0]
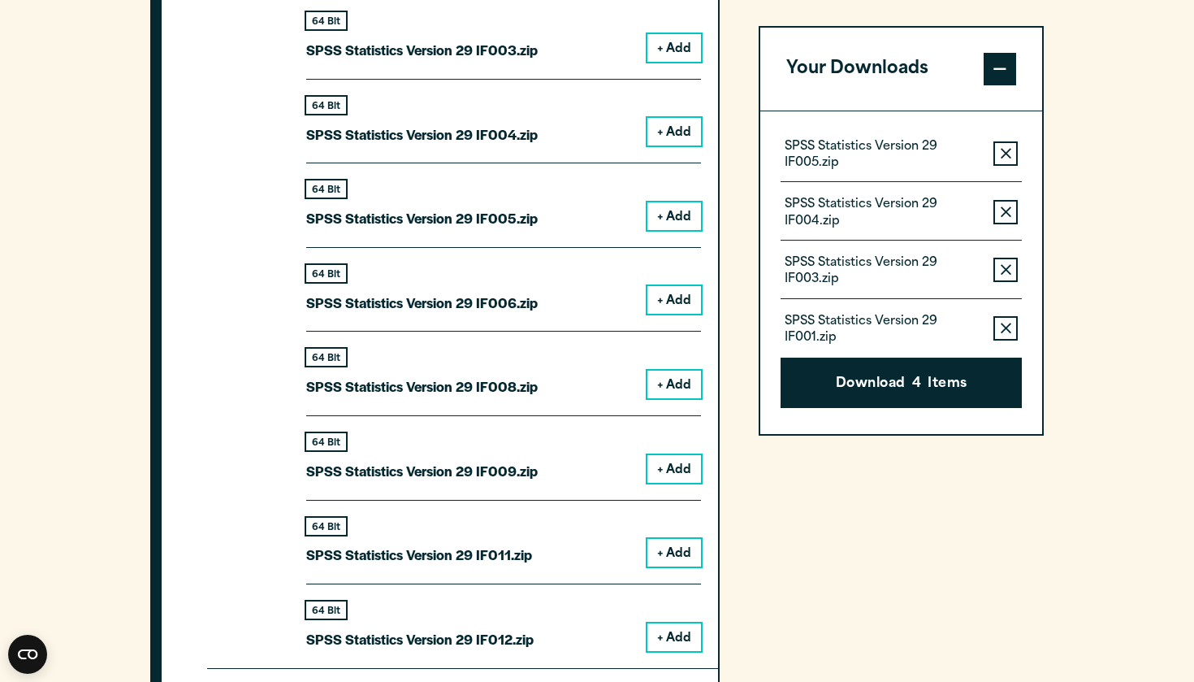
click at [670, 293] on button "+ Add" at bounding box center [675, 300] width 54 height 28
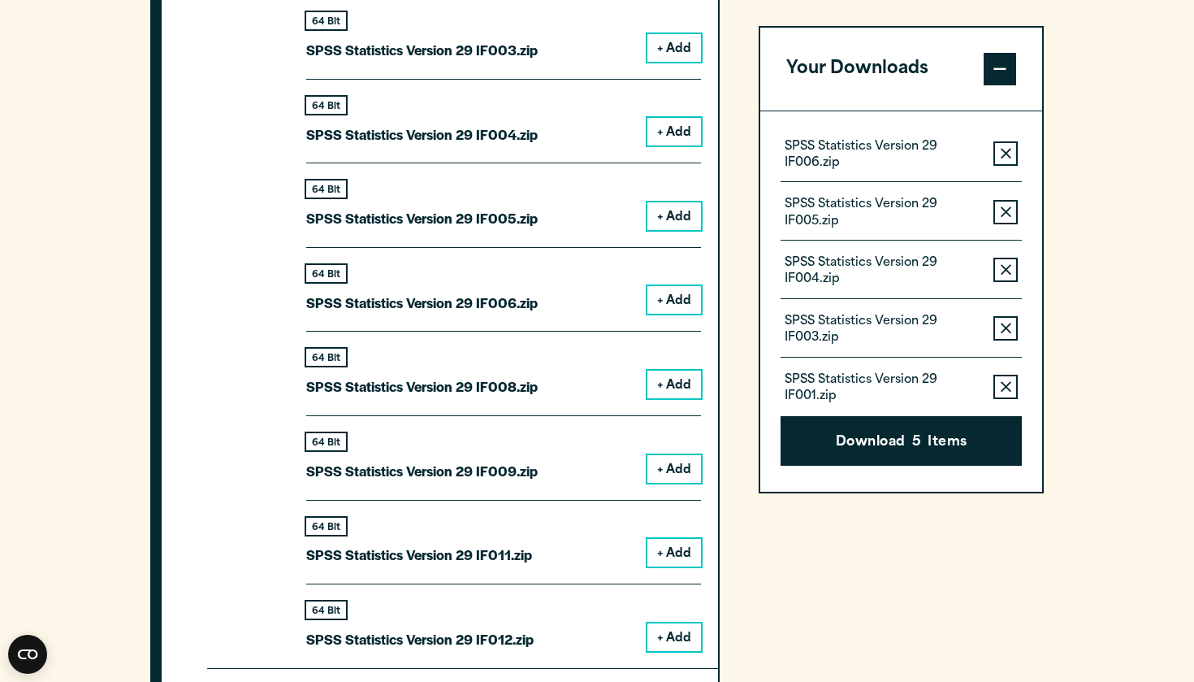
click at [672, 388] on button "+ Add" at bounding box center [675, 385] width 54 height 28
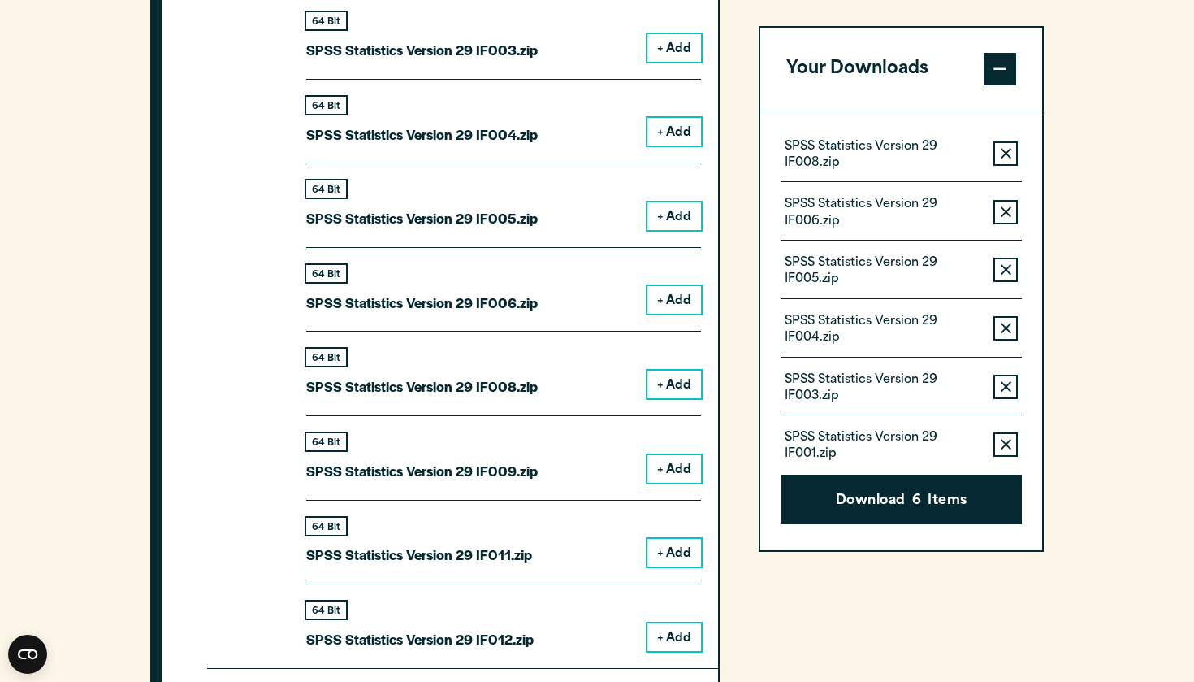
click at [679, 461] on button "+ Add" at bounding box center [675, 469] width 54 height 28
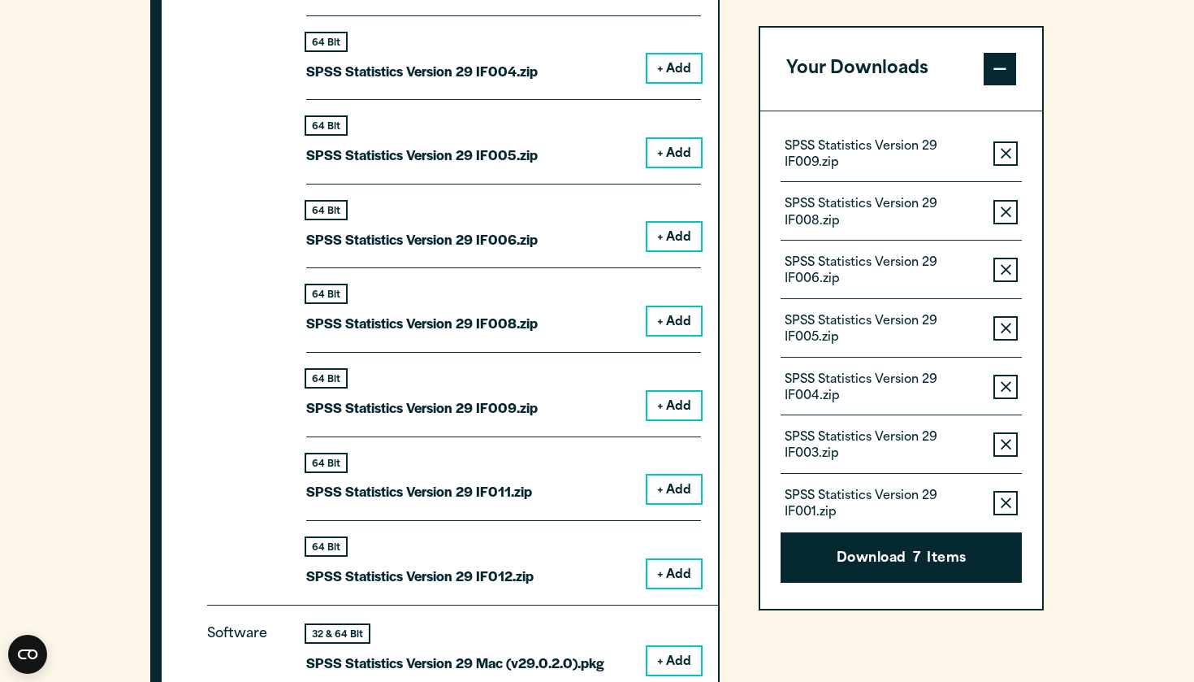
scroll to position [1933, 0]
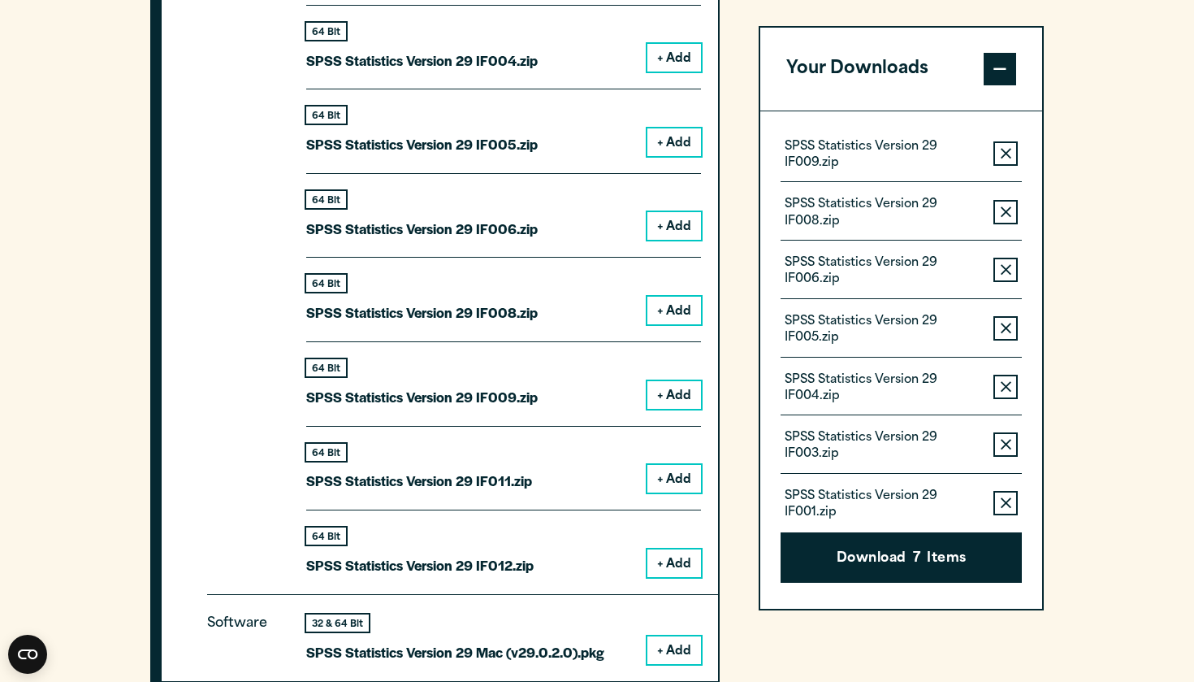
click at [686, 475] on button "+ Add" at bounding box center [675, 479] width 54 height 28
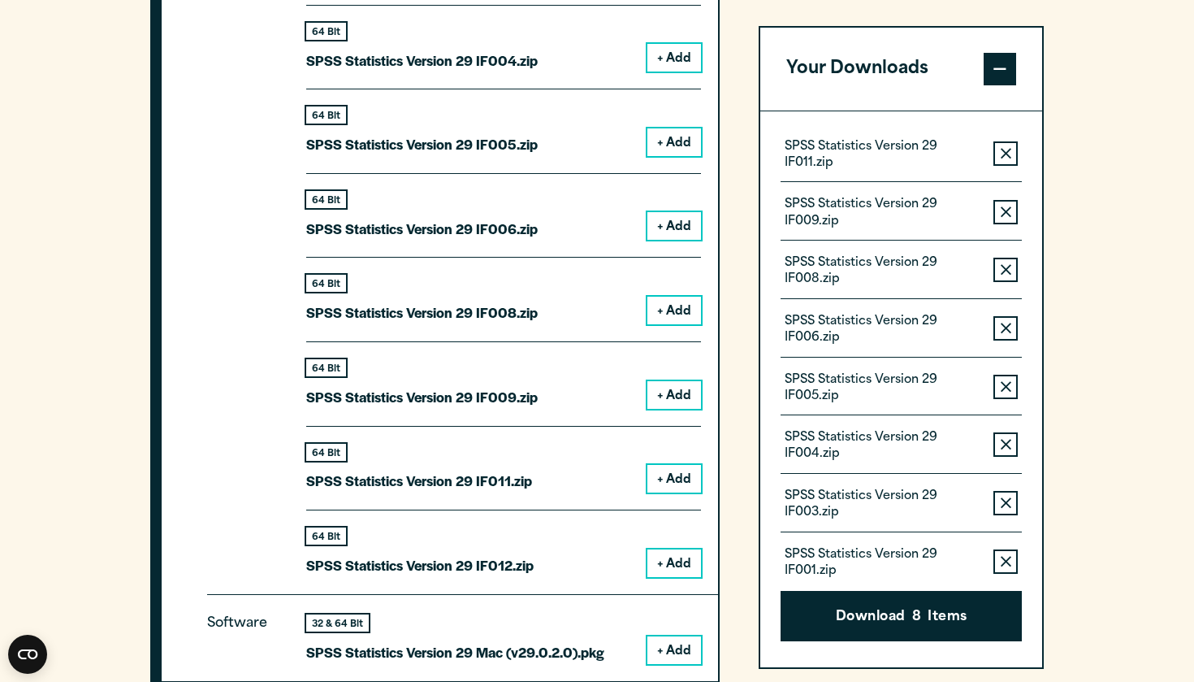
click at [678, 549] on button "+ Add" at bounding box center [675, 563] width 54 height 28
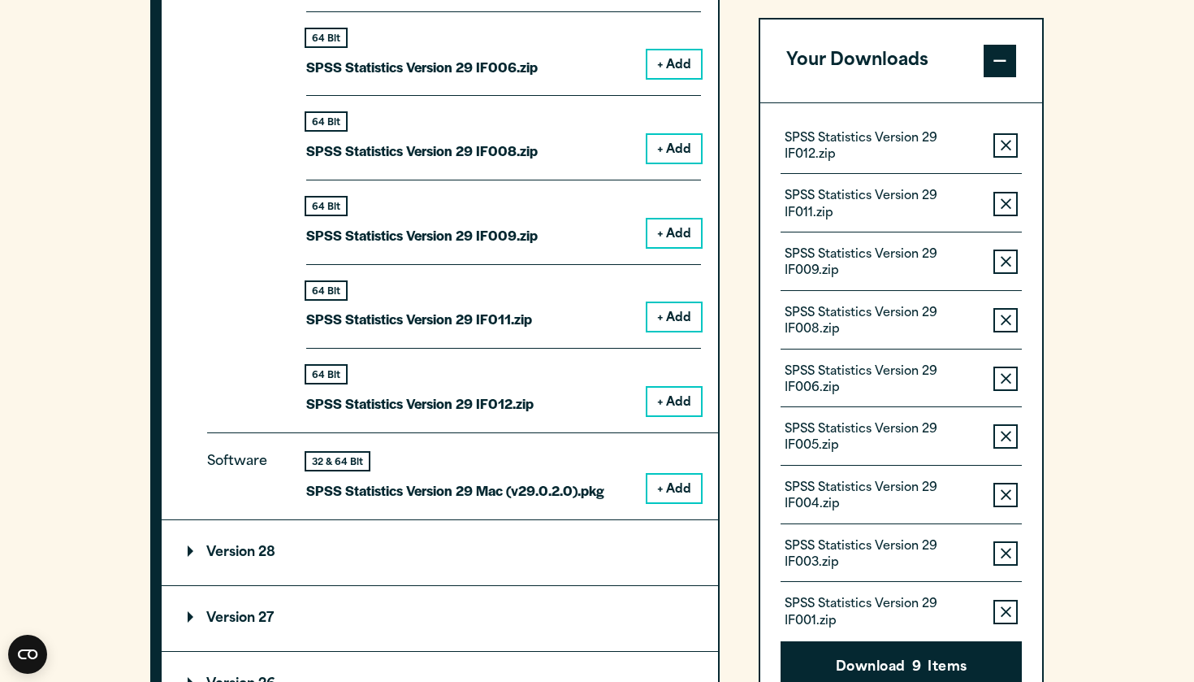
scroll to position [2096, 0]
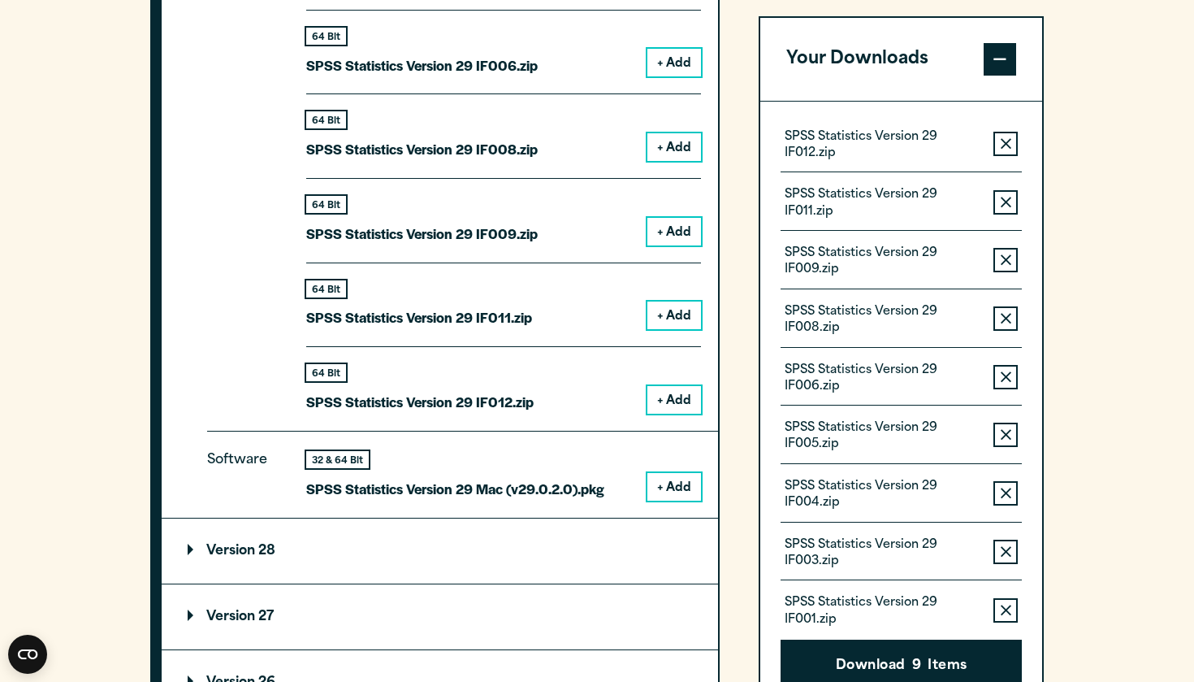
click at [999, 139] on button "Remove this item from your software download list" at bounding box center [1006, 144] width 24 height 24
click at [999, 172] on div "SPSS Statistics Version 29 IF011.zip Remove this item from your software downlo…" at bounding box center [901, 201] width 241 height 59
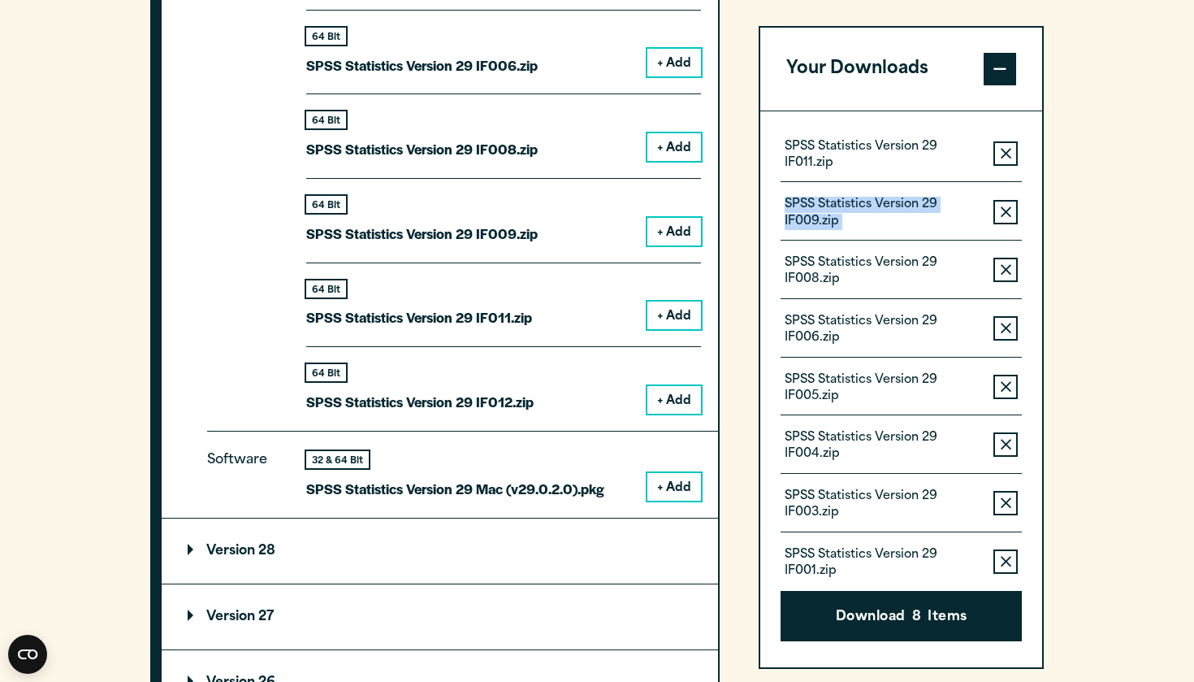
click at [999, 139] on div "SPSS Statistics Version 29 IF011.zip Remove this item from your software downlo…" at bounding box center [901, 160] width 241 height 46
click at [1005, 150] on icon "button" at bounding box center [1006, 153] width 11 height 11
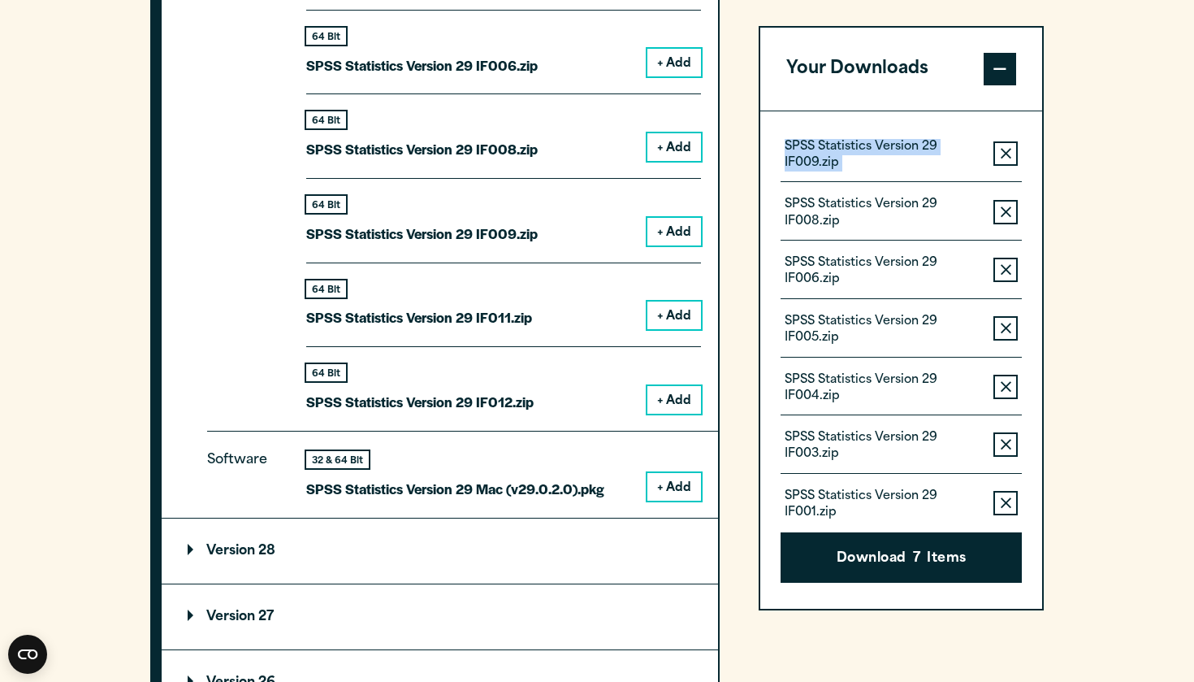
click at [1005, 150] on icon "button" at bounding box center [1006, 153] width 11 height 11
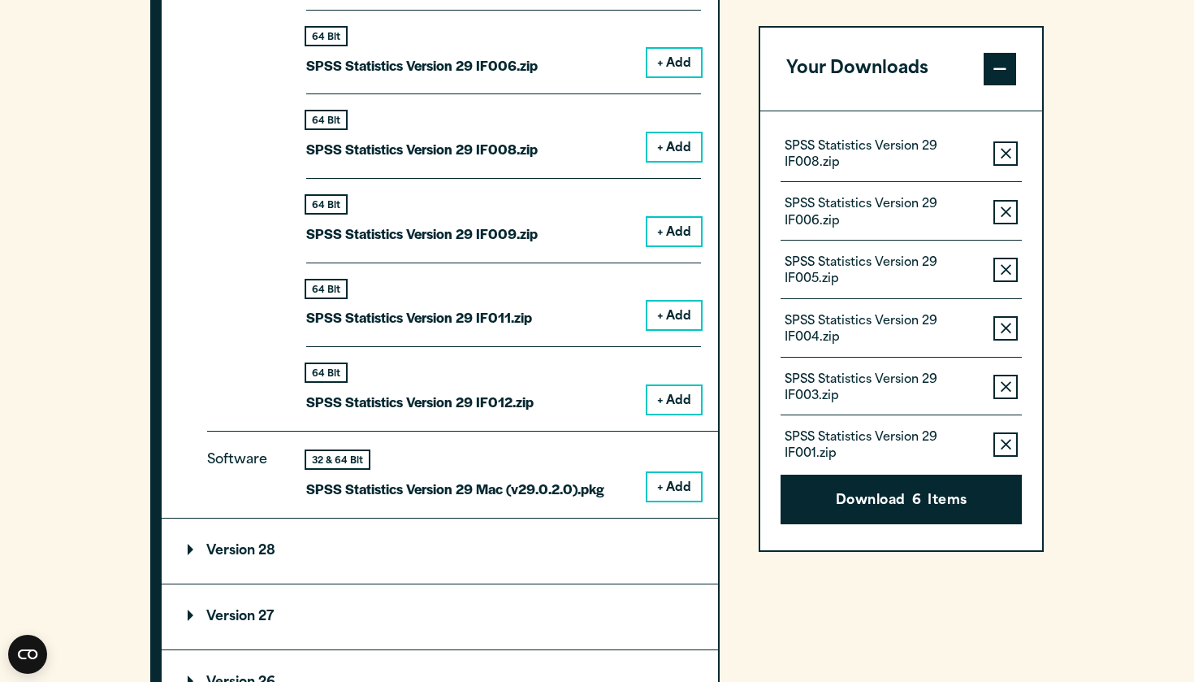
click at [1005, 150] on icon "button" at bounding box center [1006, 153] width 11 height 11
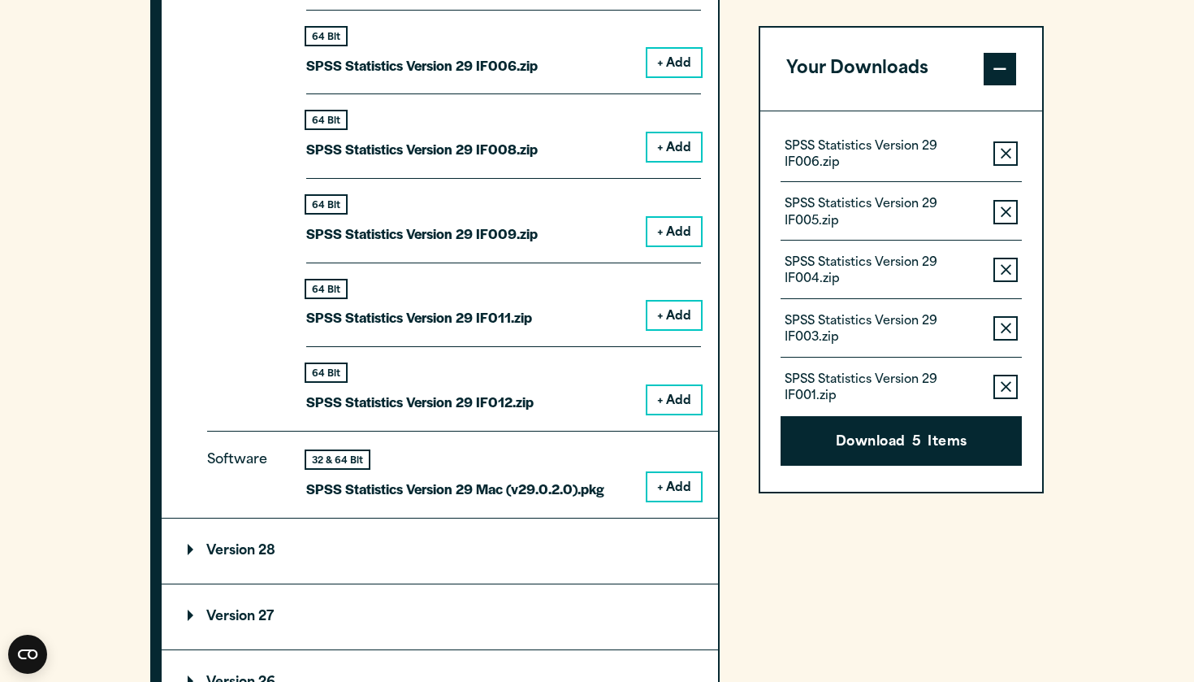
click at [1005, 150] on icon "button" at bounding box center [1006, 153] width 11 height 11
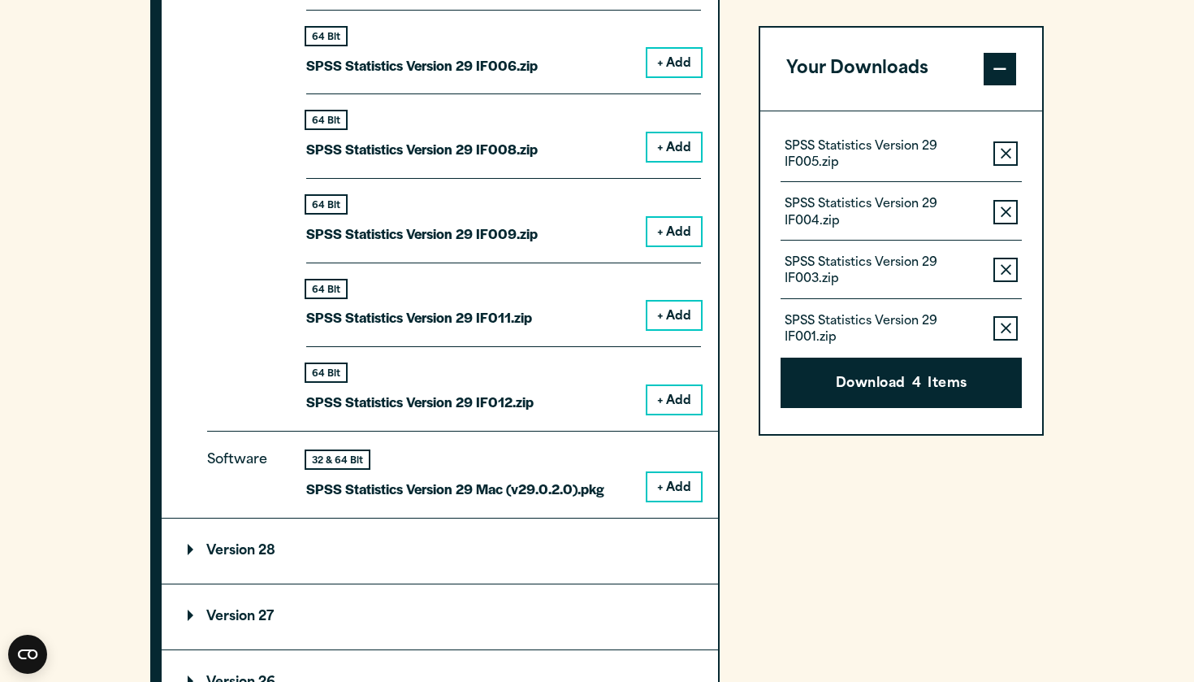
click at [1005, 150] on icon "button" at bounding box center [1006, 153] width 11 height 11
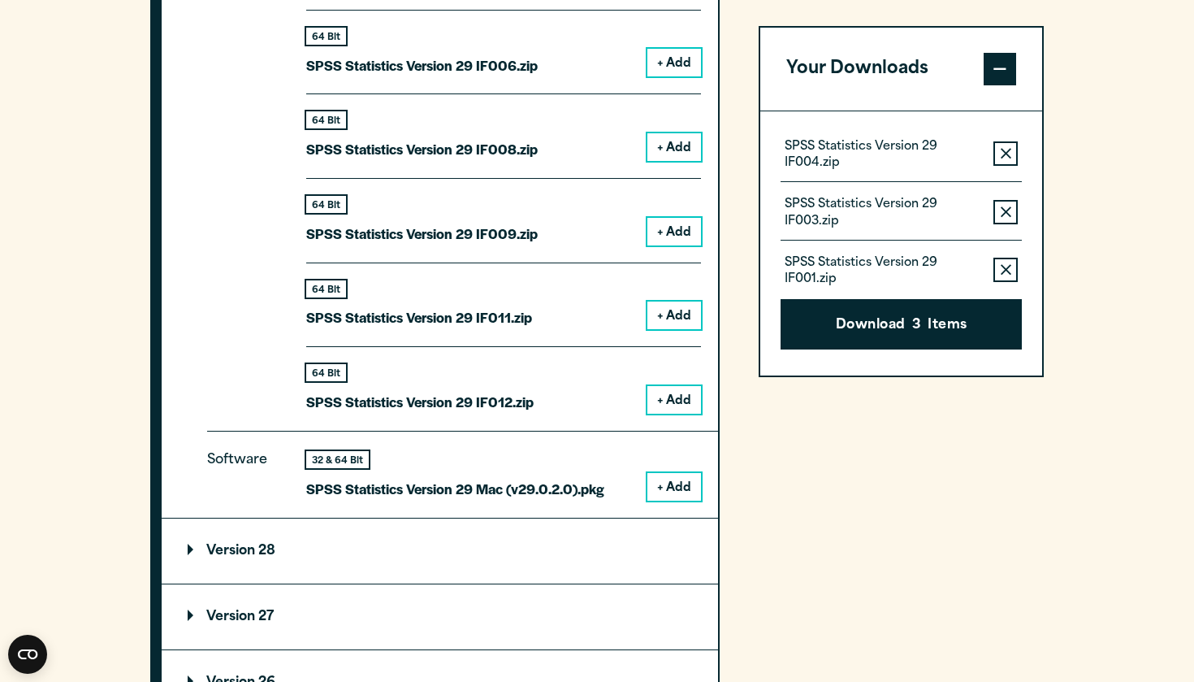
click at [1005, 150] on icon "button" at bounding box center [1006, 153] width 11 height 11
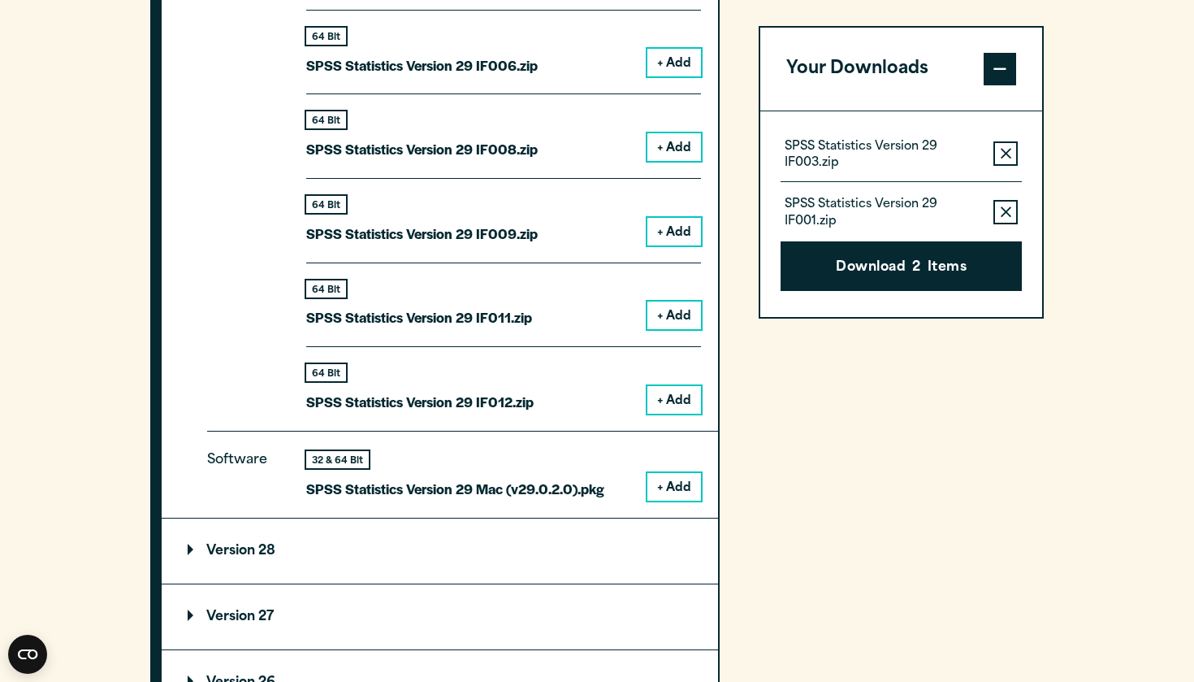
click at [1005, 150] on icon "button" at bounding box center [1006, 153] width 11 height 11
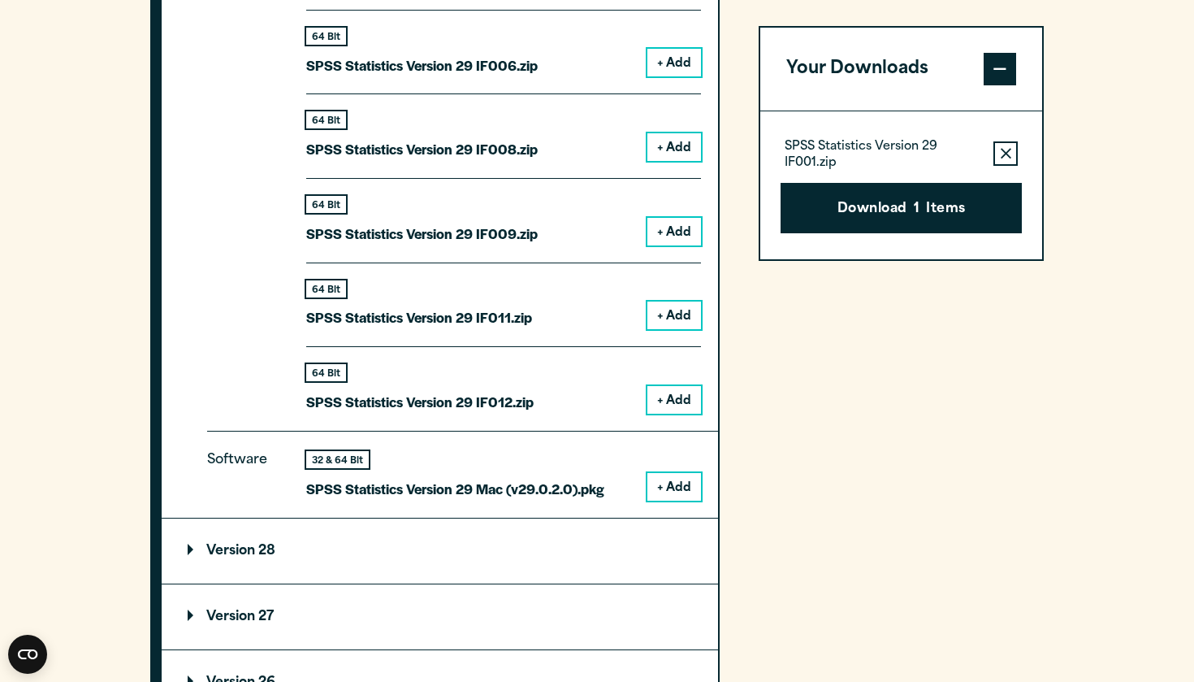
click at [1005, 150] on icon "button" at bounding box center [1006, 153] width 11 height 11
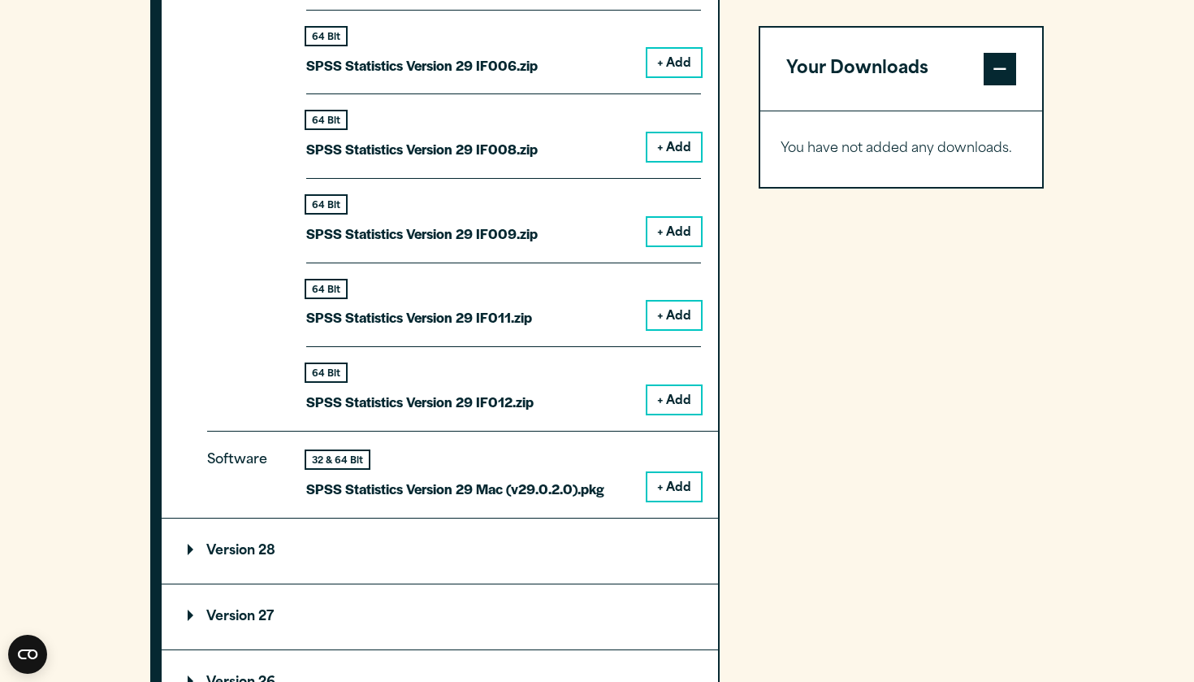
click at [1005, 150] on p "You have not added any downloads." at bounding box center [901, 149] width 241 height 24
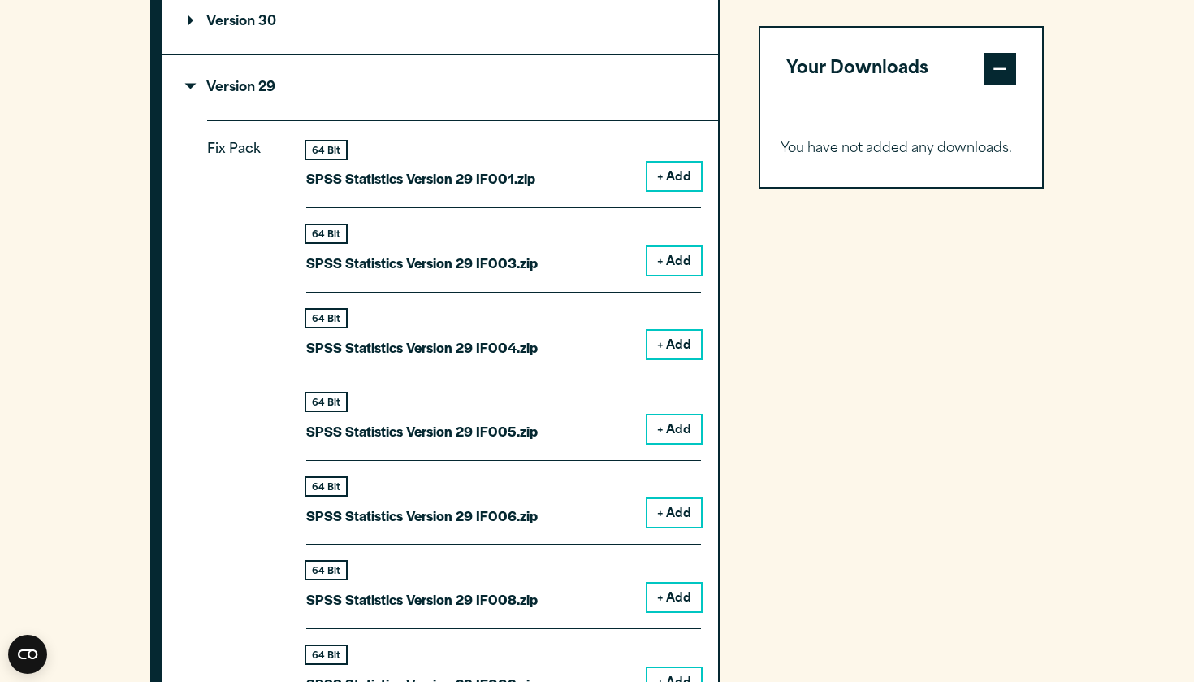
scroll to position [1645, 0]
click at [688, 169] on button "+ Add" at bounding box center [675, 177] width 54 height 28
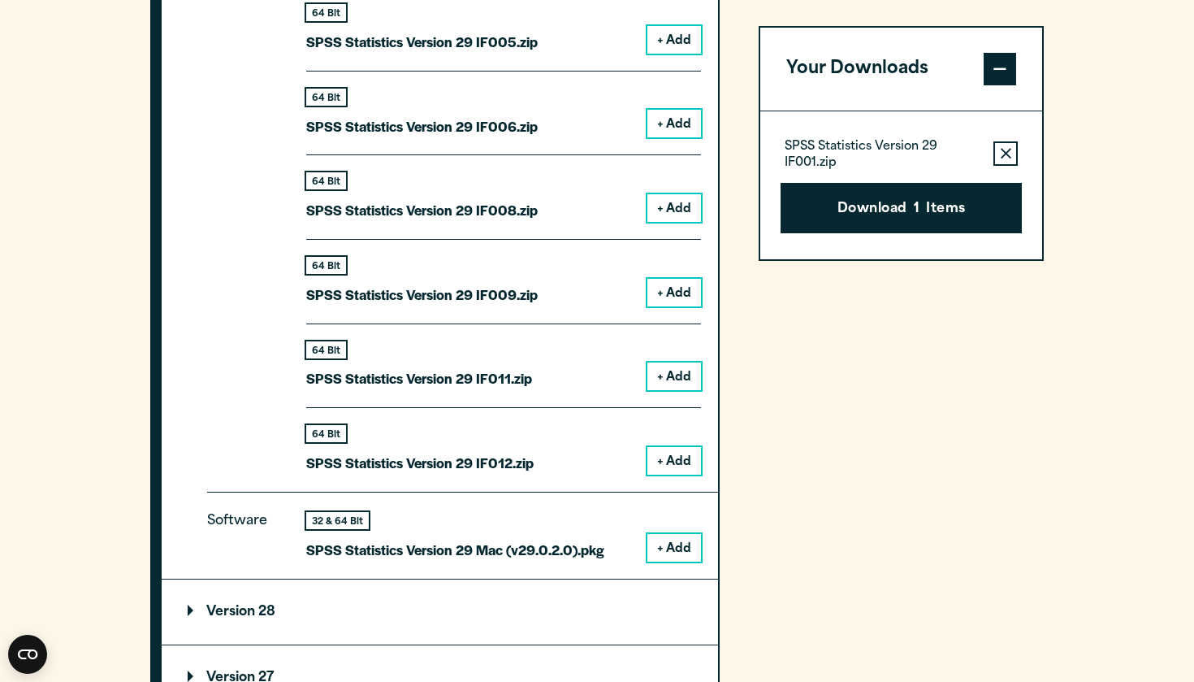
scroll to position [2042, 0]
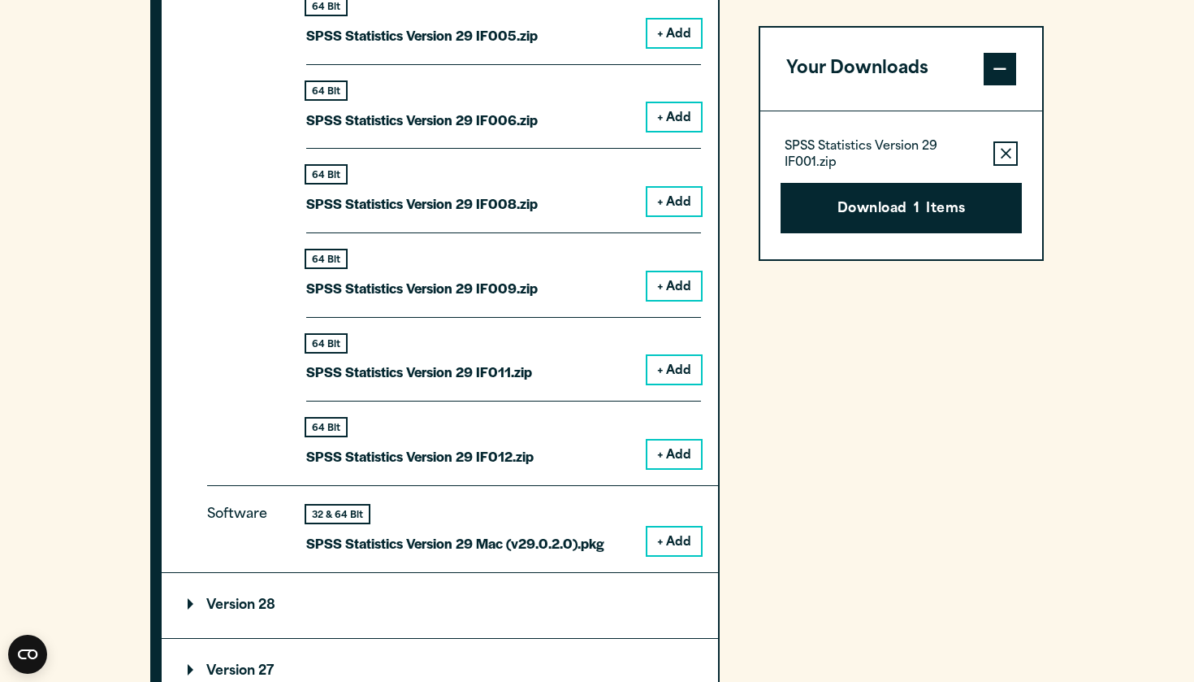
click at [681, 527] on button "+ Add" at bounding box center [675, 541] width 54 height 28
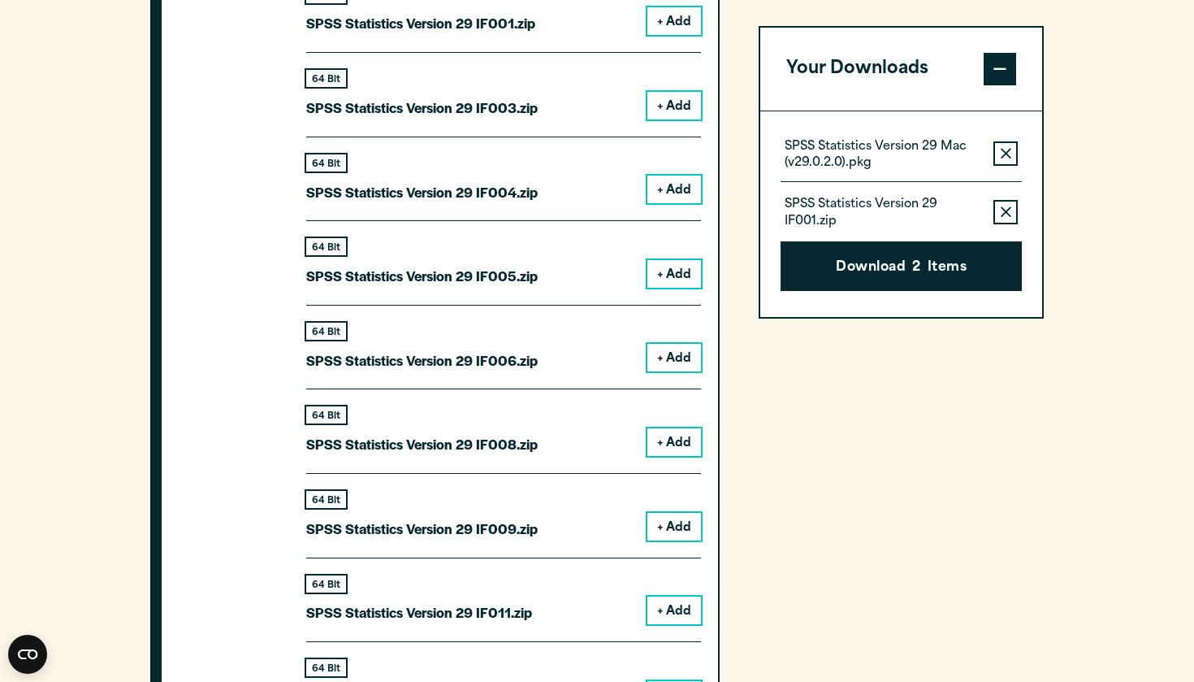
scroll to position [1800, 0]
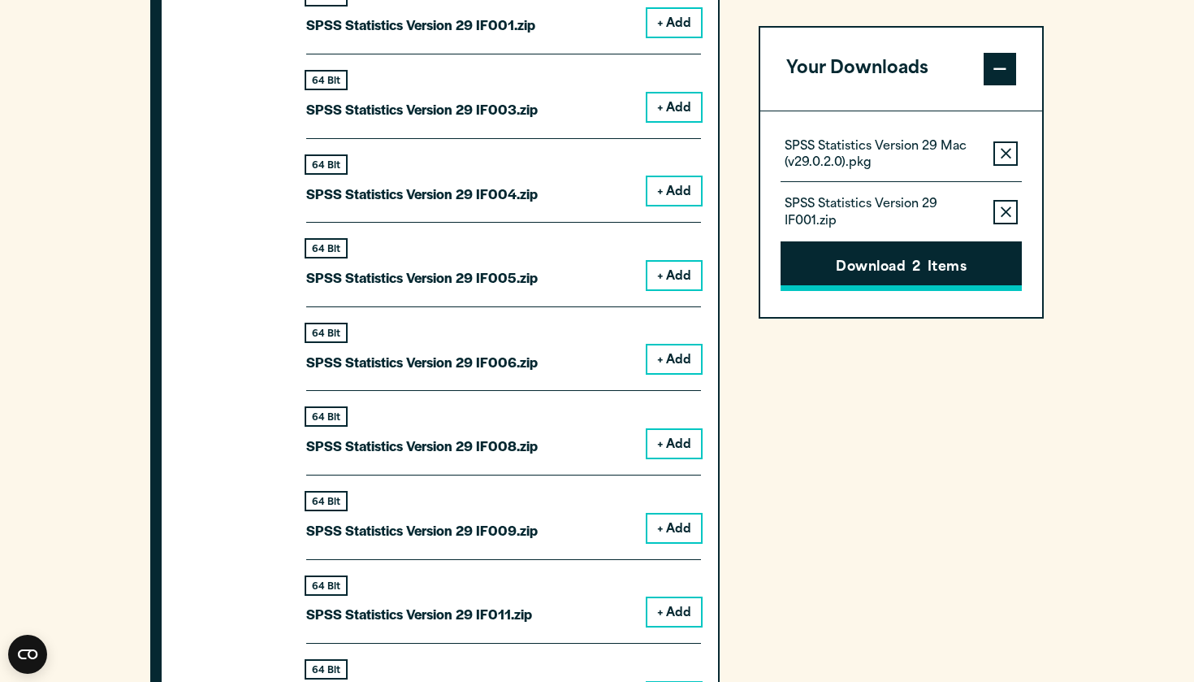
click at [916, 262] on span "2" at bounding box center [916, 268] width 8 height 21
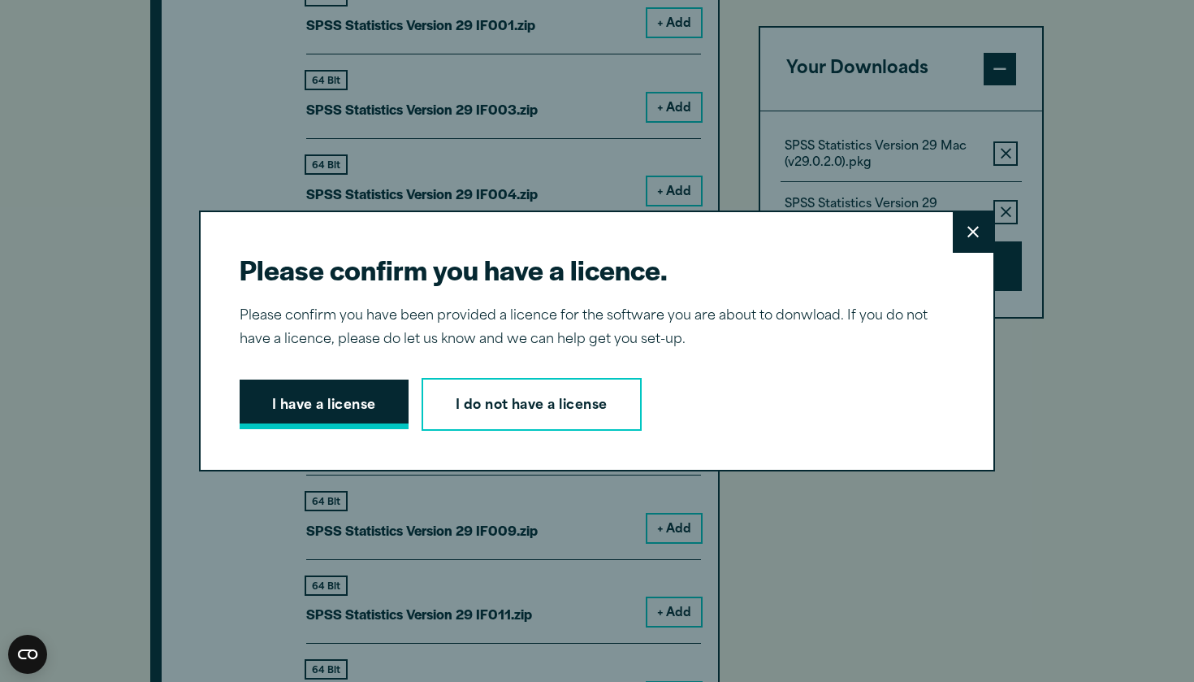
click at [342, 416] on button "I have a license" at bounding box center [324, 404] width 169 height 50
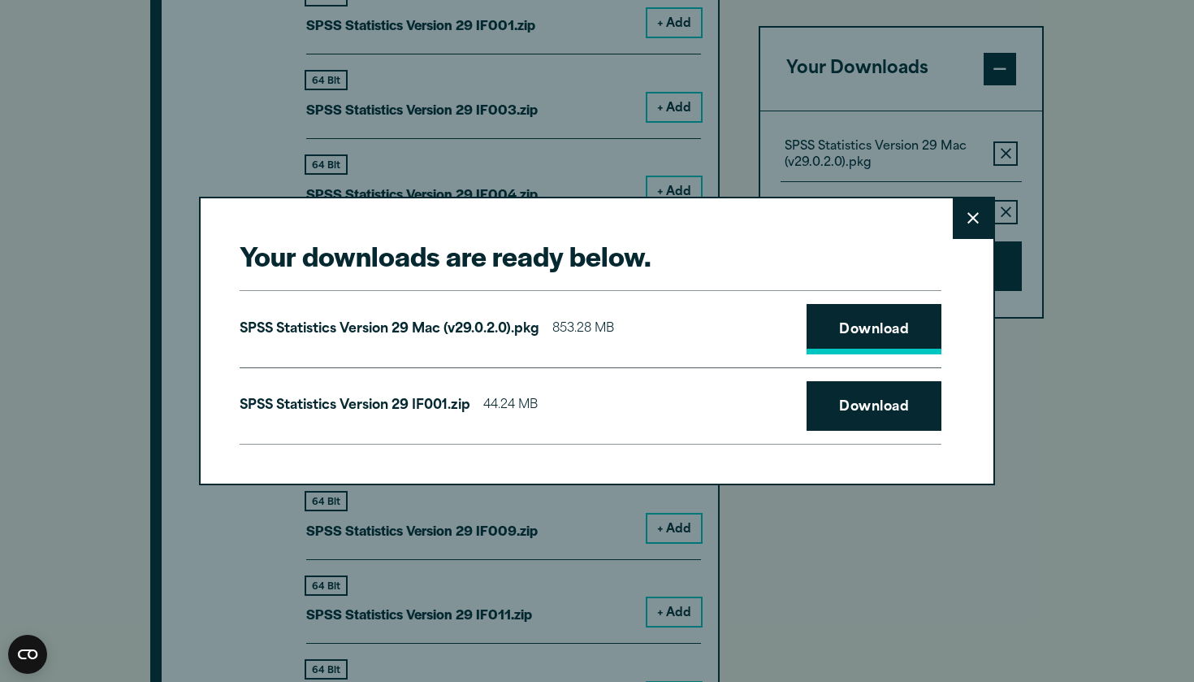
click at [891, 343] on link "Download" at bounding box center [874, 329] width 135 height 50
click at [844, 413] on link "Download" at bounding box center [874, 406] width 135 height 50
click at [1154, 98] on div "Your downloads are ready below. Close SPSS Statistics Version 29 Mac (v29.0.2.0…" at bounding box center [597, 341] width 1194 height 682
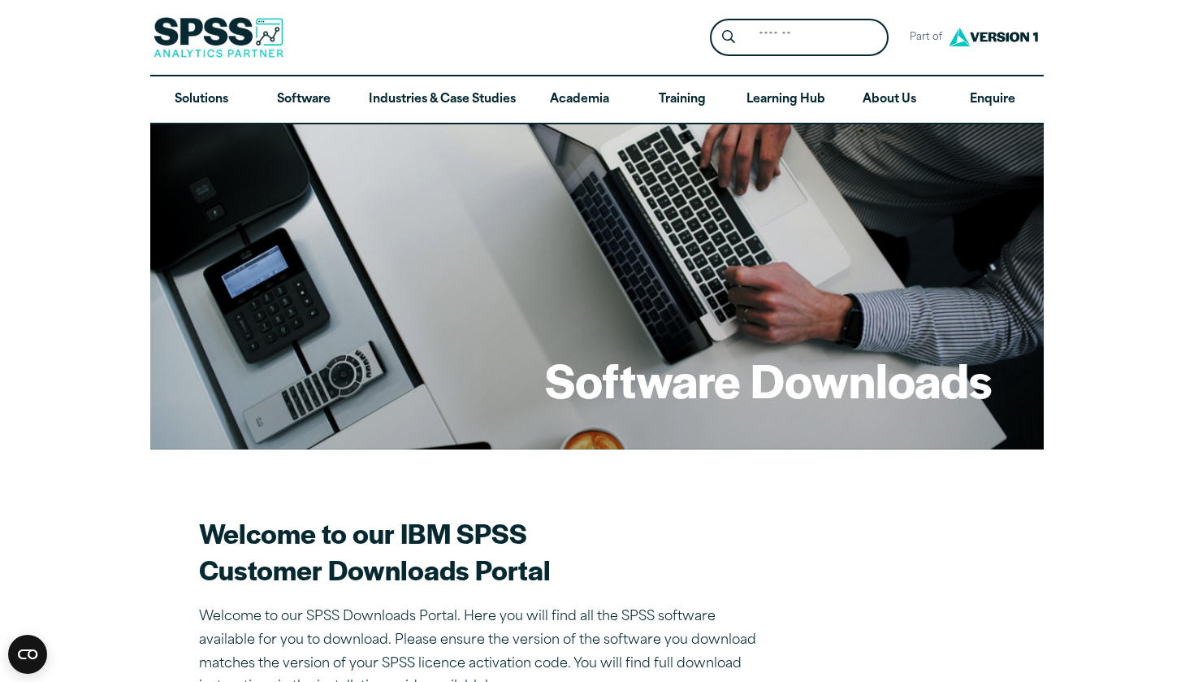
scroll to position [0, 0]
